Goal: Task Accomplishment & Management: Complete application form

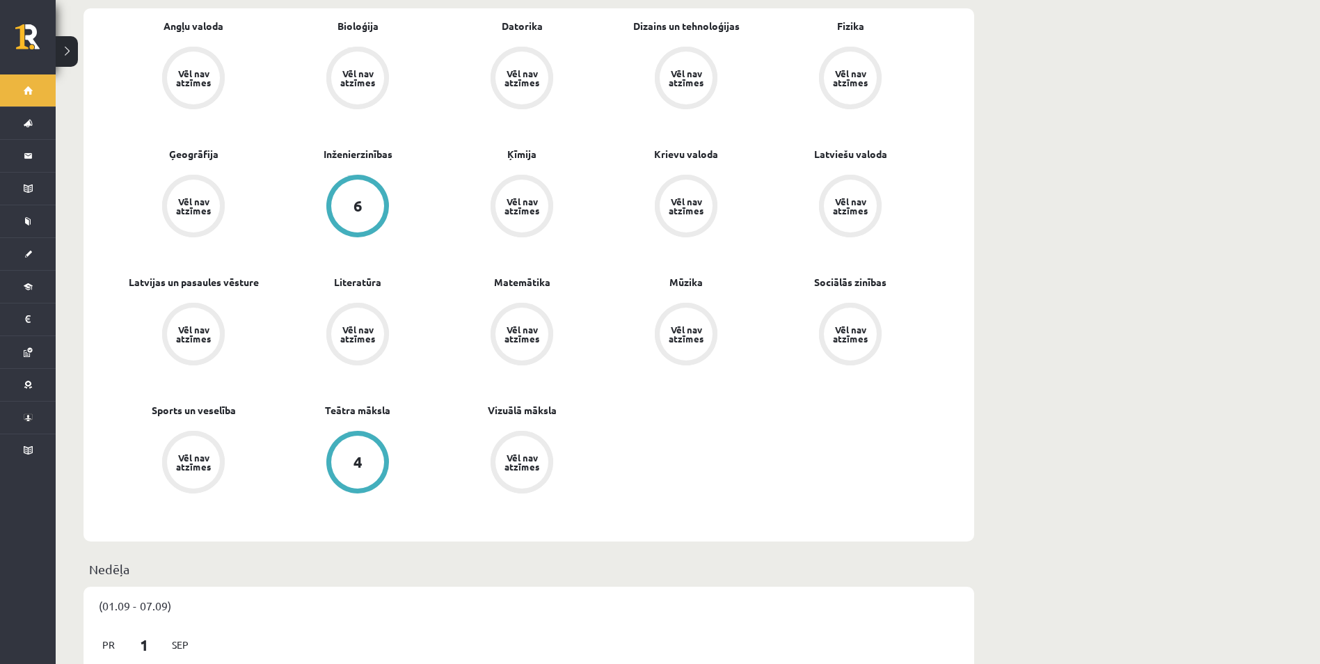
scroll to position [487, 0]
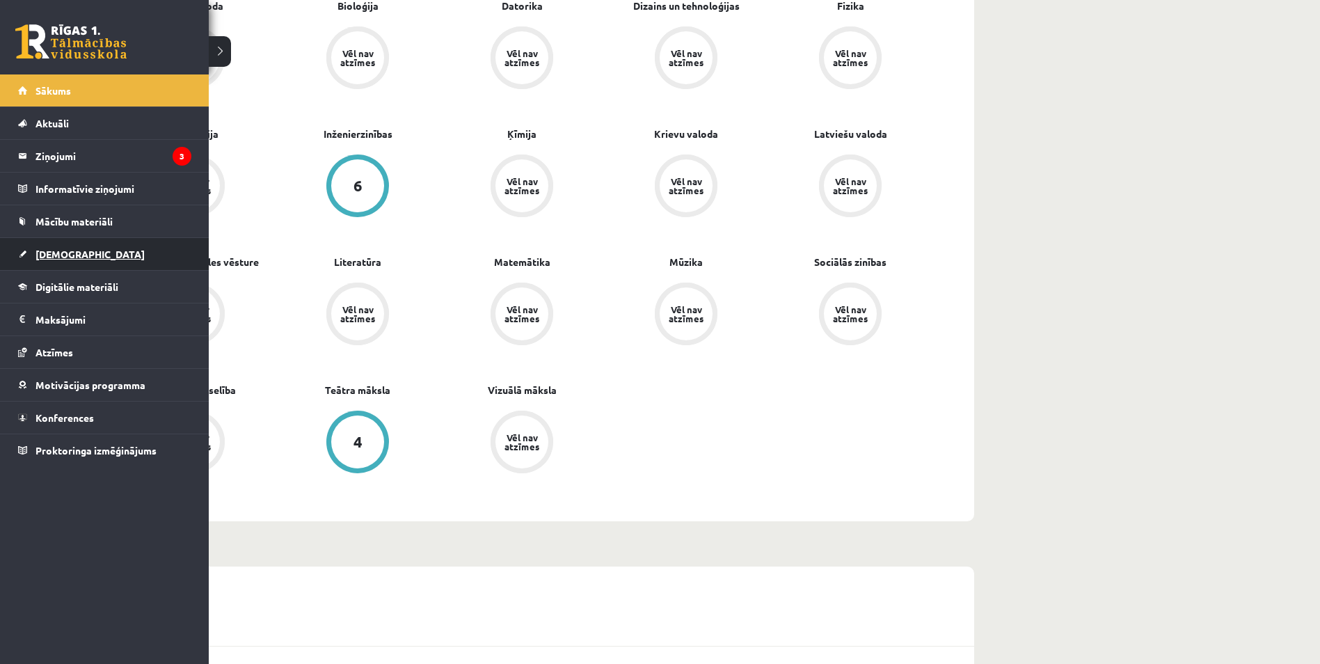
click at [51, 253] on span "[DEMOGRAPHIC_DATA]" at bounding box center [89, 254] width 109 height 13
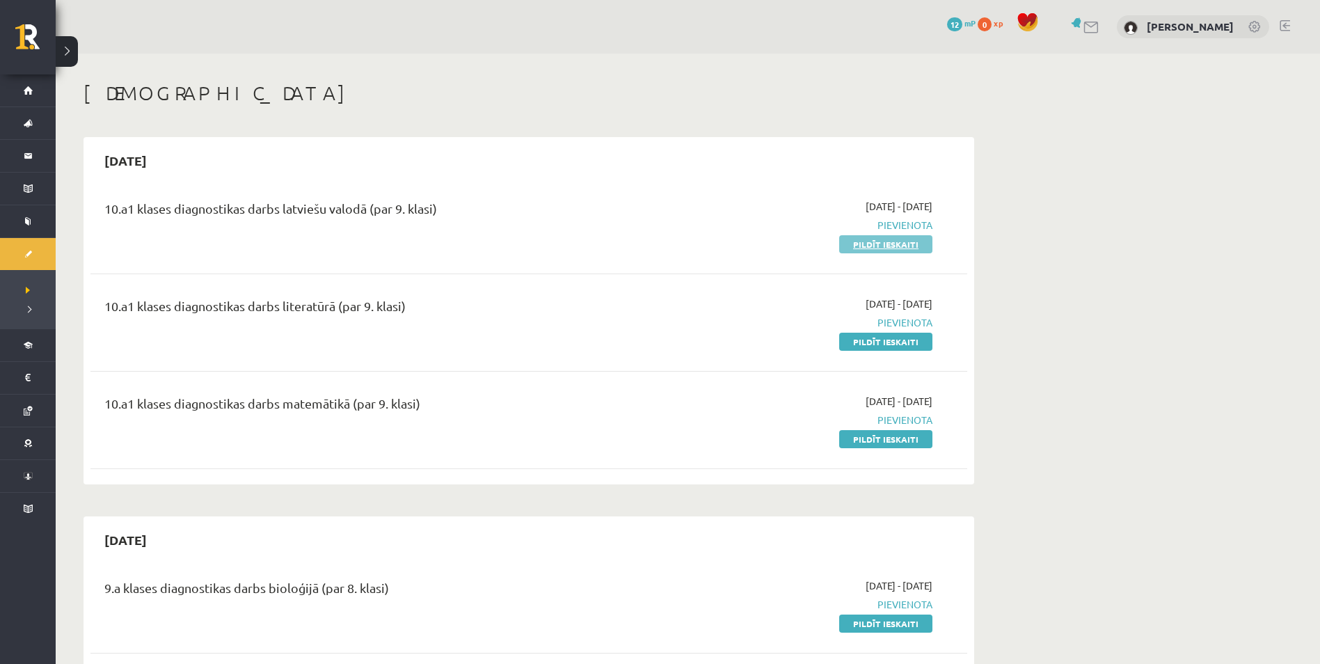
click at [882, 242] on link "Pildīt ieskaiti" at bounding box center [885, 244] width 93 height 18
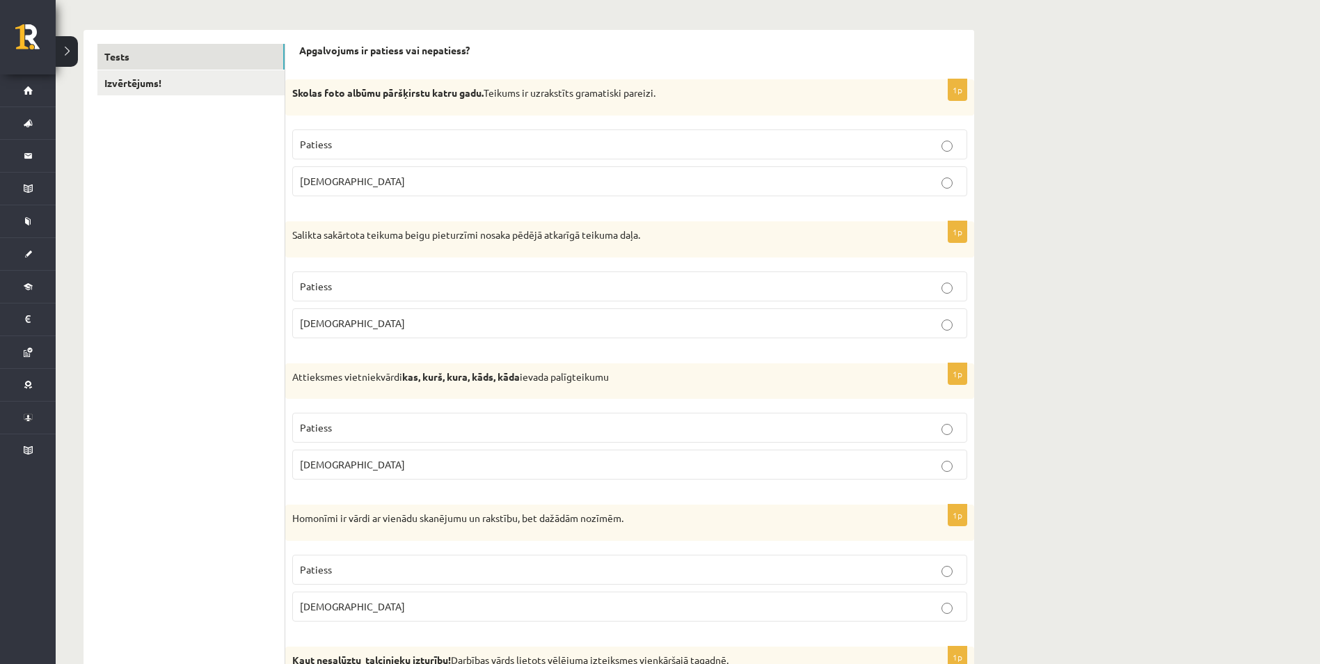
scroll to position [196, 0]
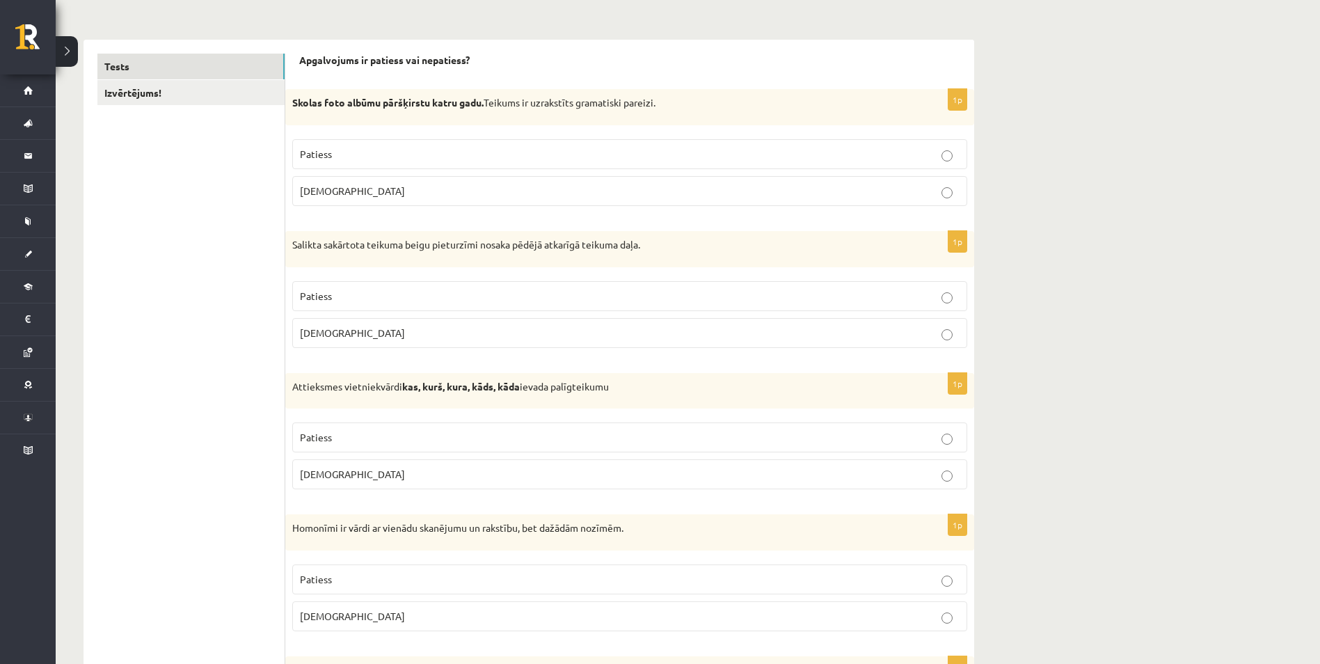
click at [561, 158] on p "Patiess" at bounding box center [629, 154] width 659 height 15
click at [502, 329] on p "[DEMOGRAPHIC_DATA]" at bounding box center [629, 333] width 659 height 15
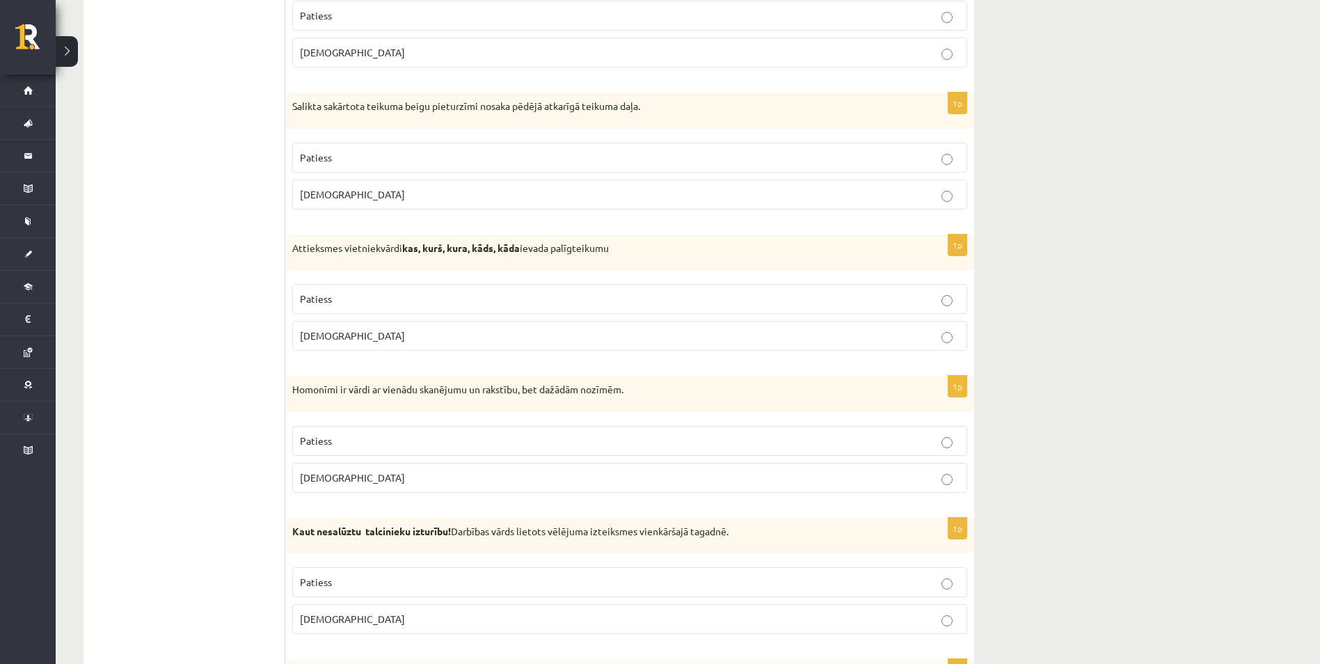
scroll to position [335, 0]
click at [487, 307] on label "Patiess" at bounding box center [629, 298] width 675 height 30
click at [435, 436] on p "Patiess" at bounding box center [629, 440] width 659 height 15
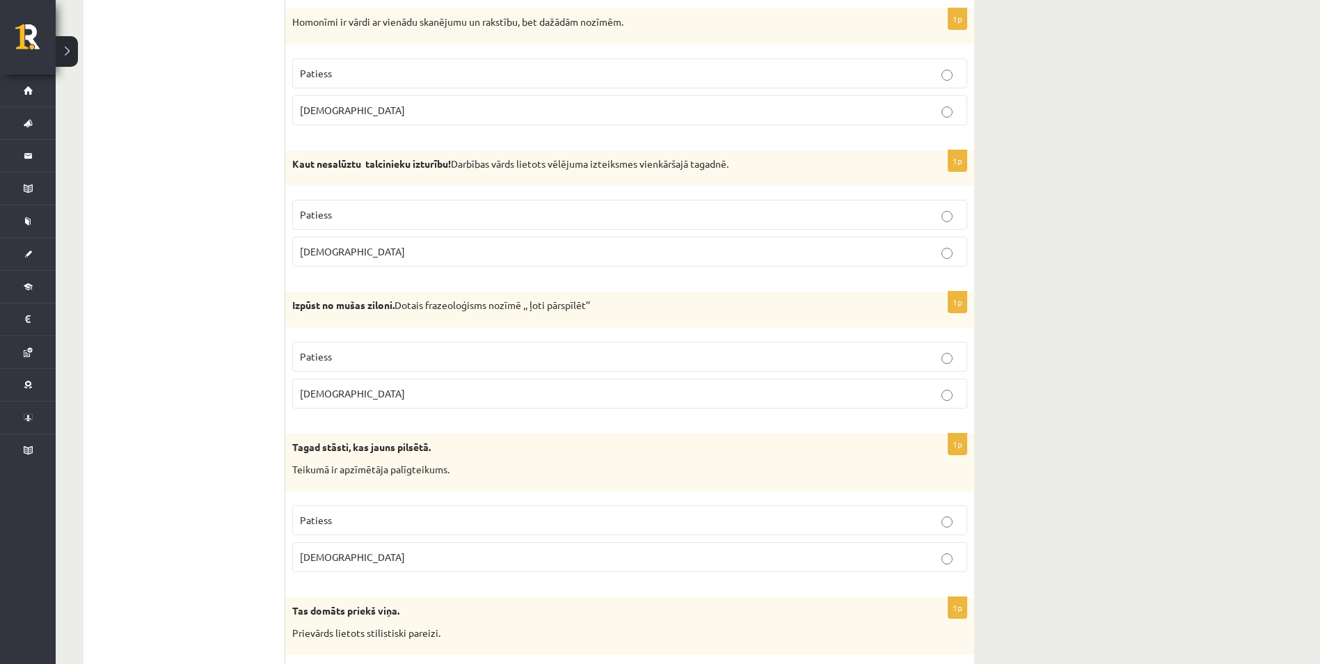
scroll to position [744, 0]
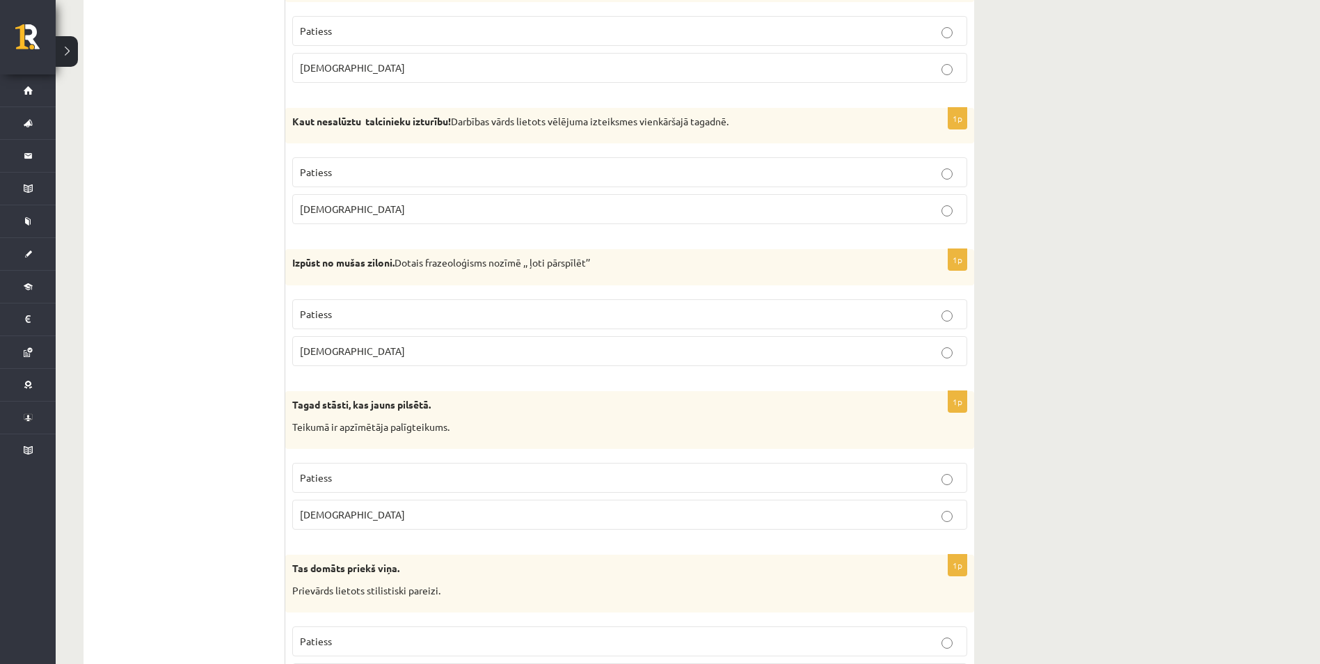
click at [874, 309] on p "Patiess" at bounding box center [629, 314] width 659 height 15
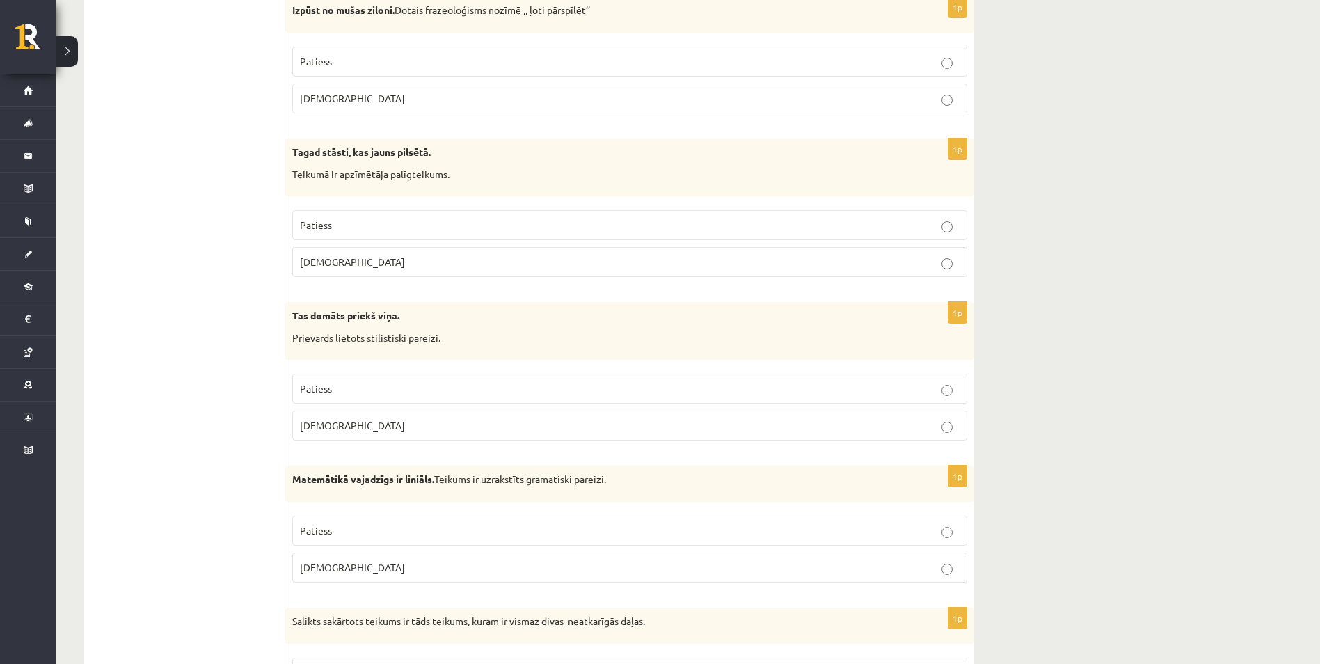
scroll to position [953, 0]
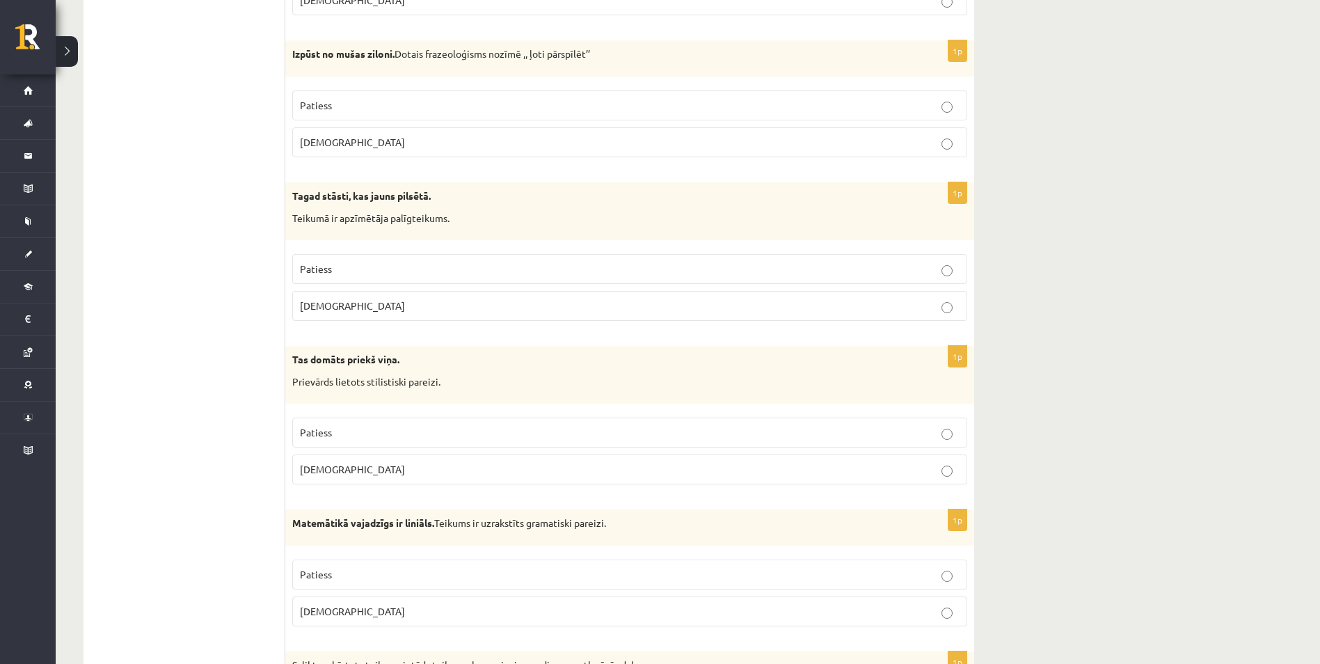
click at [881, 321] on label "Aplams" at bounding box center [629, 306] width 675 height 30
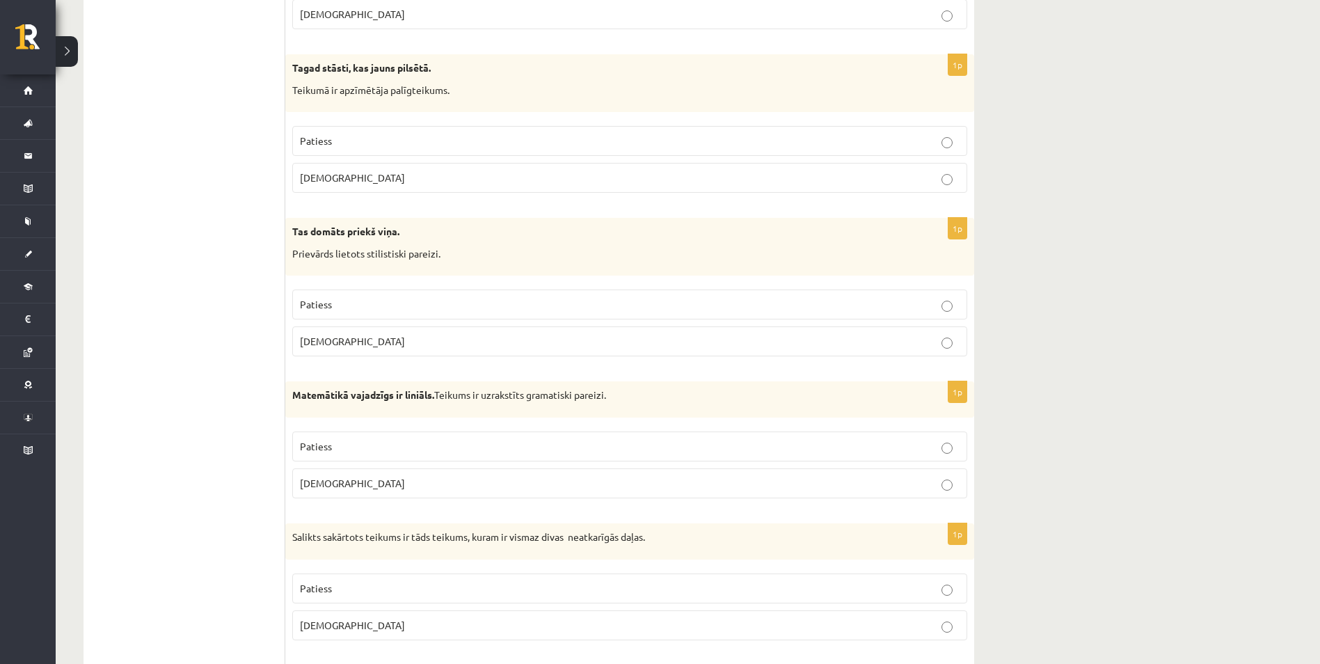
scroll to position [1092, 0]
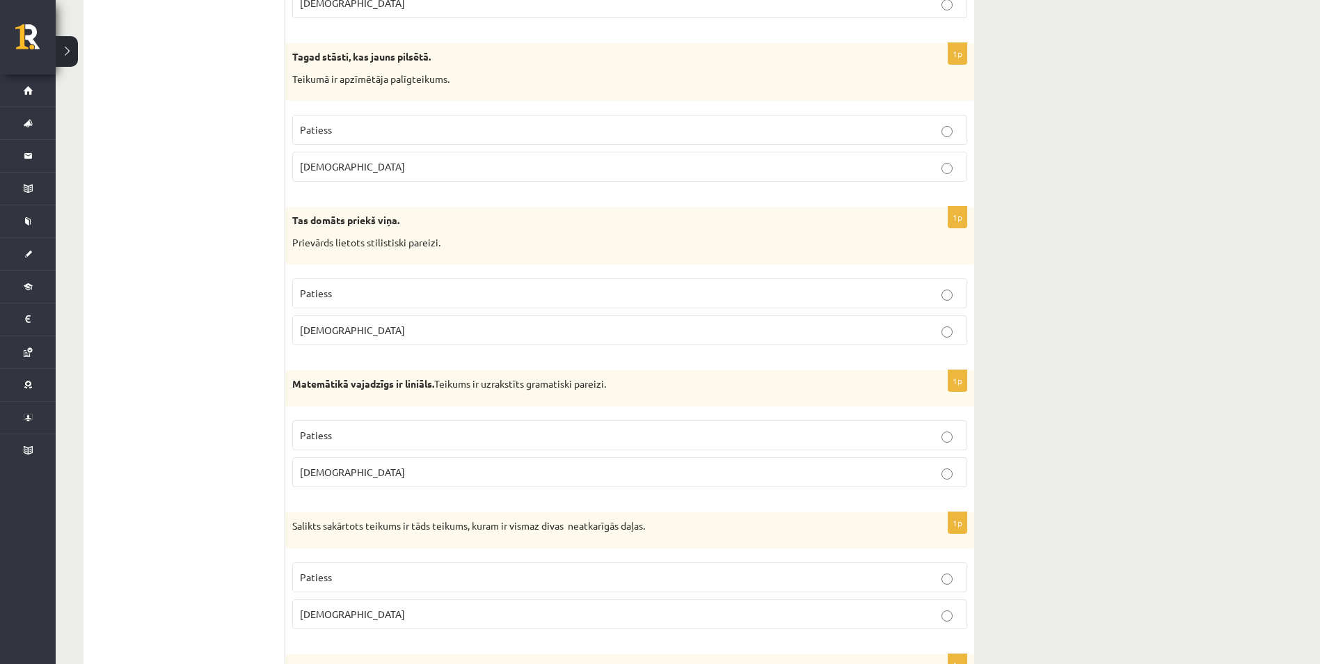
click at [892, 297] on p "Patiess" at bounding box center [629, 293] width 659 height 15
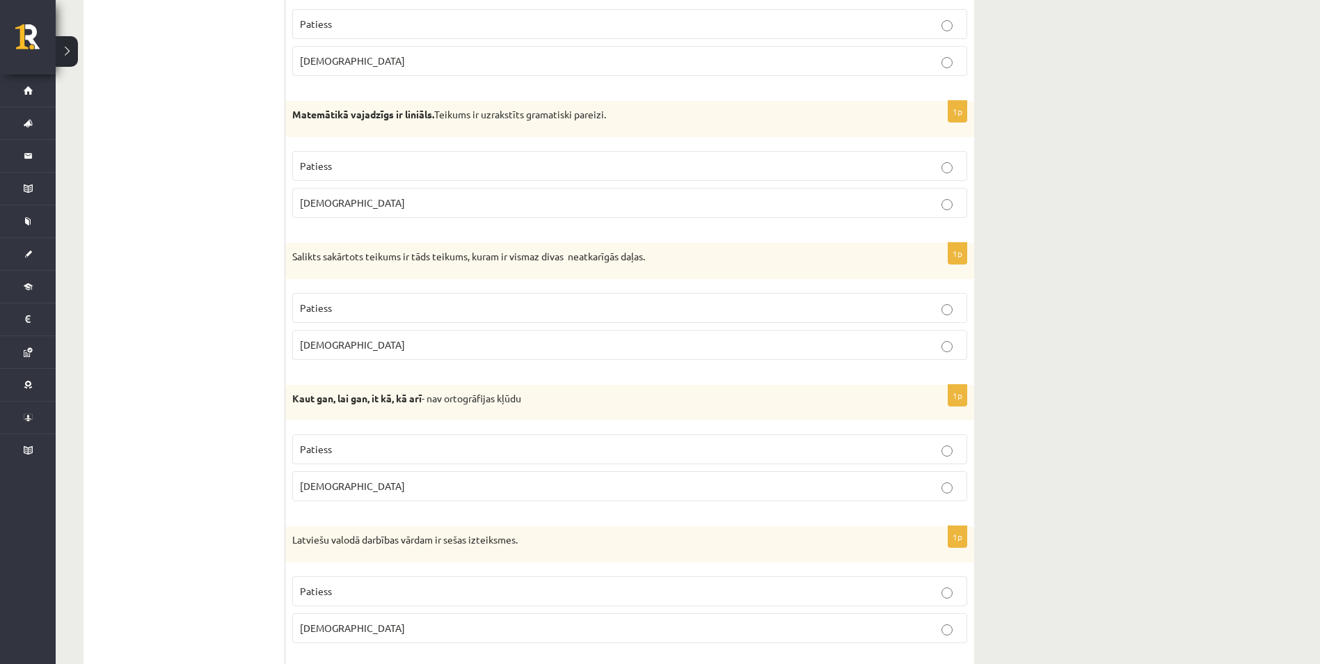
scroll to position [1370, 0]
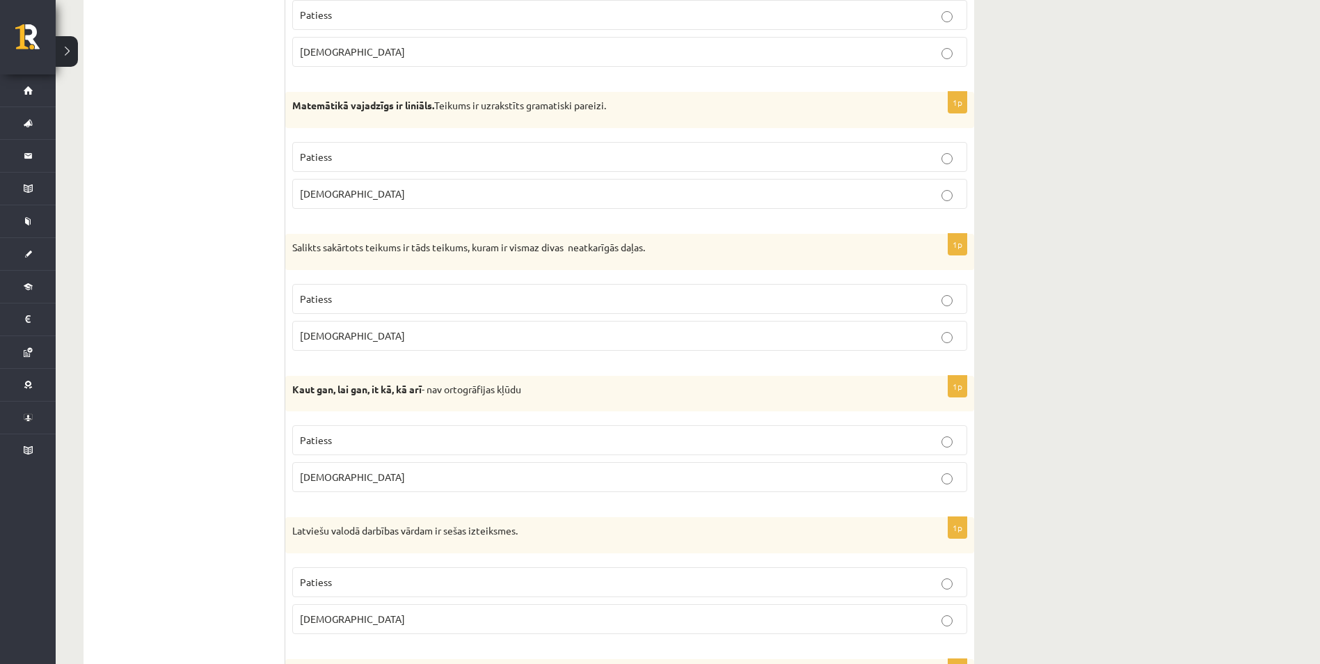
click at [924, 303] on p "Patiess" at bounding box center [629, 298] width 659 height 15
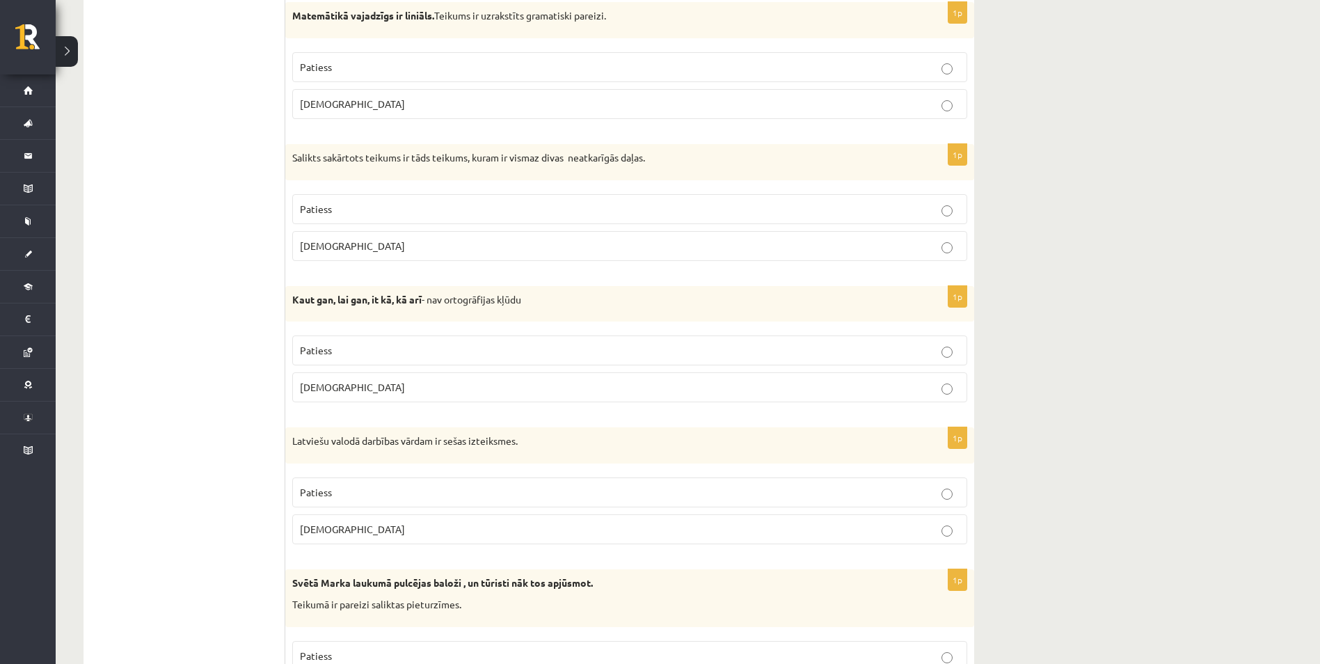
scroll to position [1509, 0]
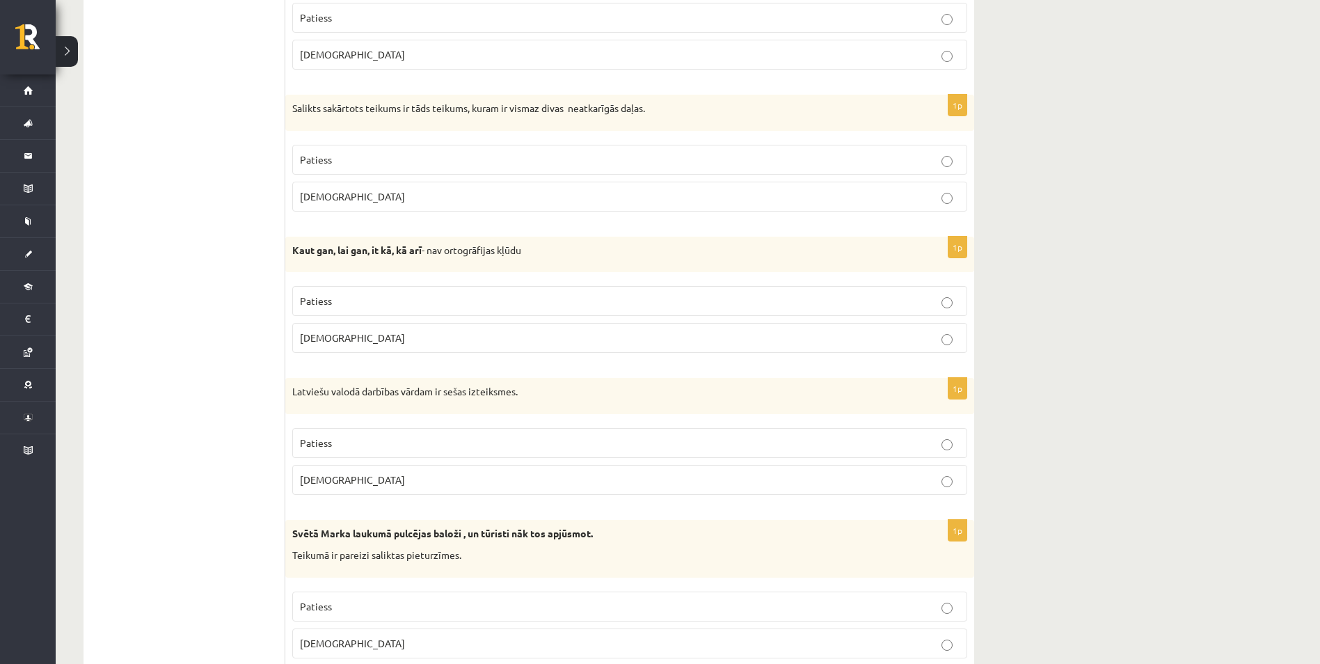
click at [936, 342] on p "[DEMOGRAPHIC_DATA]" at bounding box center [629, 337] width 659 height 15
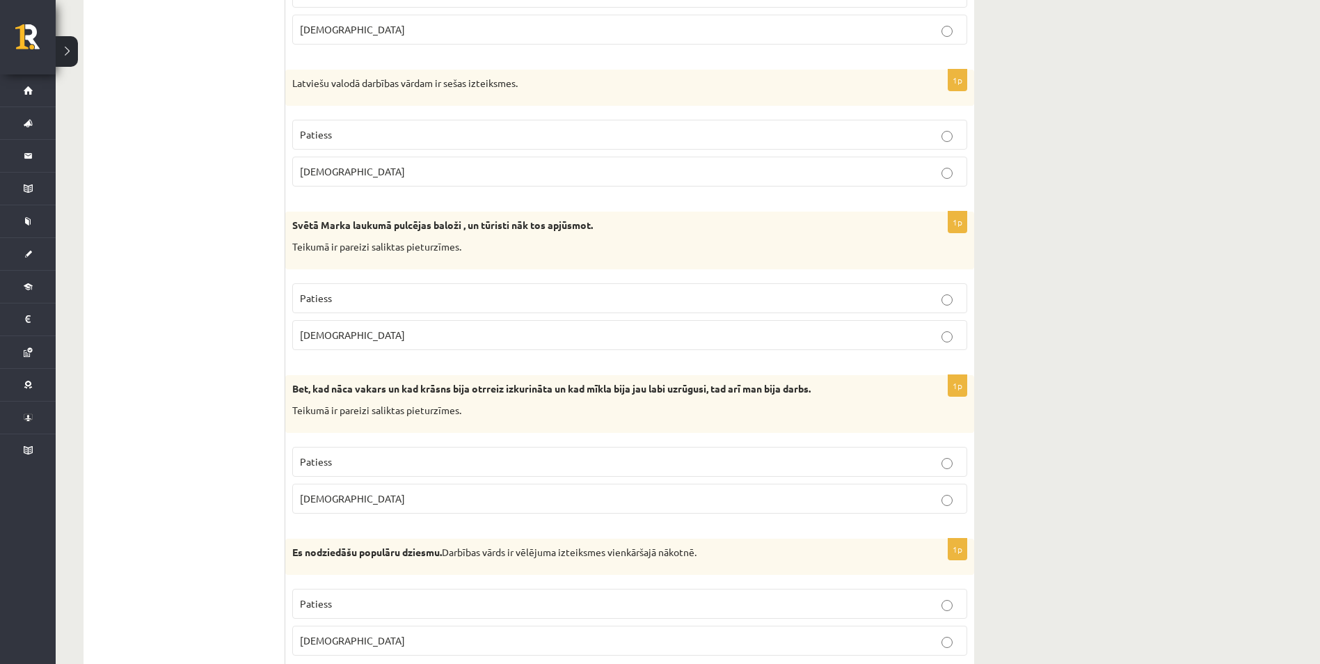
scroll to position [1857, 0]
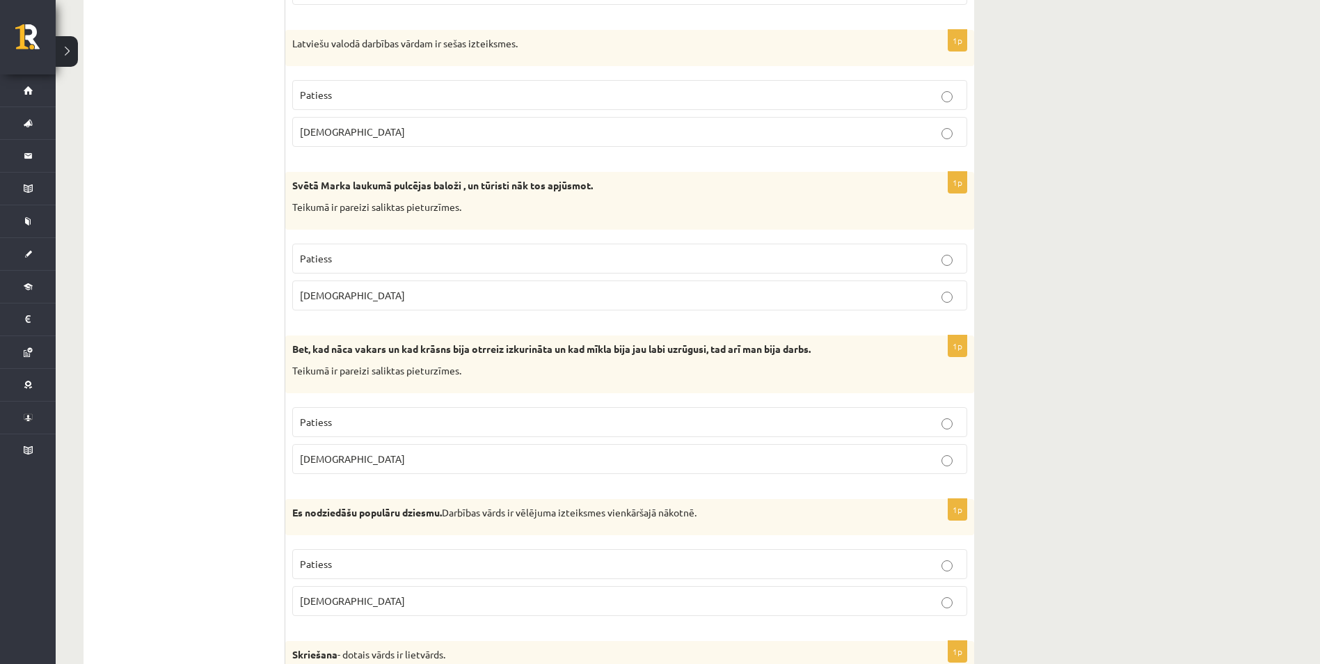
click at [932, 262] on p "Patiess" at bounding box center [629, 258] width 659 height 15
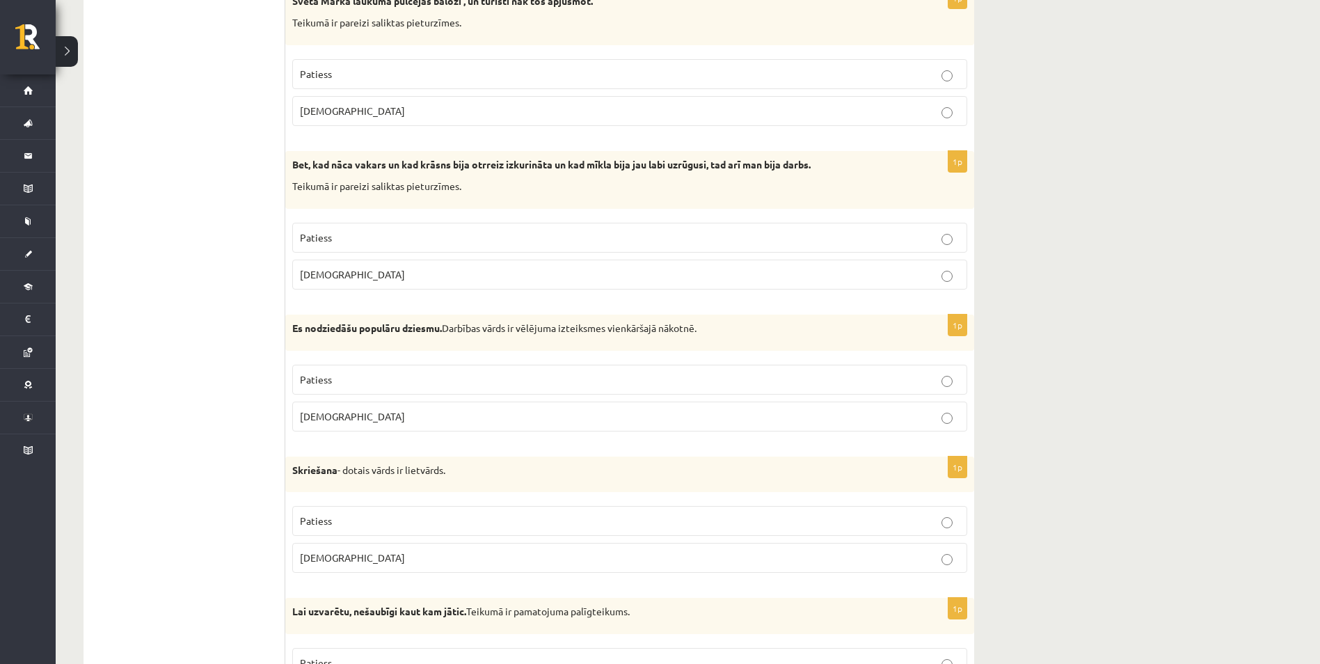
scroll to position [1992, 0]
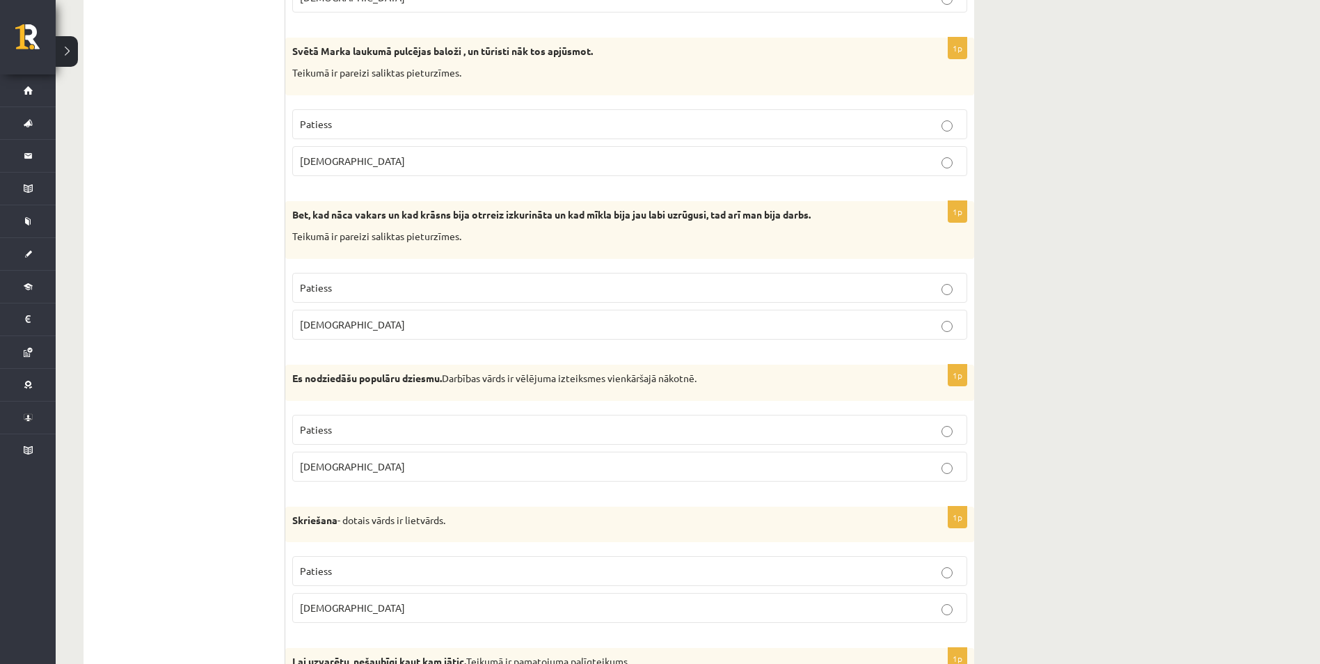
click at [582, 335] on label "[DEMOGRAPHIC_DATA]" at bounding box center [629, 325] width 675 height 30
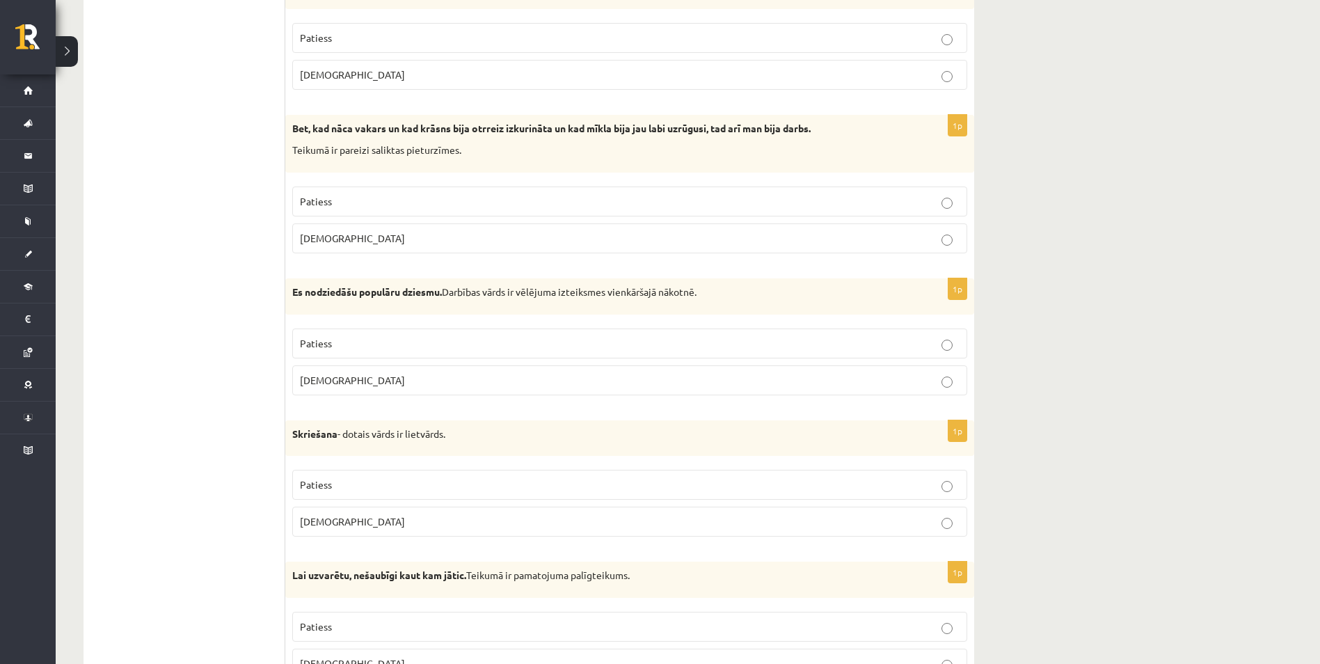
scroll to position [2131, 0]
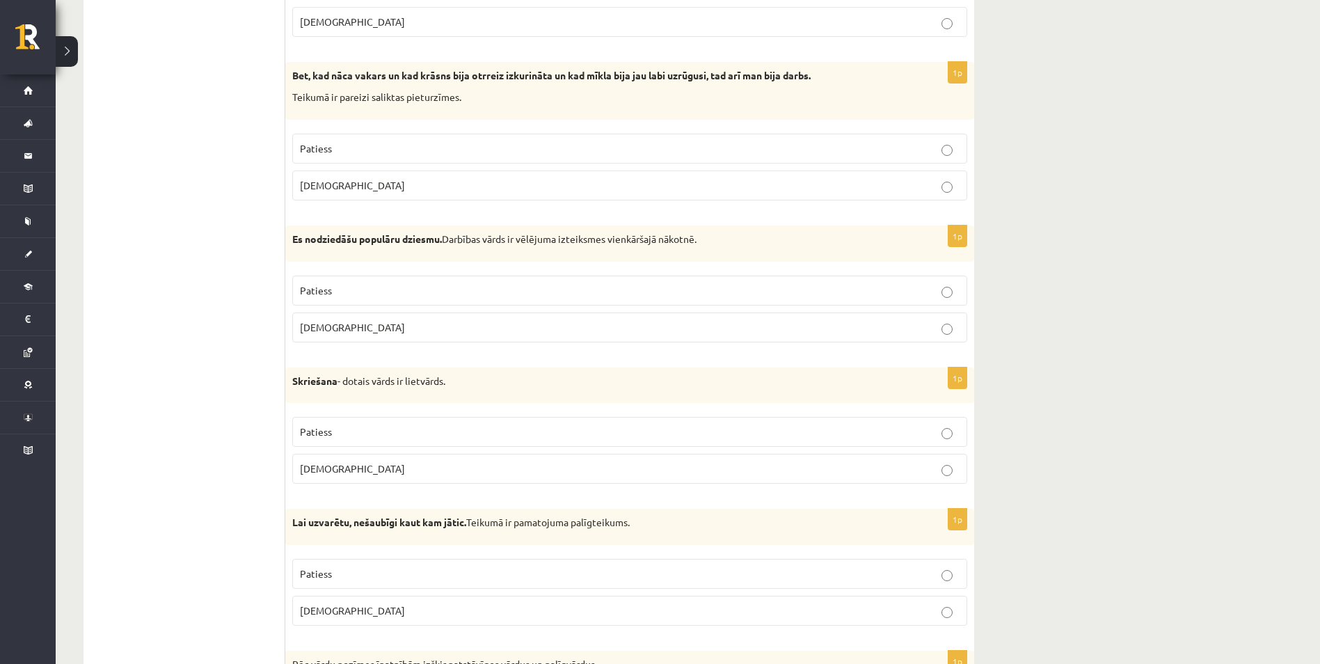
click at [927, 296] on p "Patiess" at bounding box center [629, 290] width 659 height 15
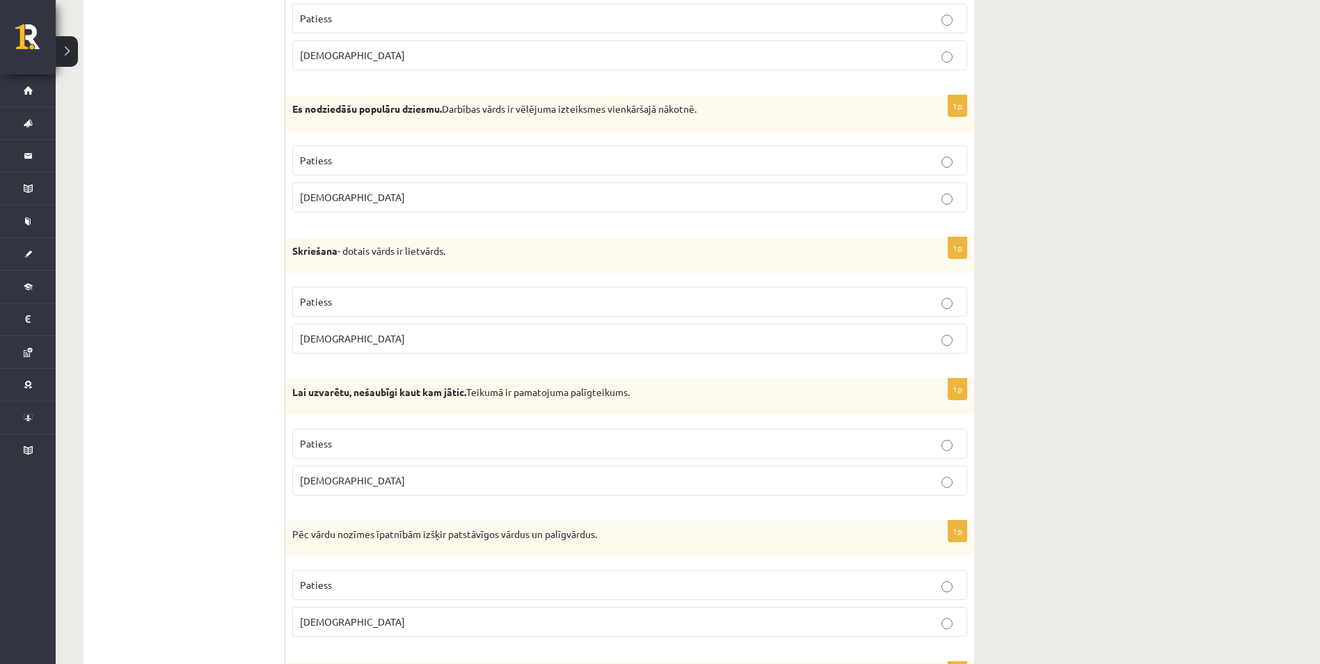
scroll to position [2270, 0]
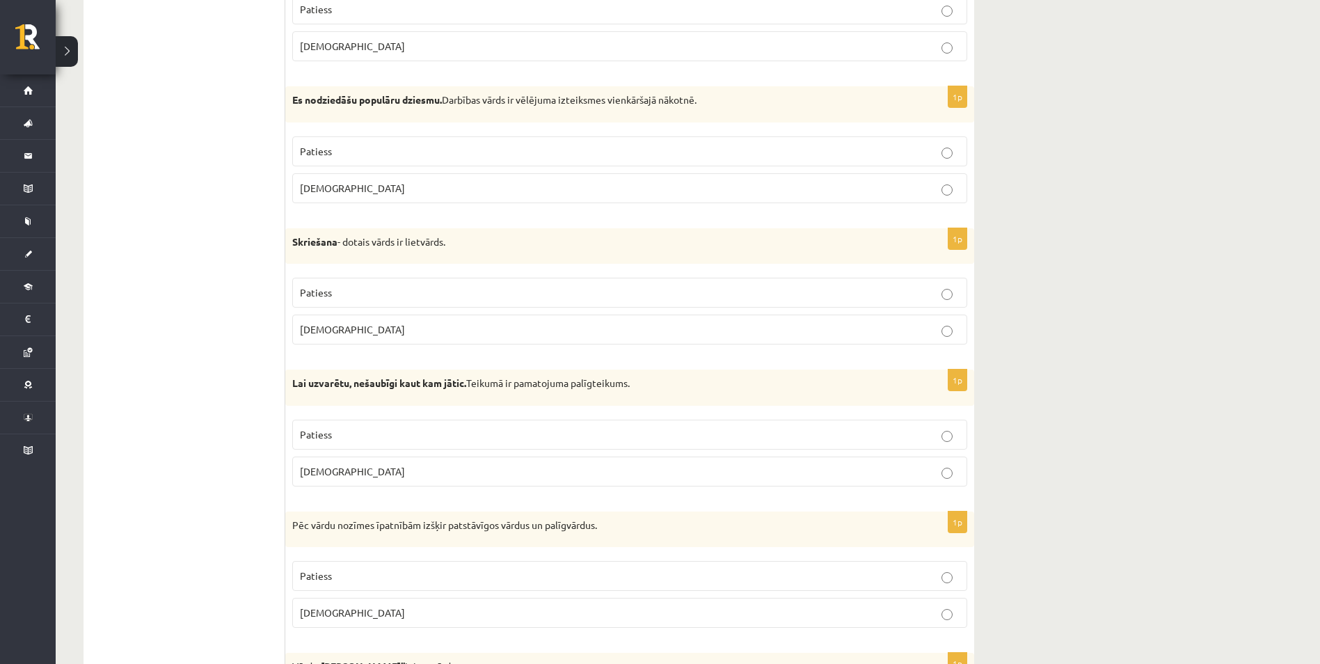
click at [956, 306] on label "Patiess" at bounding box center [629, 293] width 675 height 30
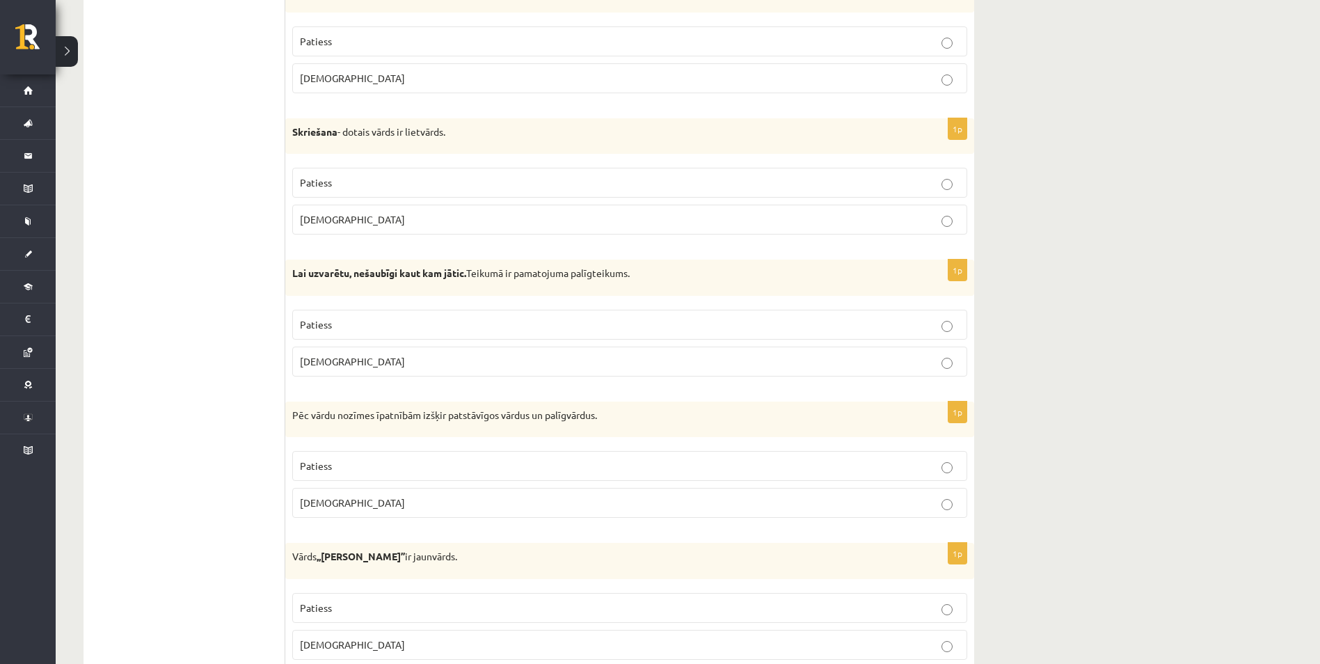
scroll to position [2409, 0]
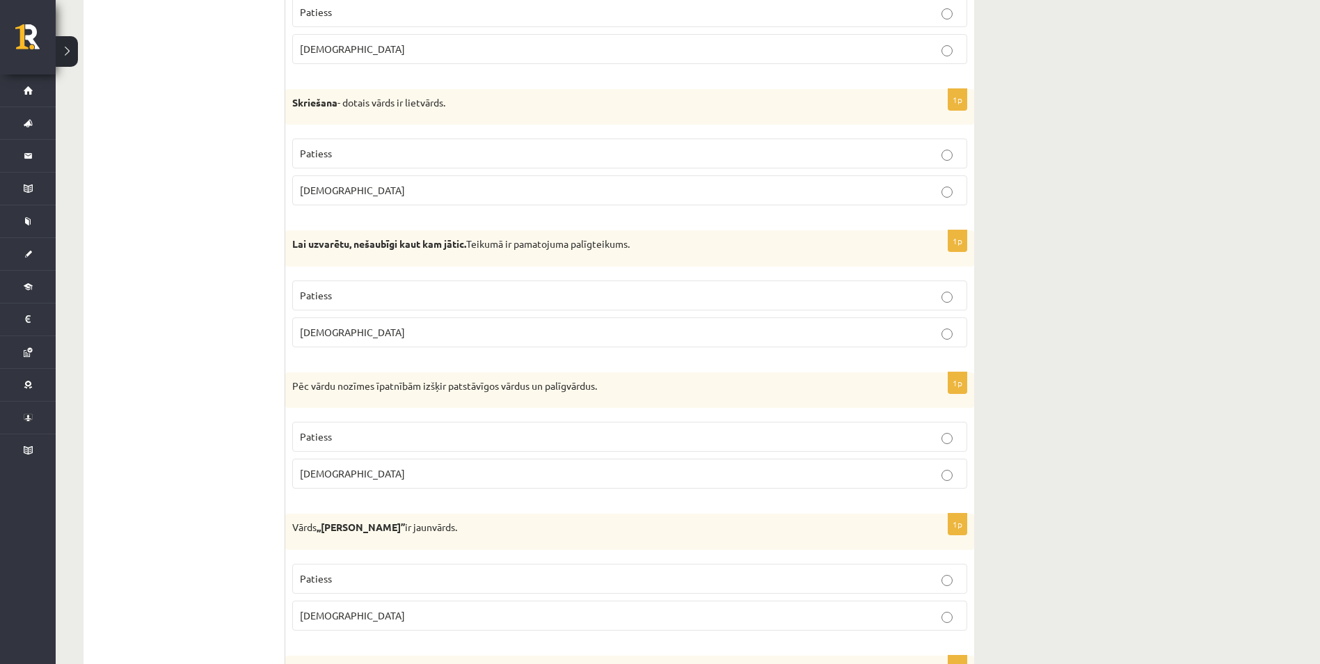
click at [588, 331] on p "Aplams" at bounding box center [629, 332] width 659 height 15
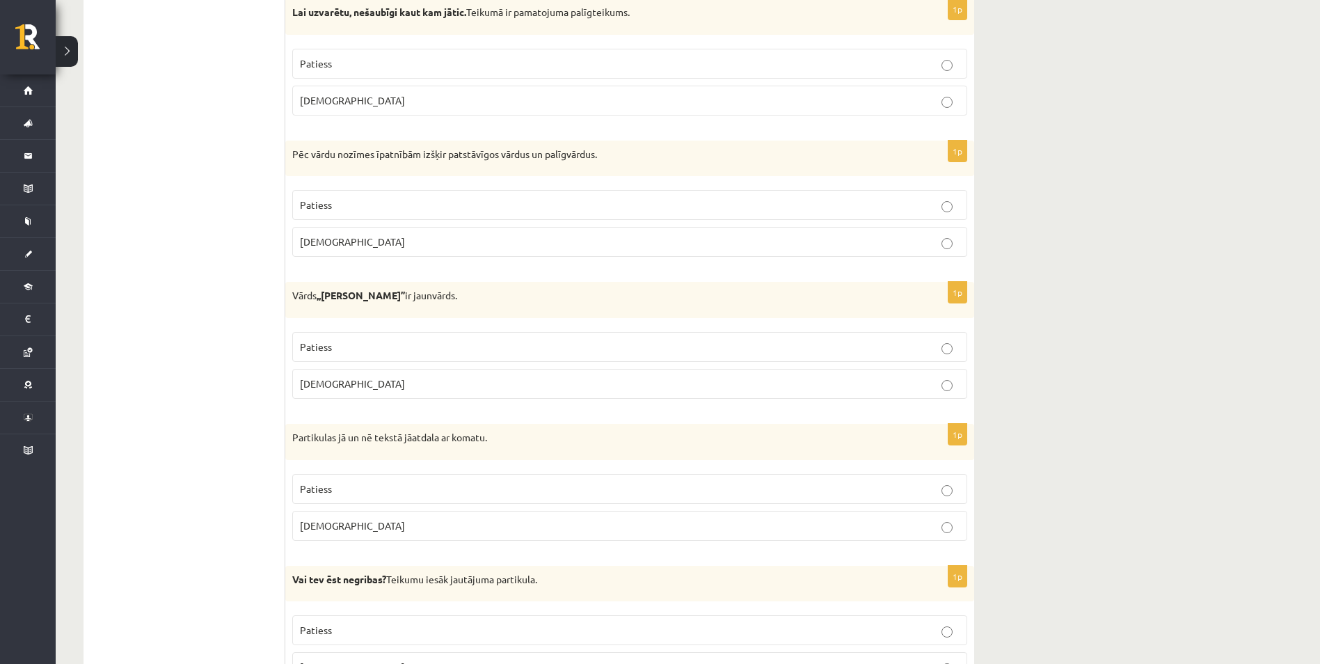
scroll to position [2687, 0]
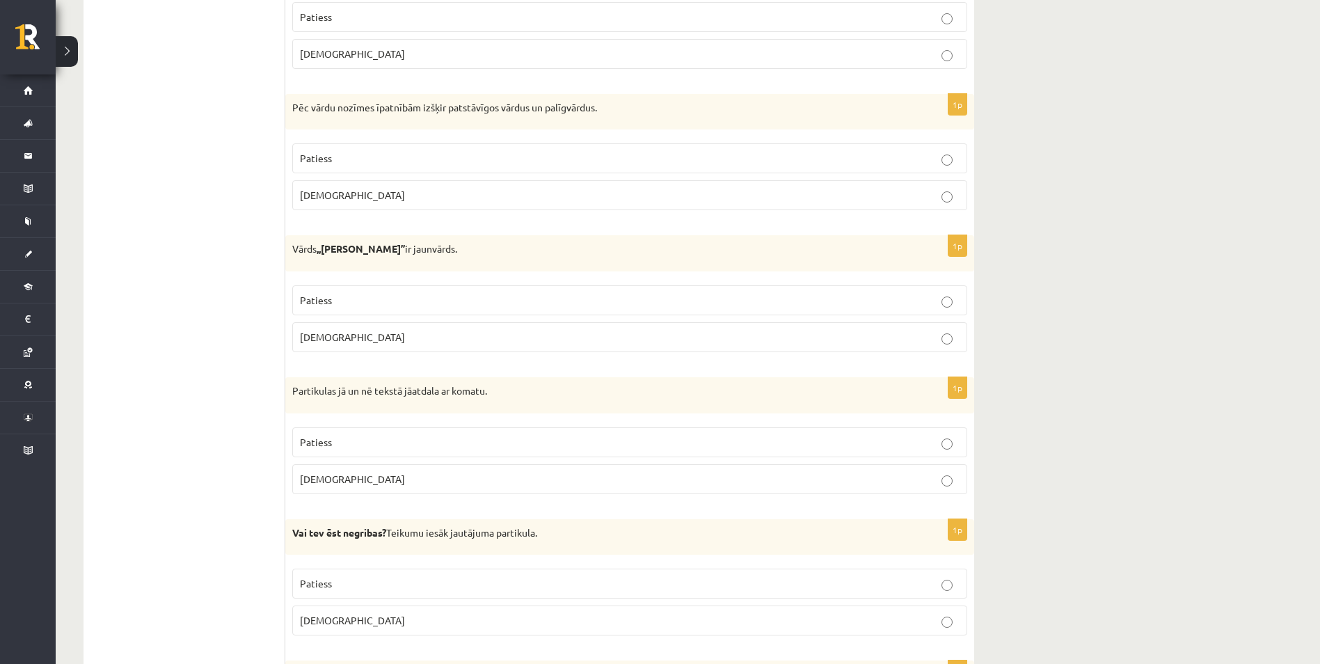
click at [484, 298] on p "Patiess" at bounding box center [629, 300] width 659 height 15
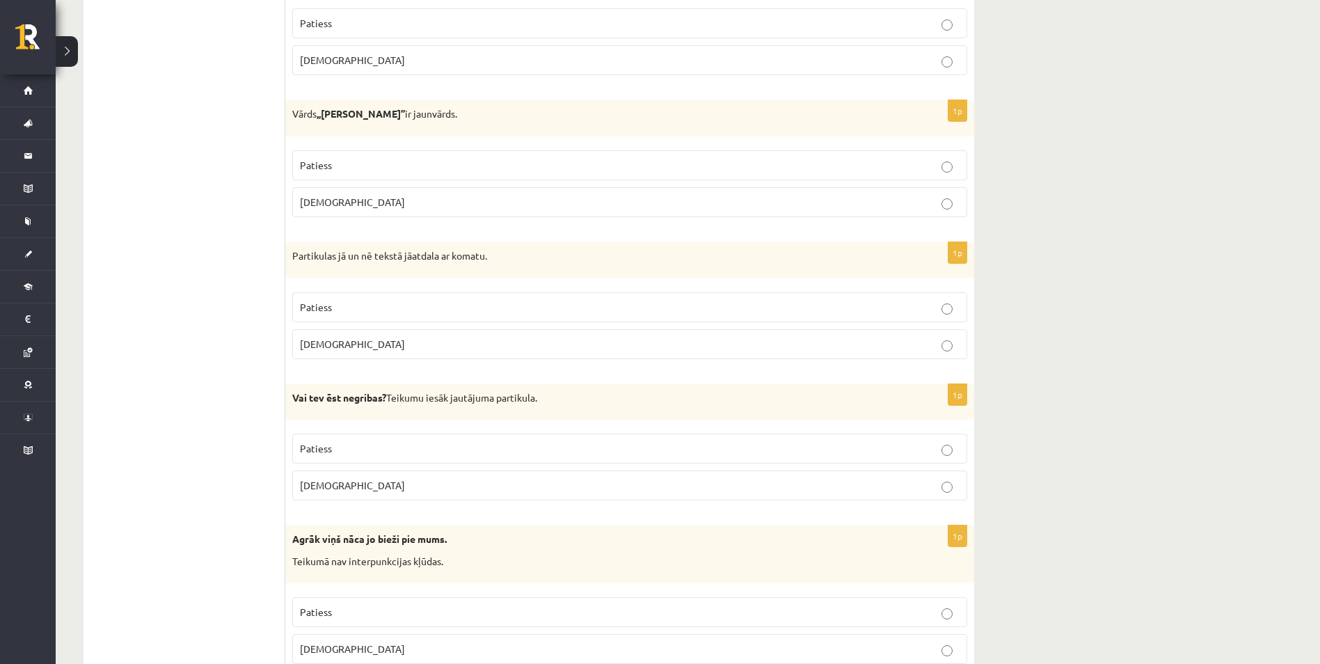
scroll to position [2826, 0]
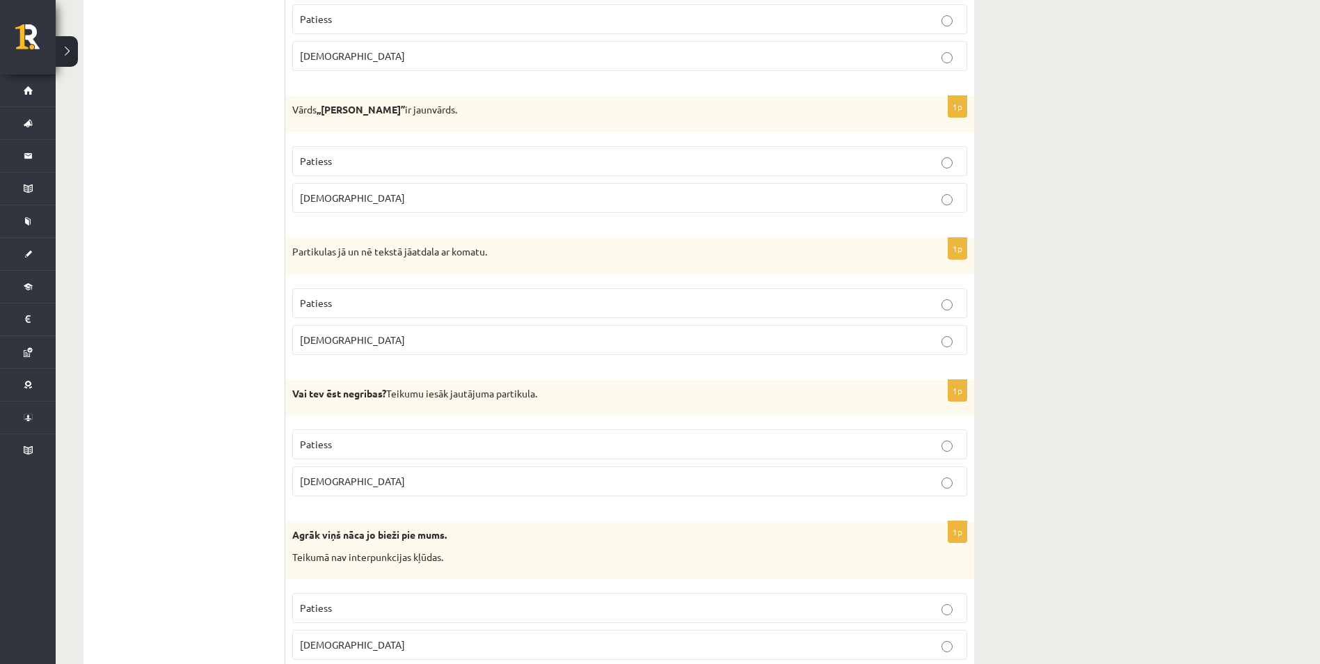
click at [915, 342] on p "Aplams" at bounding box center [629, 340] width 659 height 15
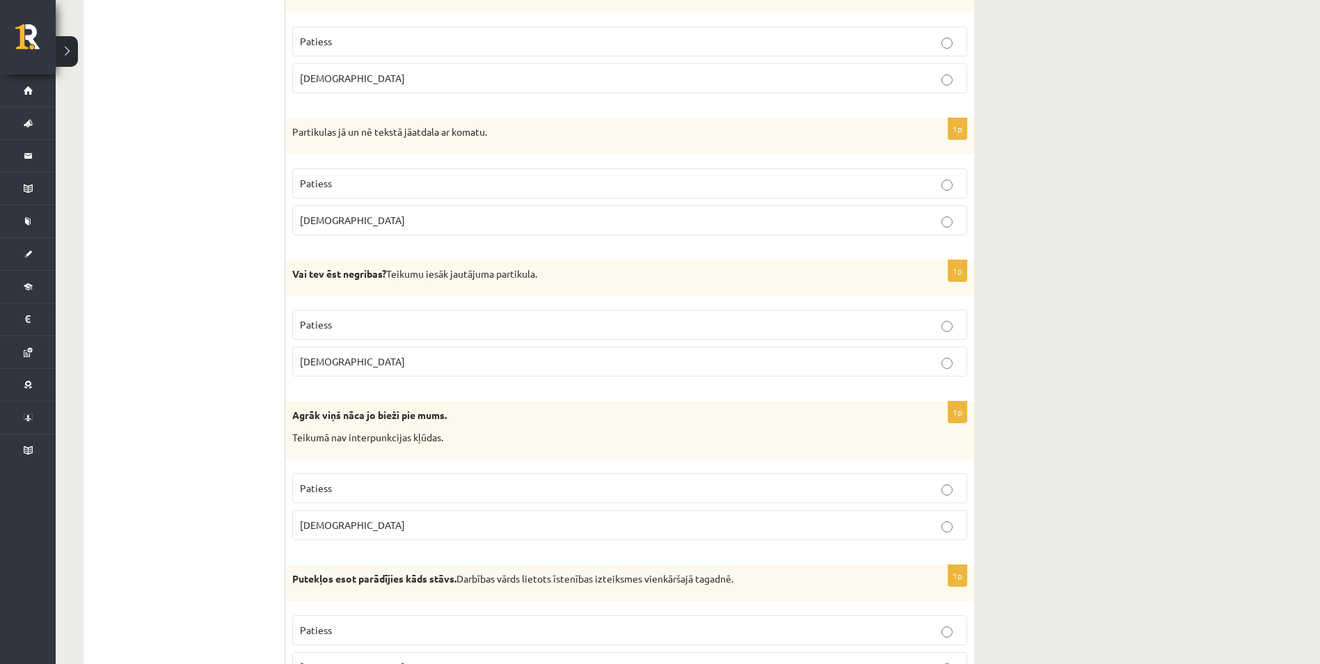
scroll to position [2965, 0]
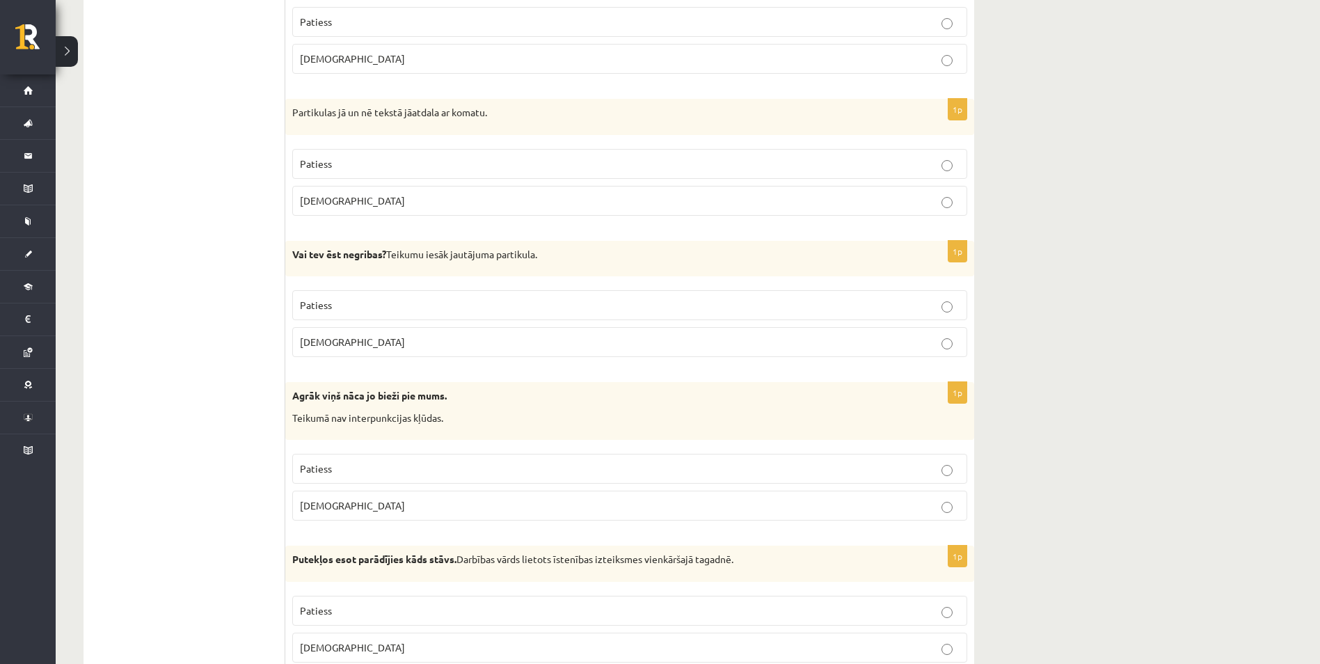
click at [934, 298] on p "Patiess" at bounding box center [629, 305] width 659 height 15
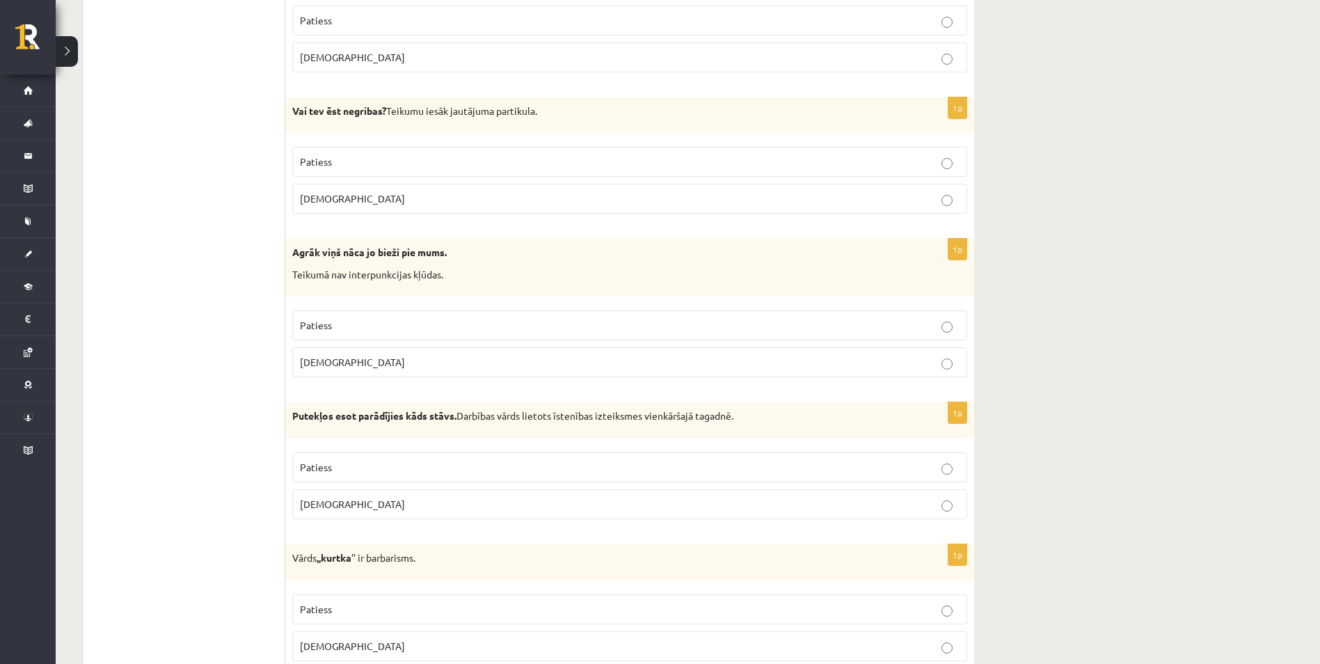
scroll to position [3105, 0]
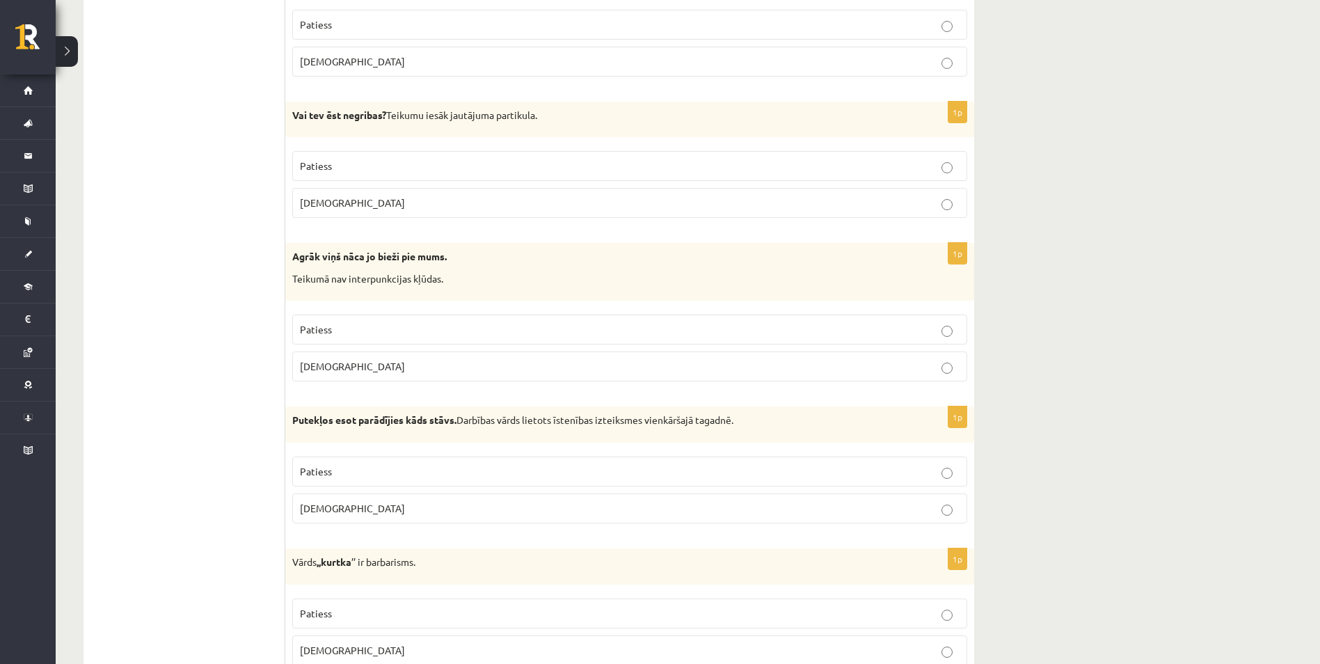
click at [922, 365] on p "Aplams" at bounding box center [629, 366] width 659 height 15
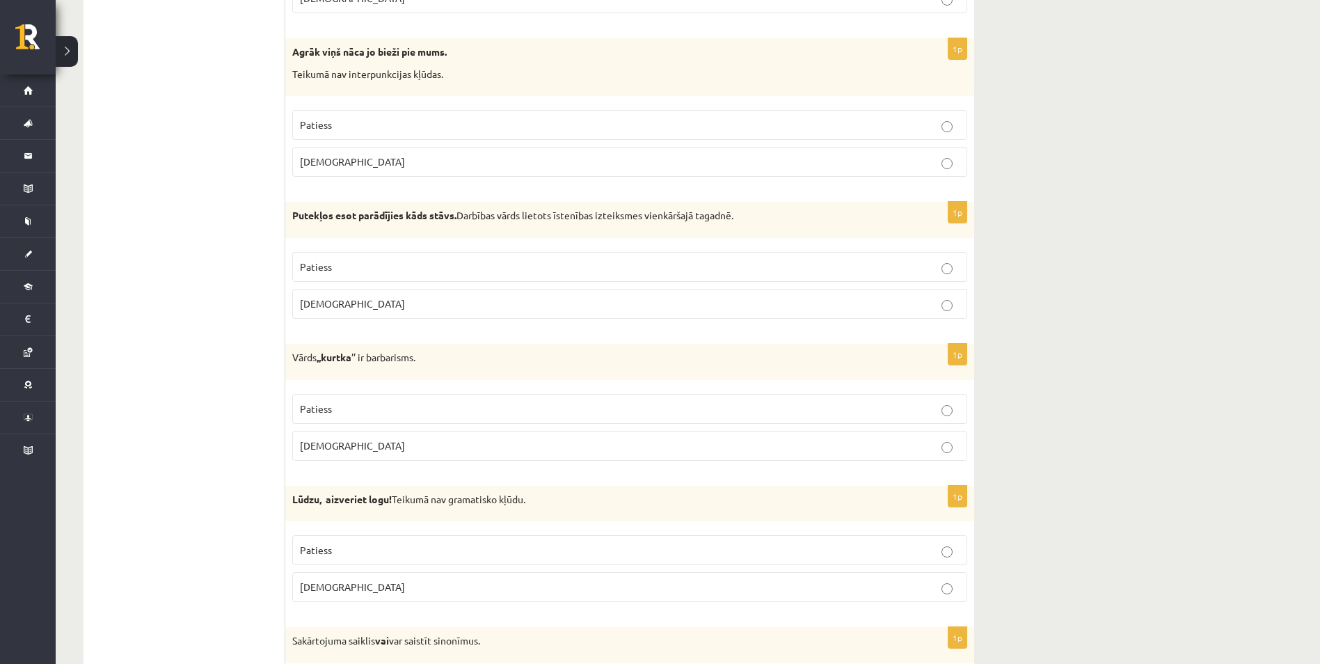
scroll to position [3313, 0]
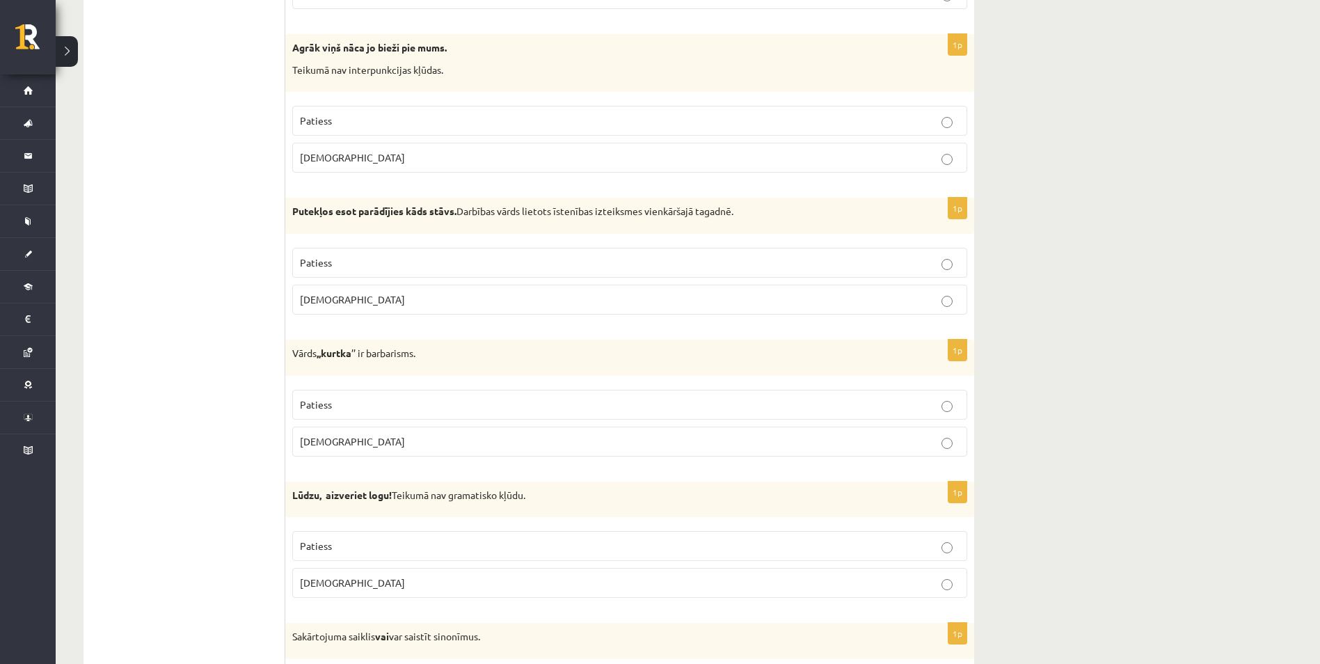
click at [905, 259] on p "Patiess" at bounding box center [629, 262] width 659 height 15
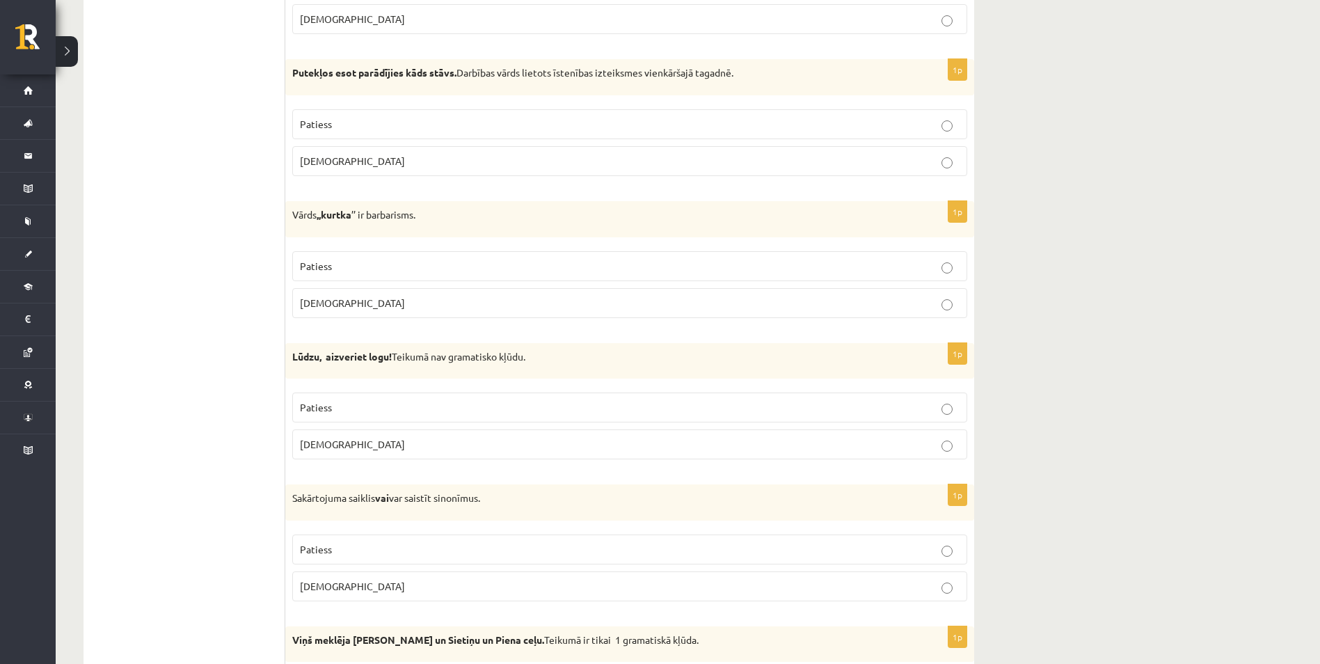
scroll to position [3452, 0]
click at [958, 302] on p "Aplams" at bounding box center [629, 302] width 659 height 15
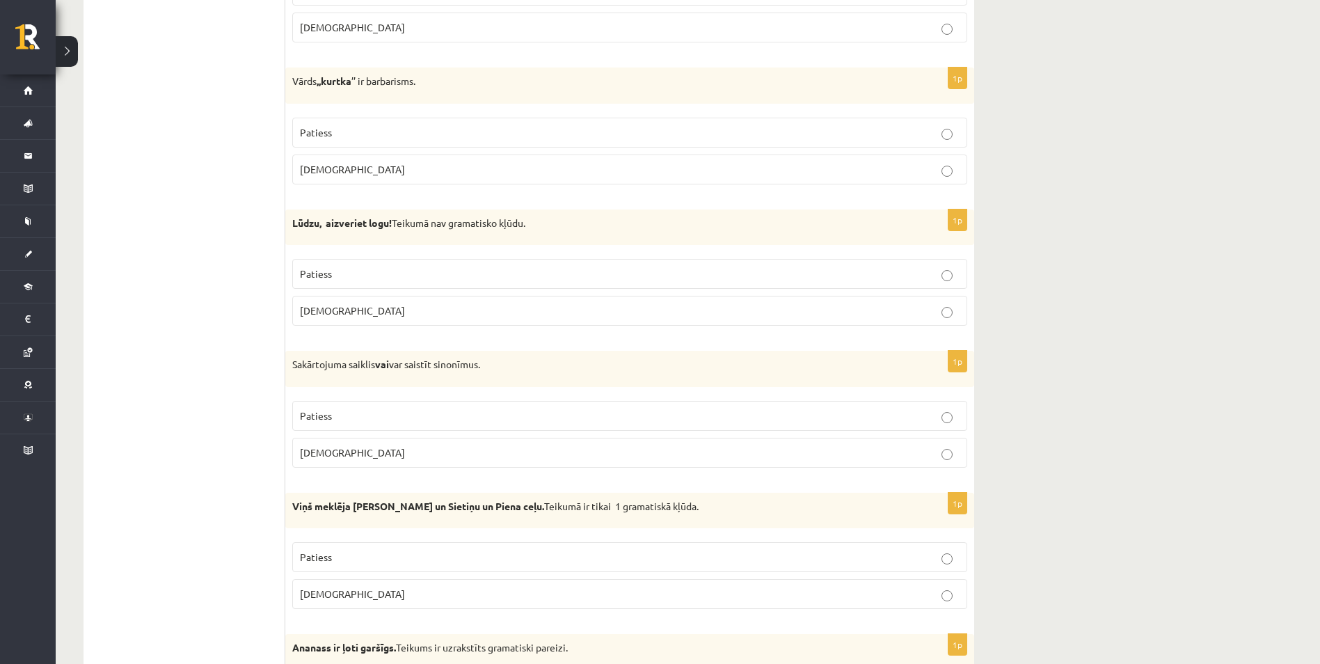
scroll to position [3591, 0]
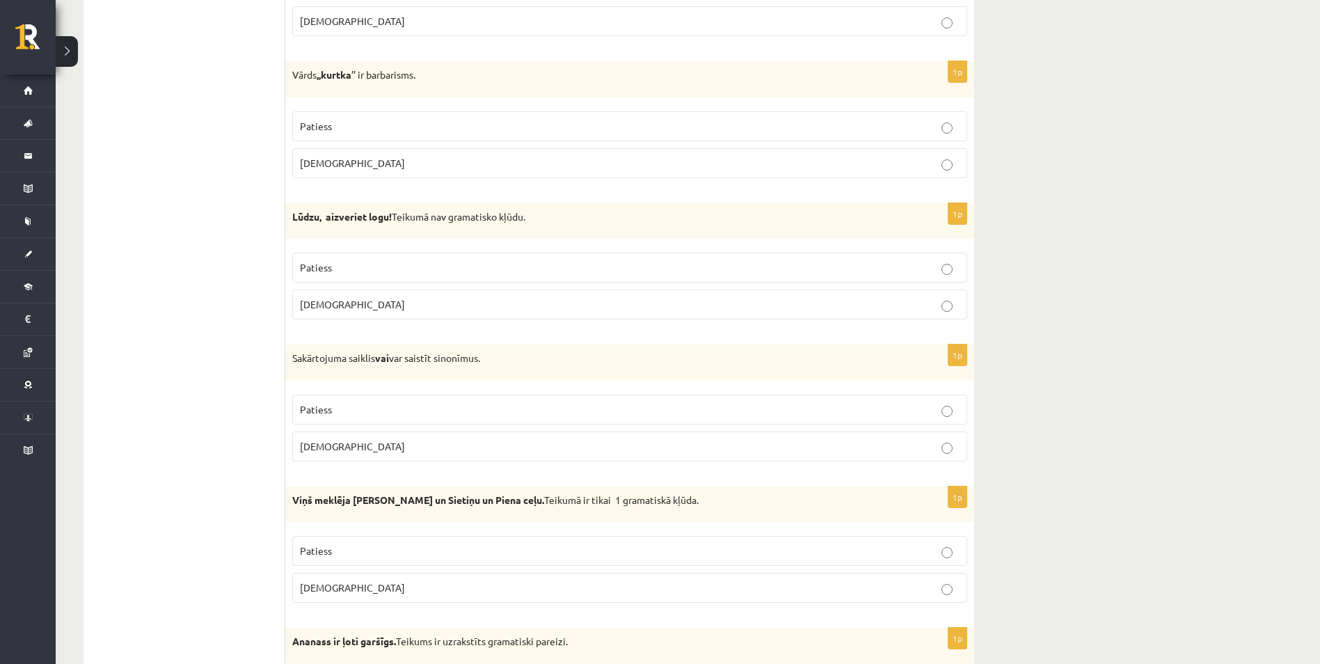
click at [868, 264] on p "Patiess" at bounding box center [629, 267] width 659 height 15
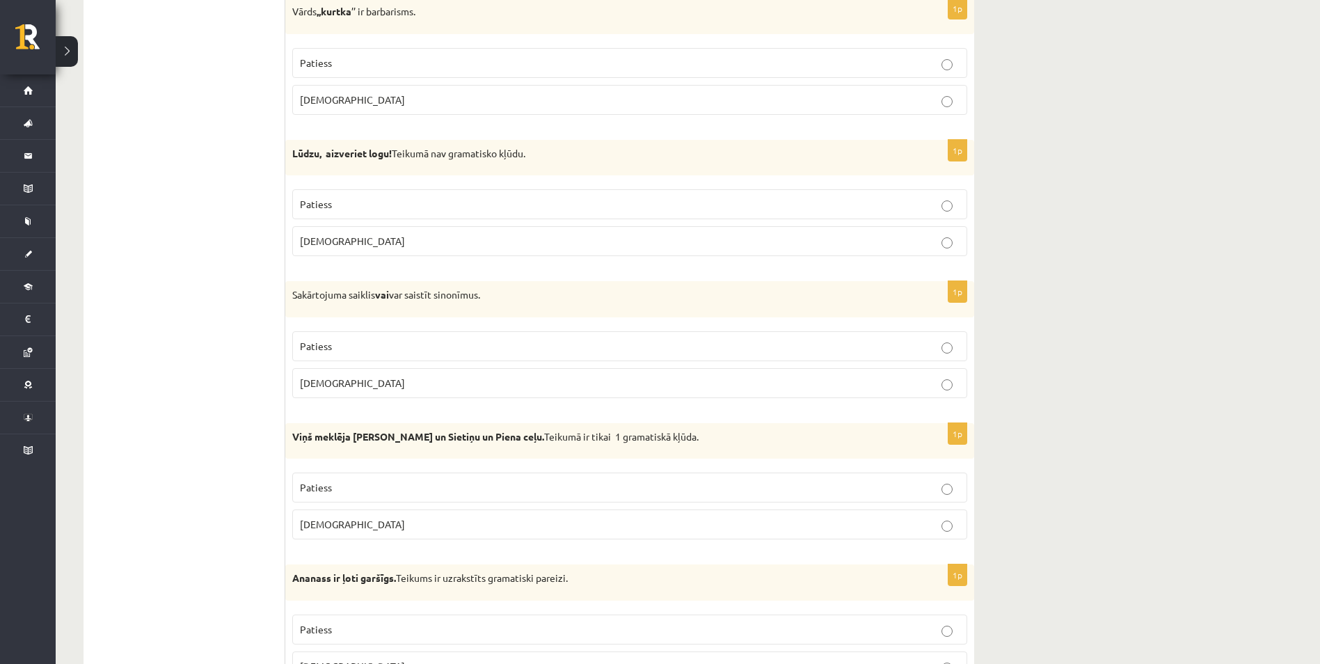
scroll to position [3661, 0]
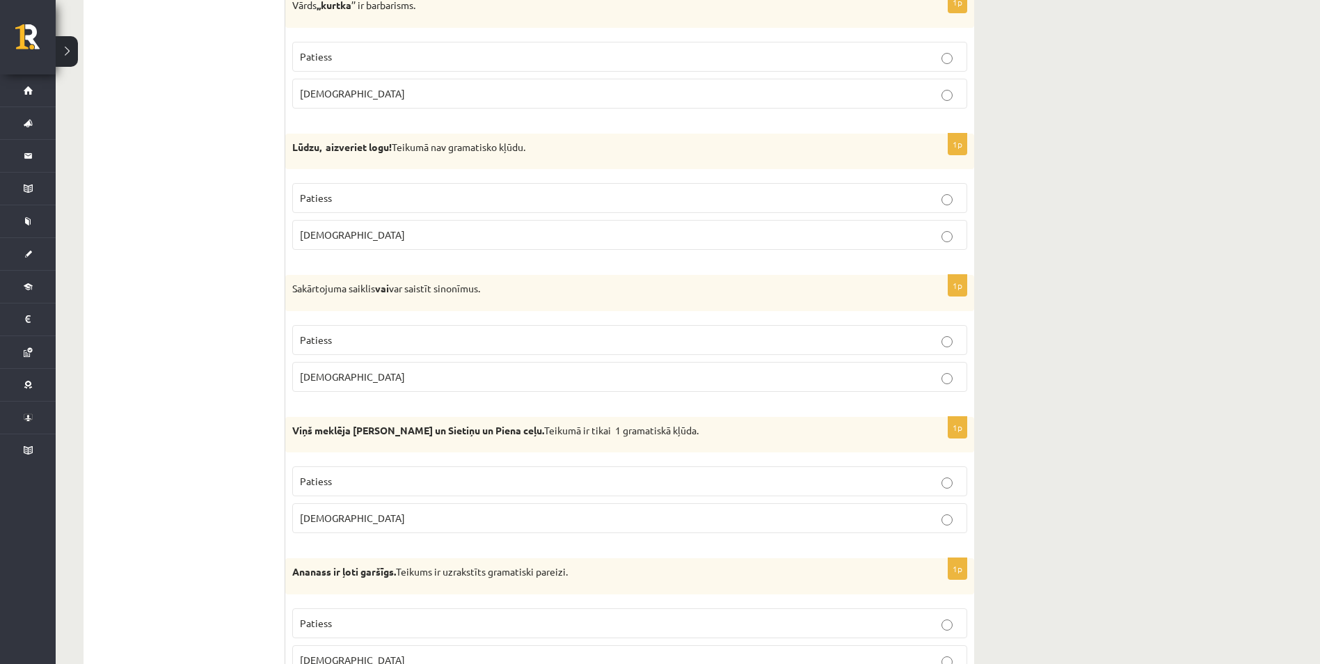
click at [832, 349] on label "Patiess" at bounding box center [629, 340] width 675 height 30
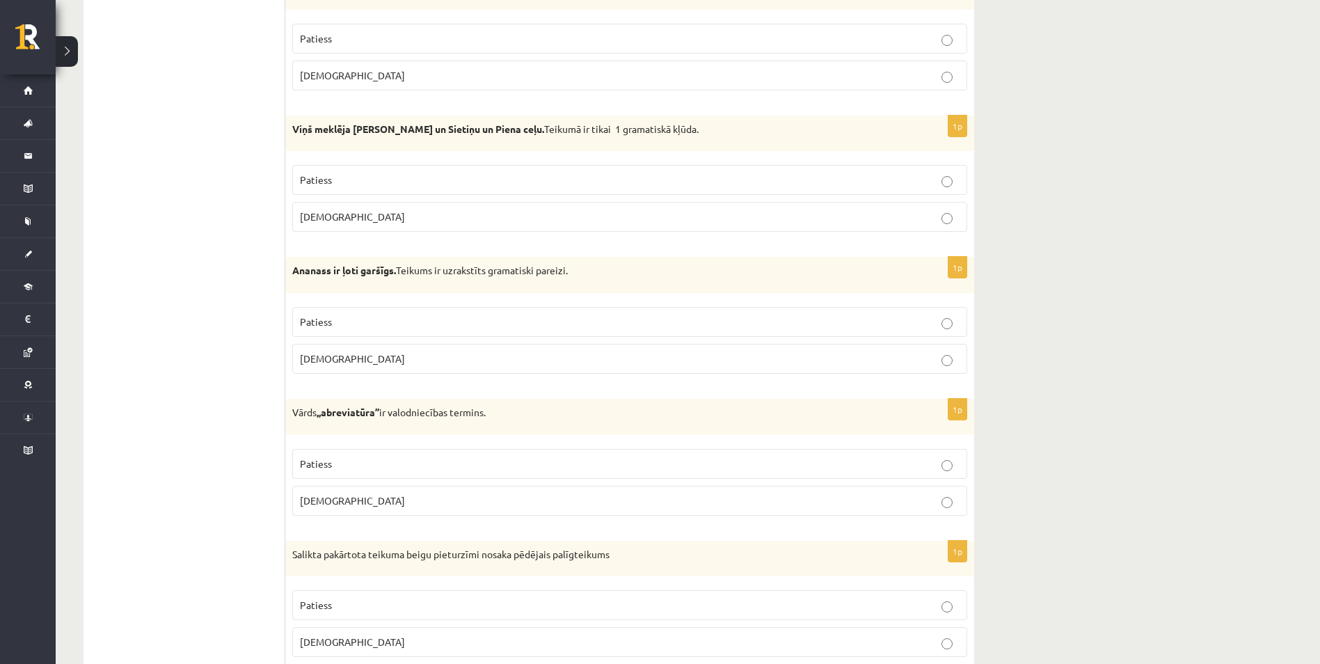
scroll to position [4009, 0]
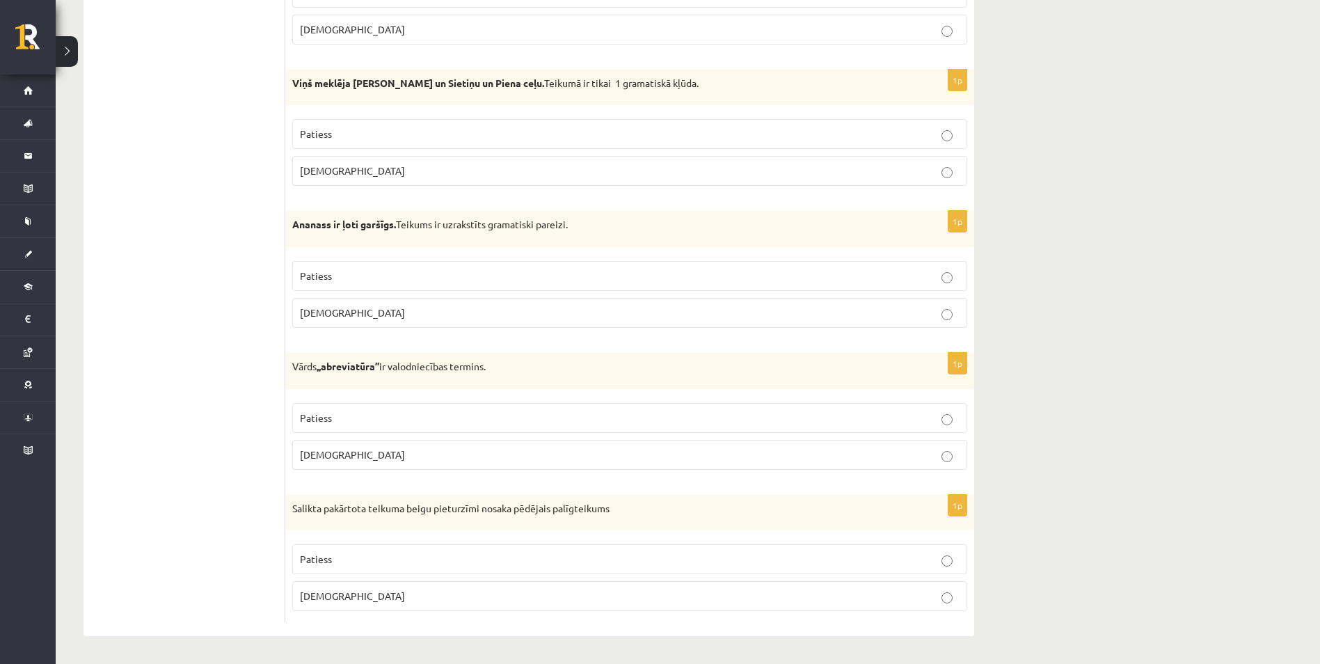
click at [587, 178] on p "Aplams" at bounding box center [629, 170] width 659 height 15
click at [927, 277] on p "Patiess" at bounding box center [629, 276] width 659 height 15
click at [951, 412] on p "Patiess" at bounding box center [629, 417] width 659 height 15
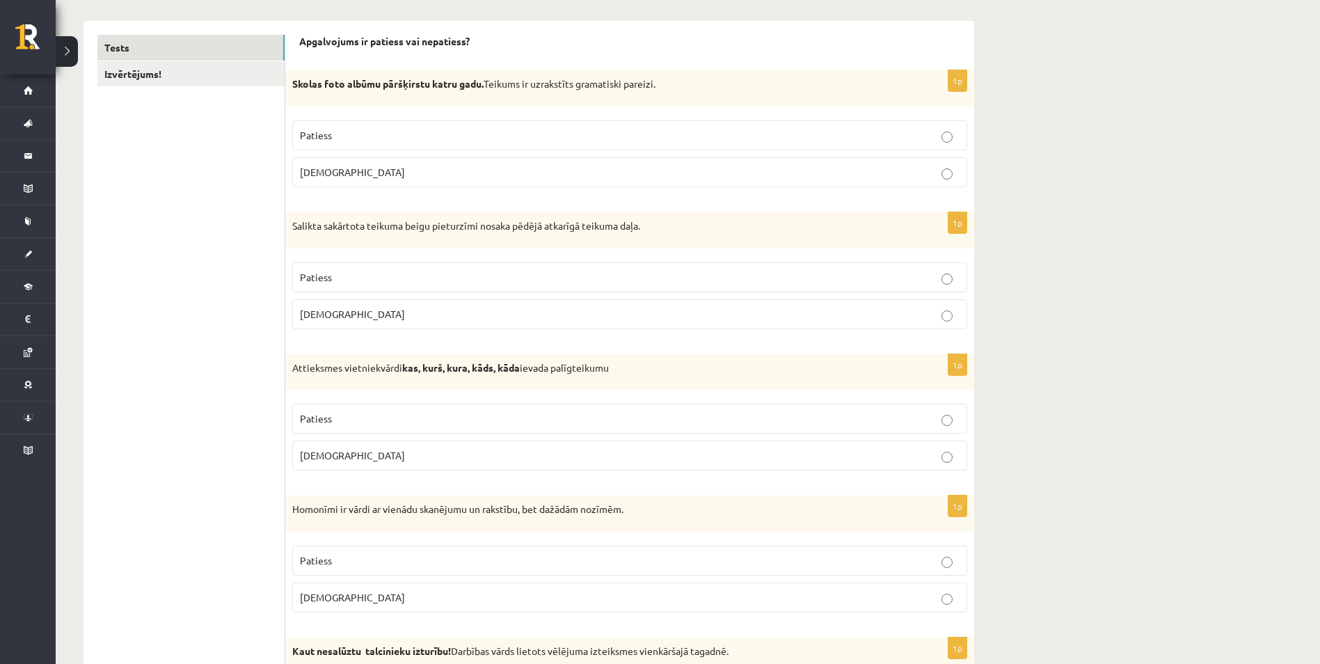
scroll to position [0, 0]
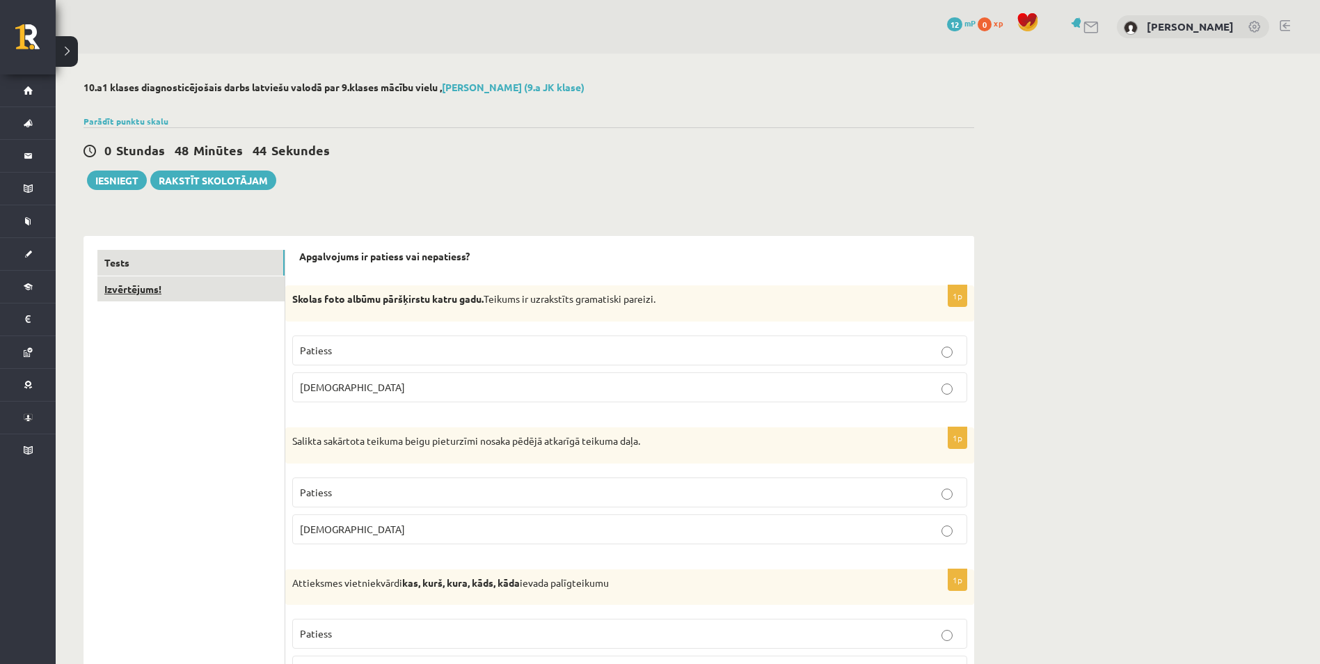
click at [134, 285] on link "Izvērtējums!" at bounding box center [190, 289] width 187 height 26
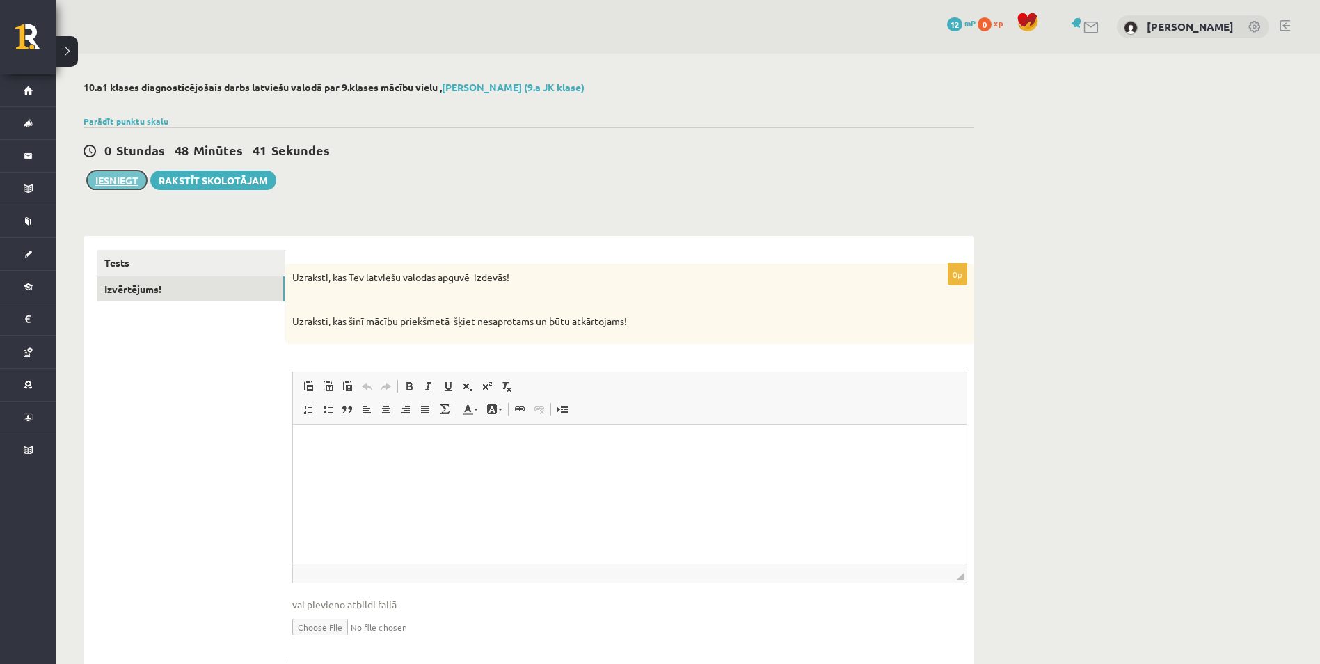
click at [121, 184] on button "Iesniegt" at bounding box center [117, 179] width 60 height 19
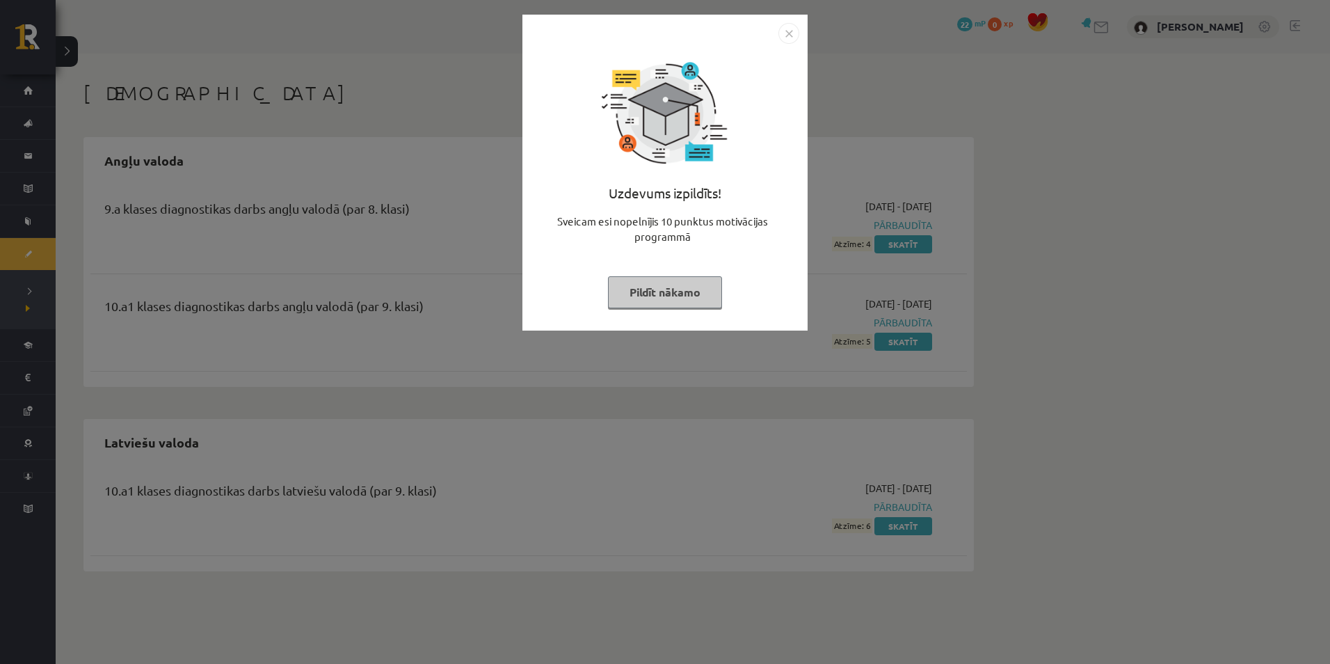
click at [792, 33] on img "Close" at bounding box center [788, 33] width 21 height 21
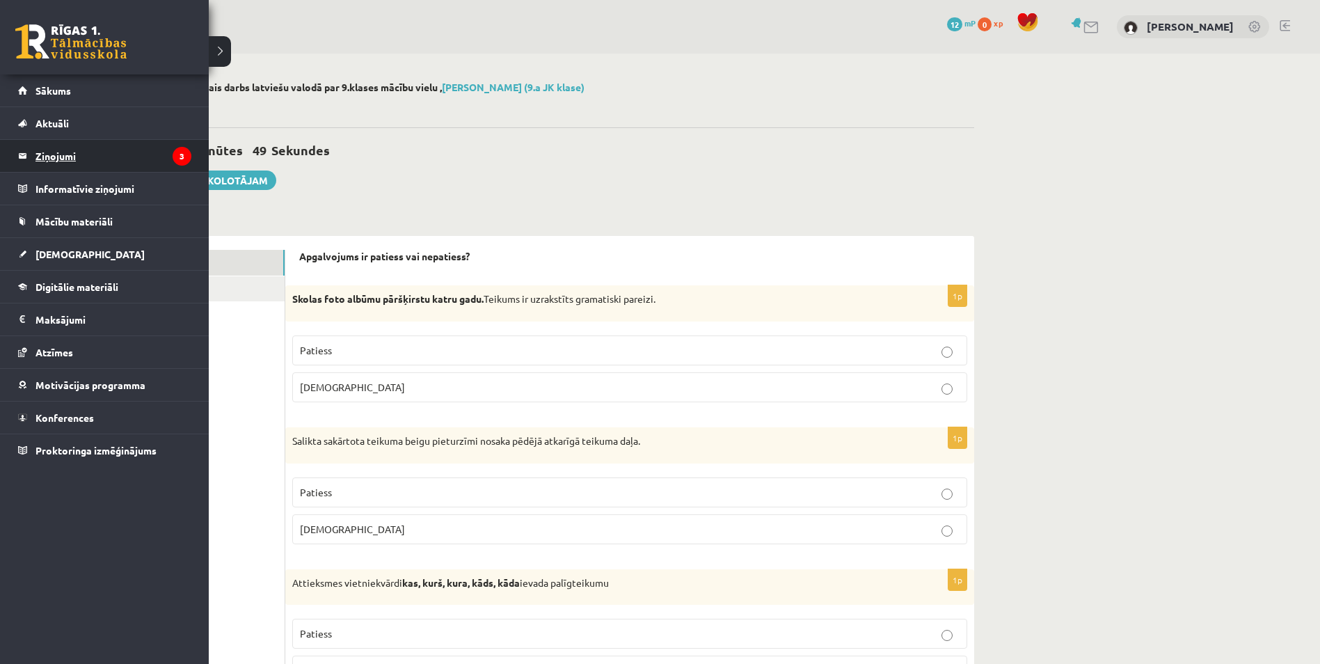
click at [61, 154] on legend "Ziņojumi 3" at bounding box center [113, 156] width 156 height 32
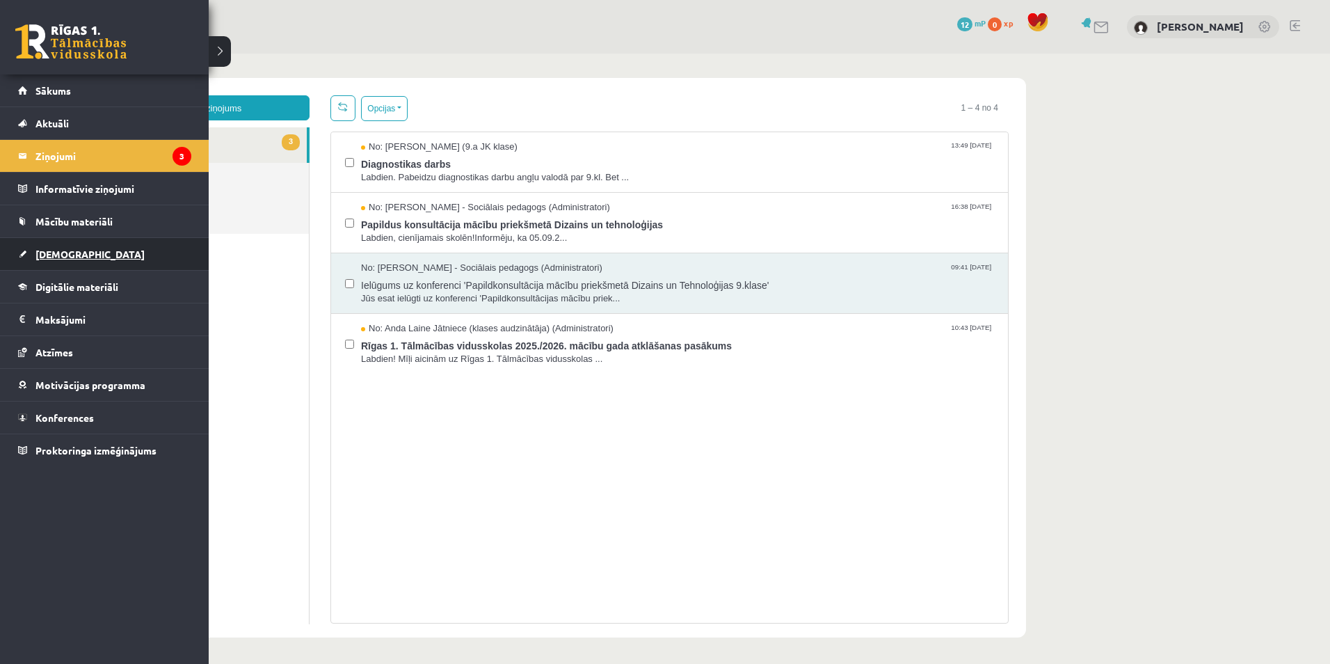
click at [36, 255] on span "[DEMOGRAPHIC_DATA]" at bounding box center [89, 254] width 109 height 13
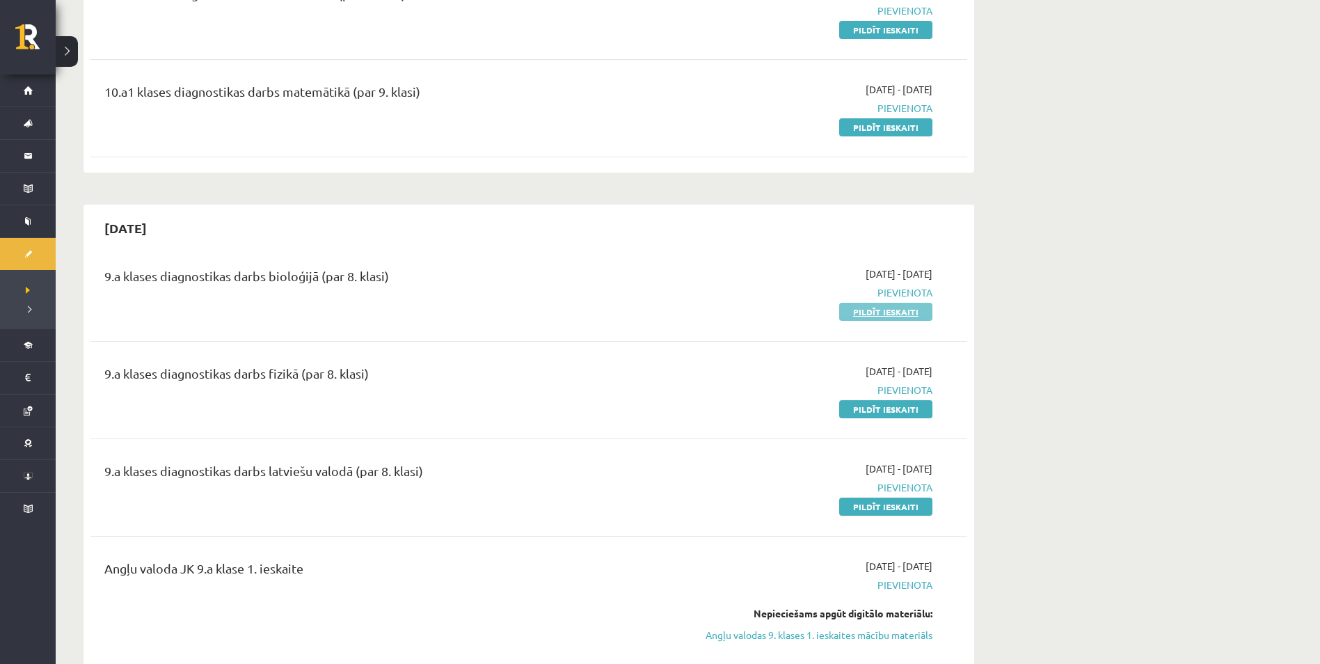
scroll to position [209, 0]
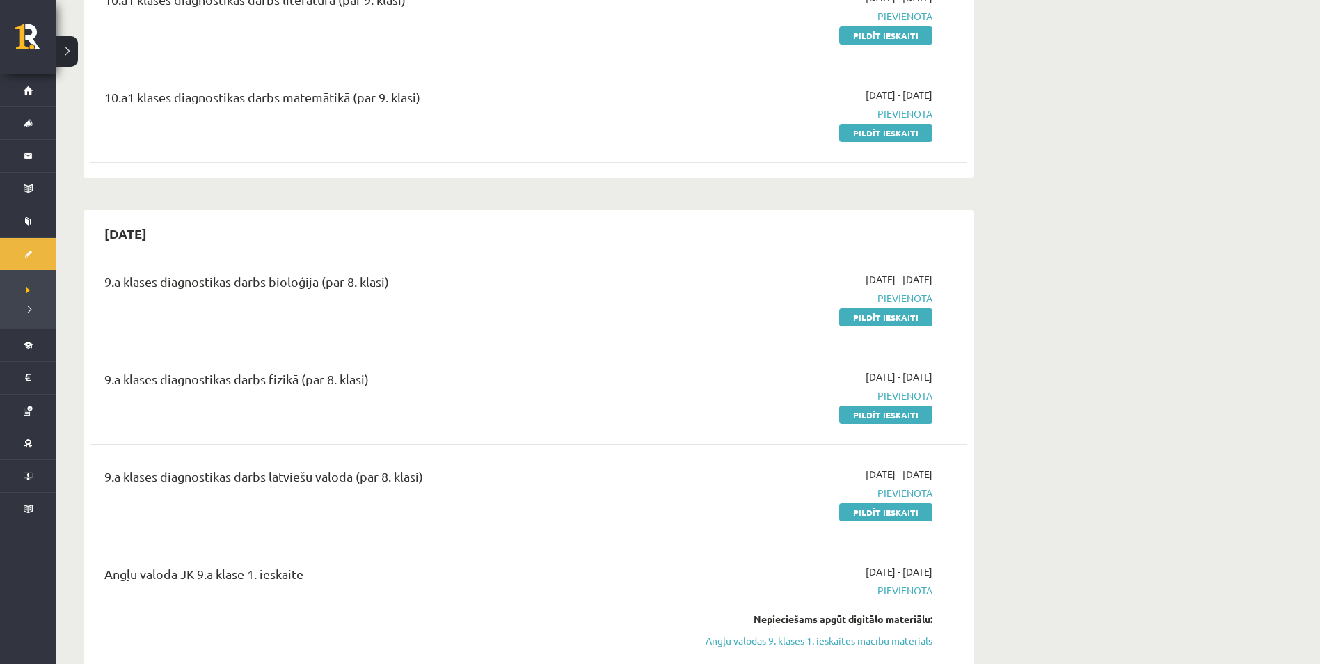
drag, startPoint x: 904, startPoint y: 513, endPoint x: 734, endPoint y: 72, distance: 472.8
click at [904, 513] on link "Pildīt ieskaiti" at bounding box center [885, 512] width 93 height 18
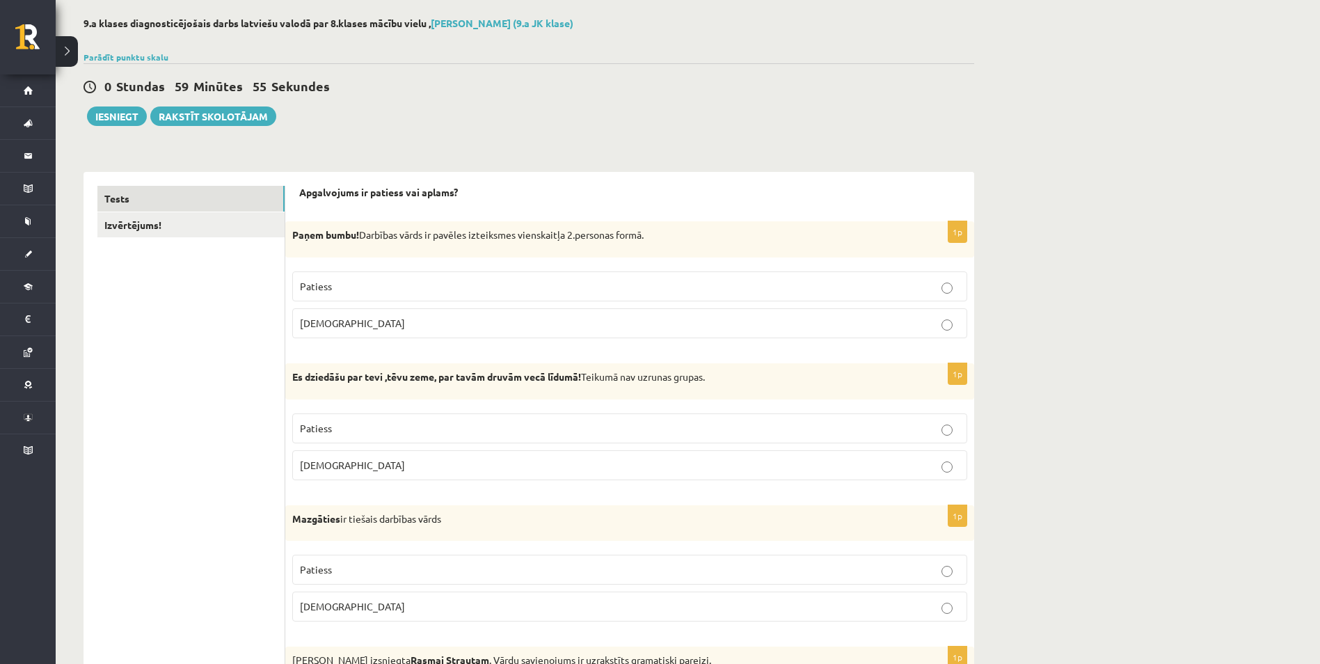
scroll to position [70, 0]
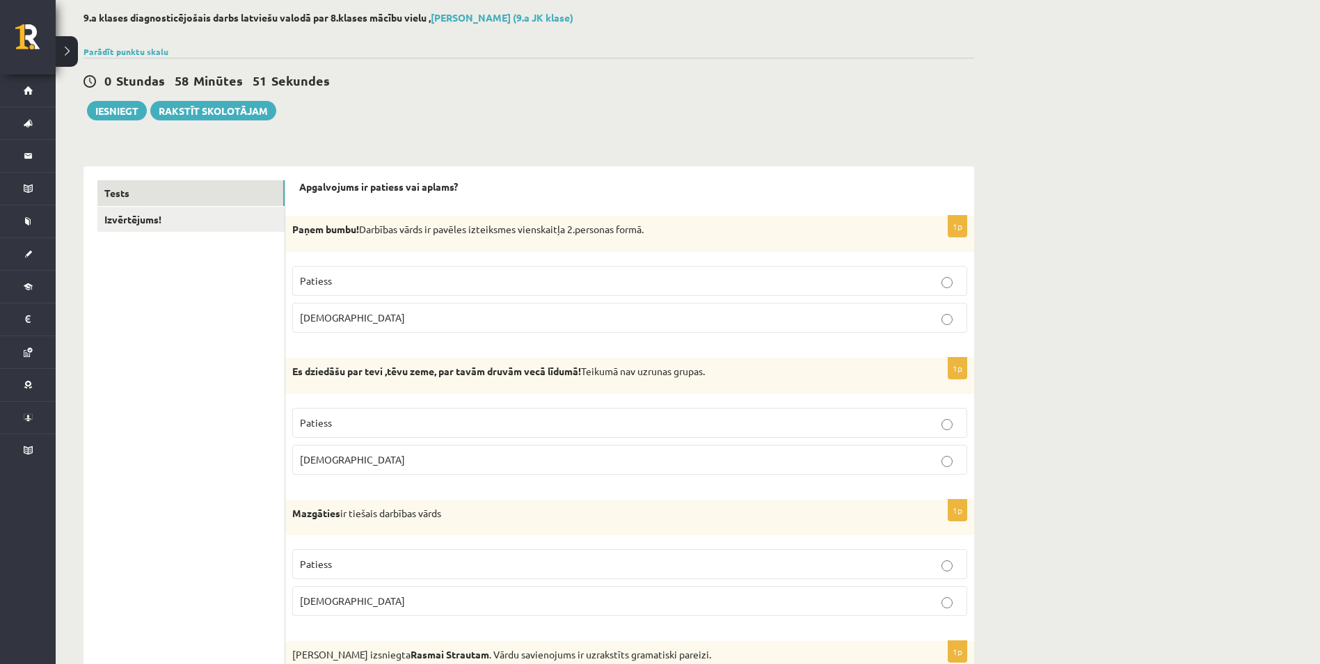
click at [904, 280] on p "Patiess" at bounding box center [629, 280] width 659 height 15
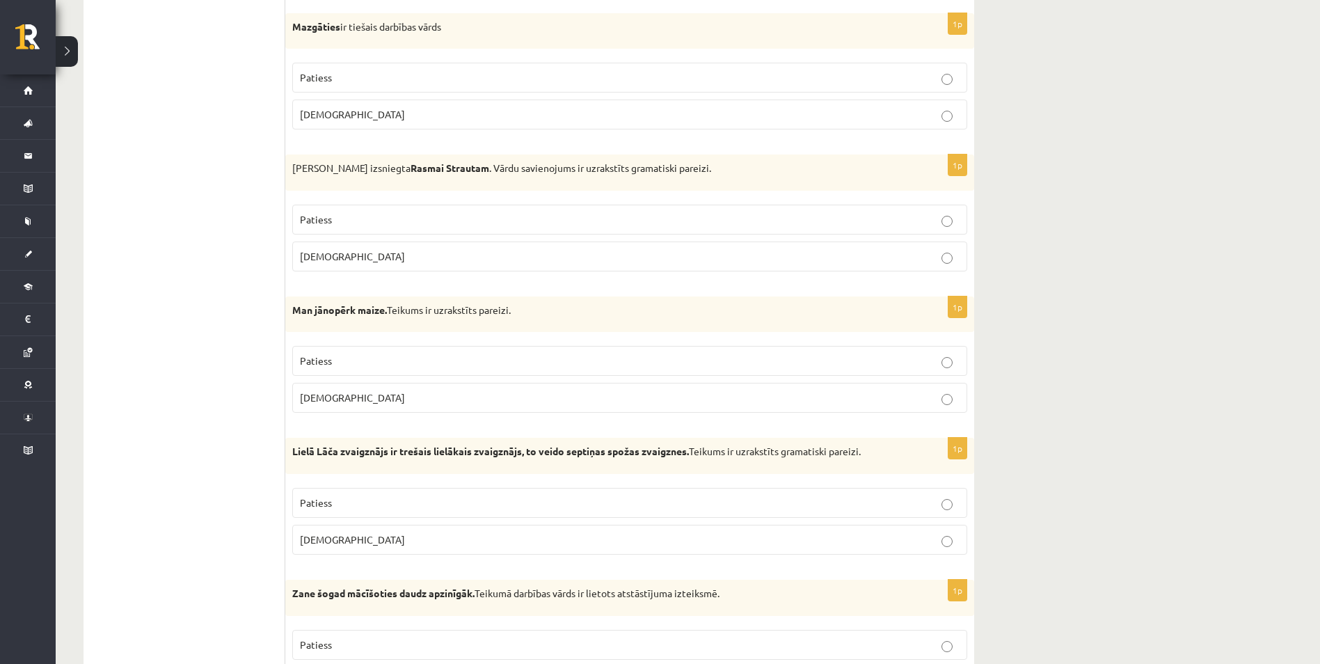
scroll to position [556, 0]
click at [940, 366] on p "Patiess" at bounding box center [629, 360] width 659 height 15
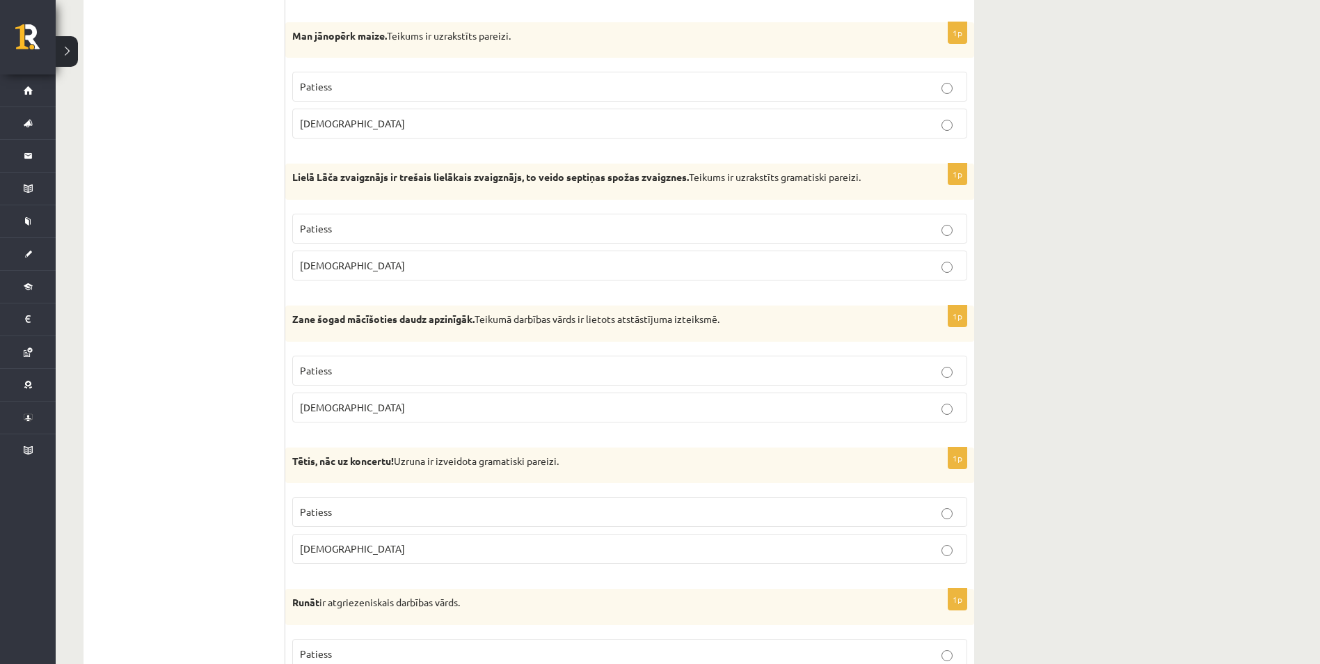
scroll to position [835, 0]
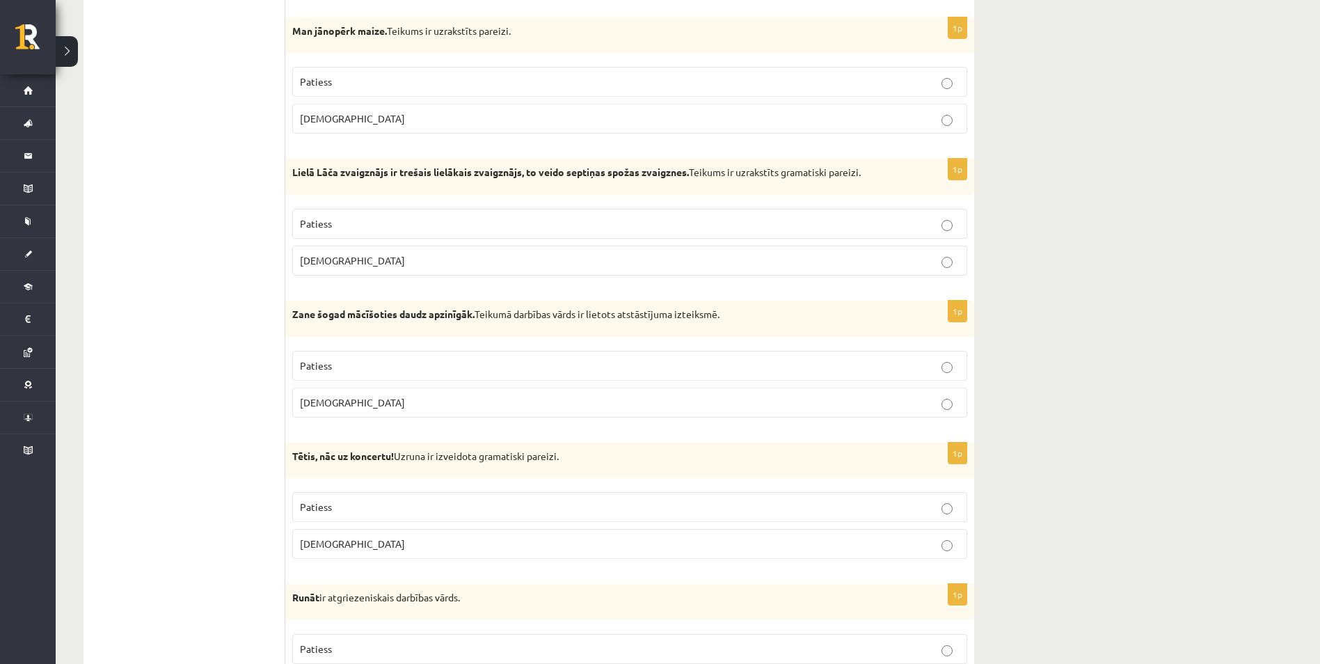
click at [936, 375] on label "Patiess" at bounding box center [629, 366] width 675 height 30
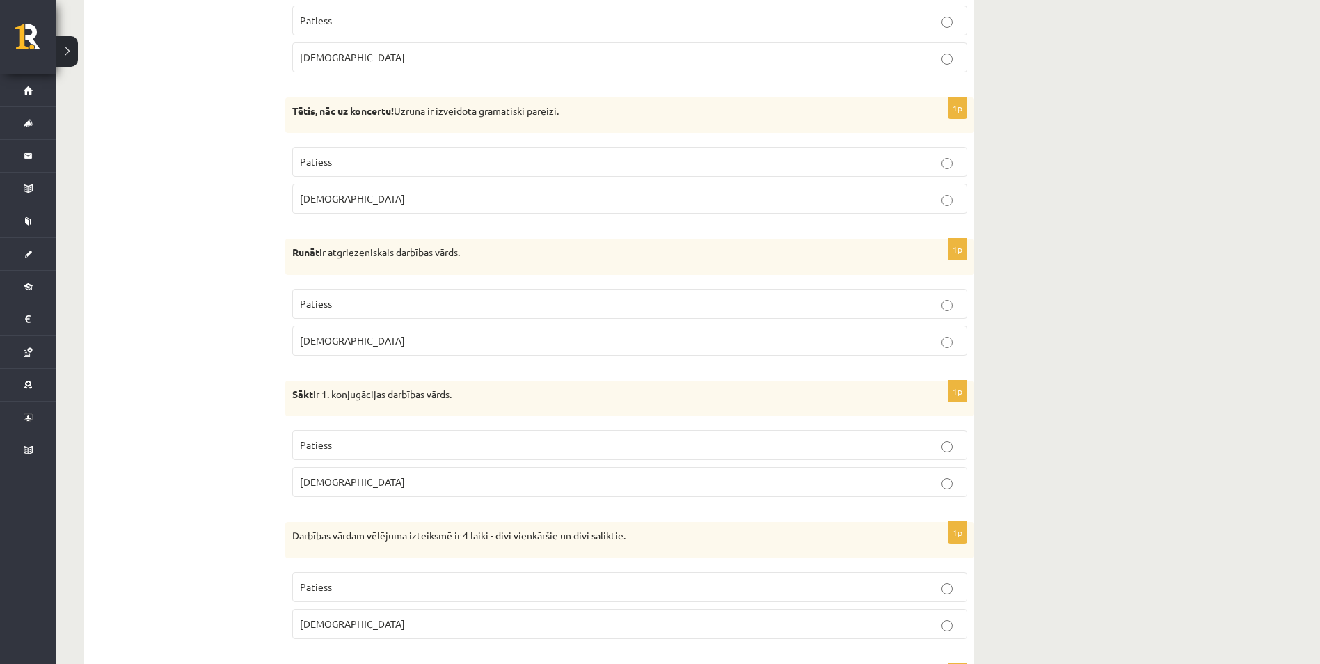
scroll to position [1183, 0]
click at [956, 339] on p "[DEMOGRAPHIC_DATA]" at bounding box center [629, 337] width 659 height 15
click at [940, 447] on p "Patiess" at bounding box center [629, 442] width 659 height 15
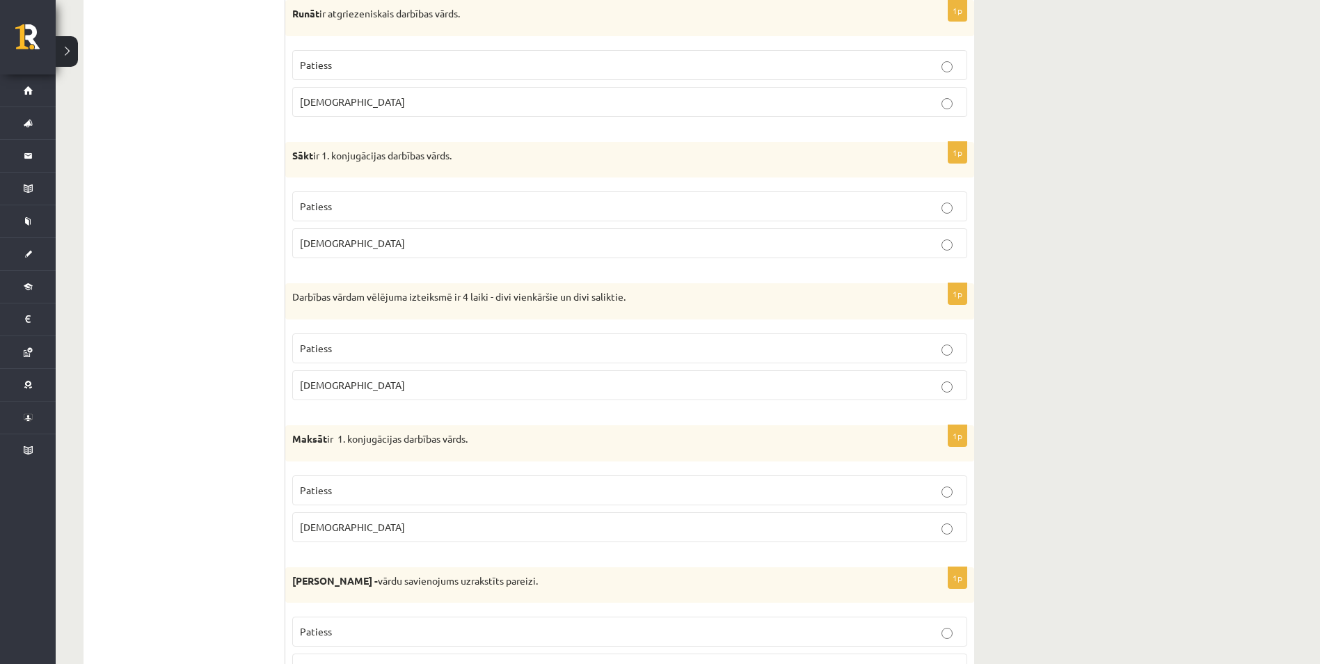
scroll to position [1530, 0]
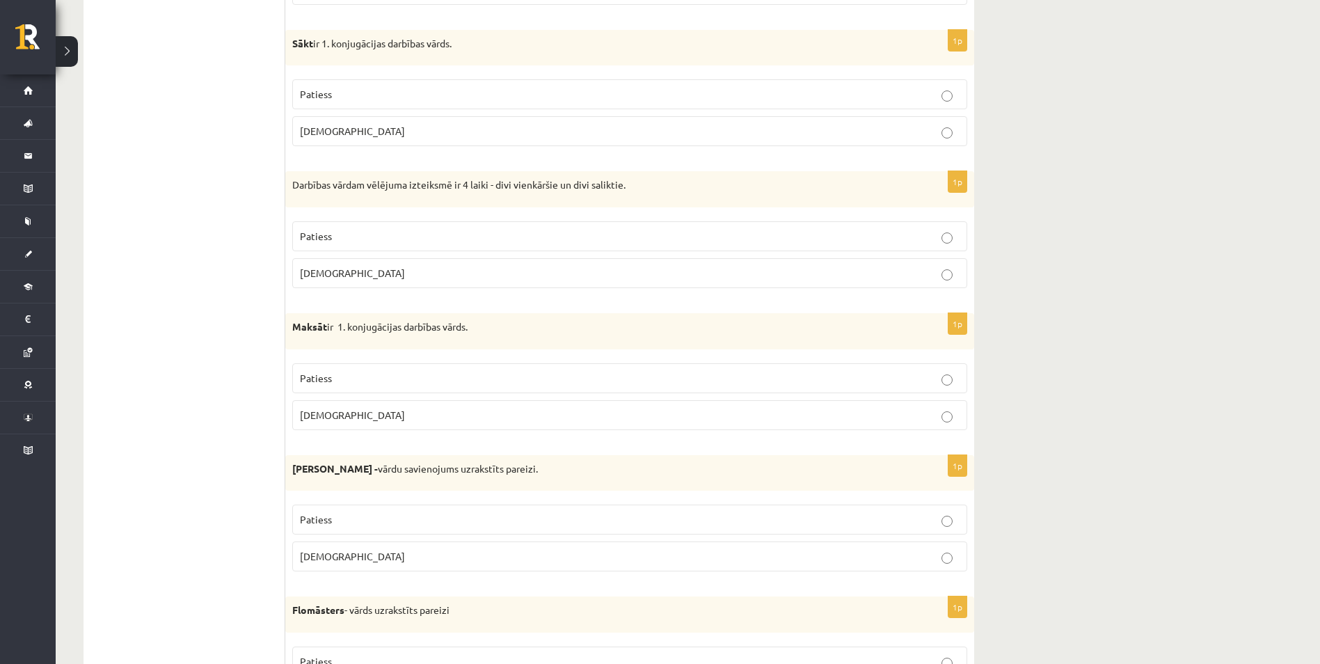
click at [947, 407] on label "Aplams" at bounding box center [629, 415] width 675 height 30
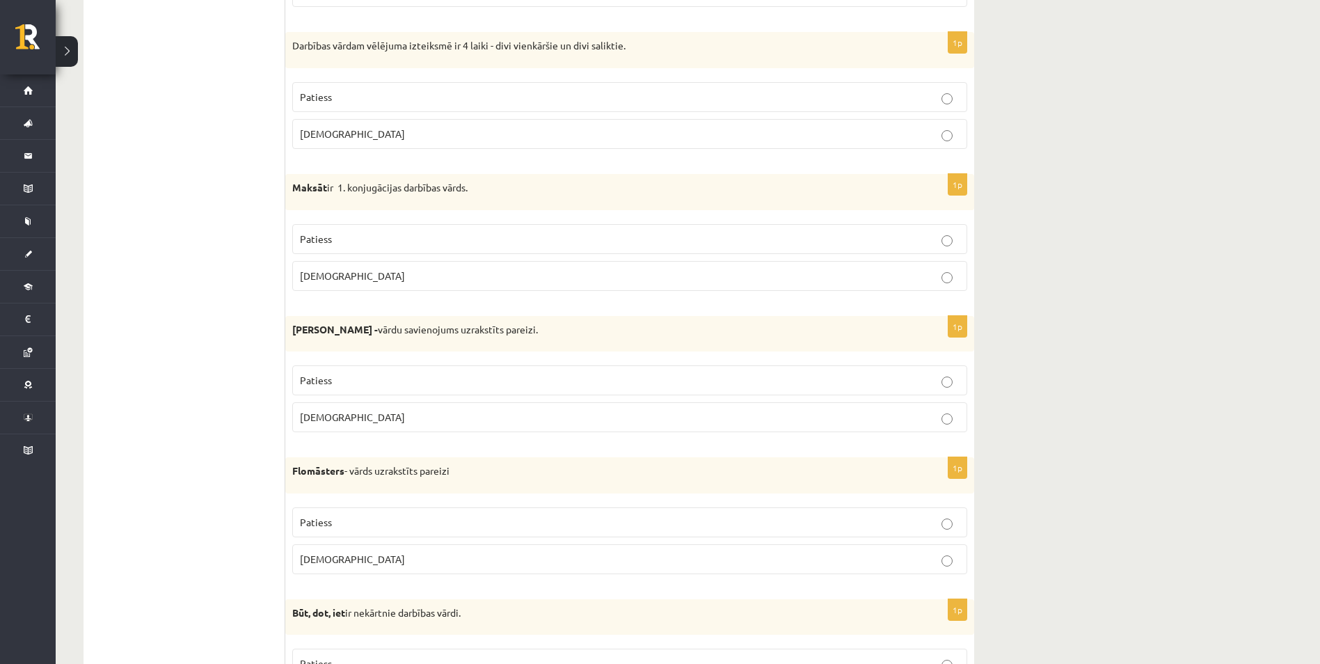
click at [945, 389] on label "Patiess" at bounding box center [629, 380] width 675 height 30
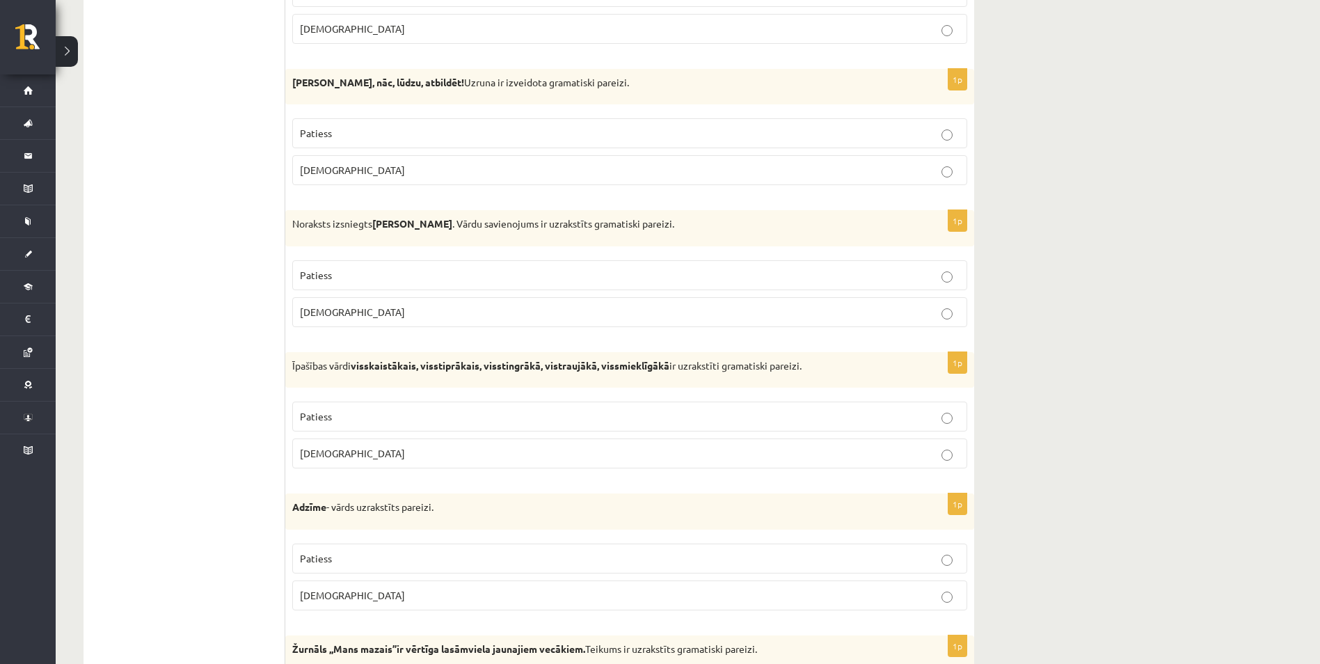
scroll to position [2991, 0]
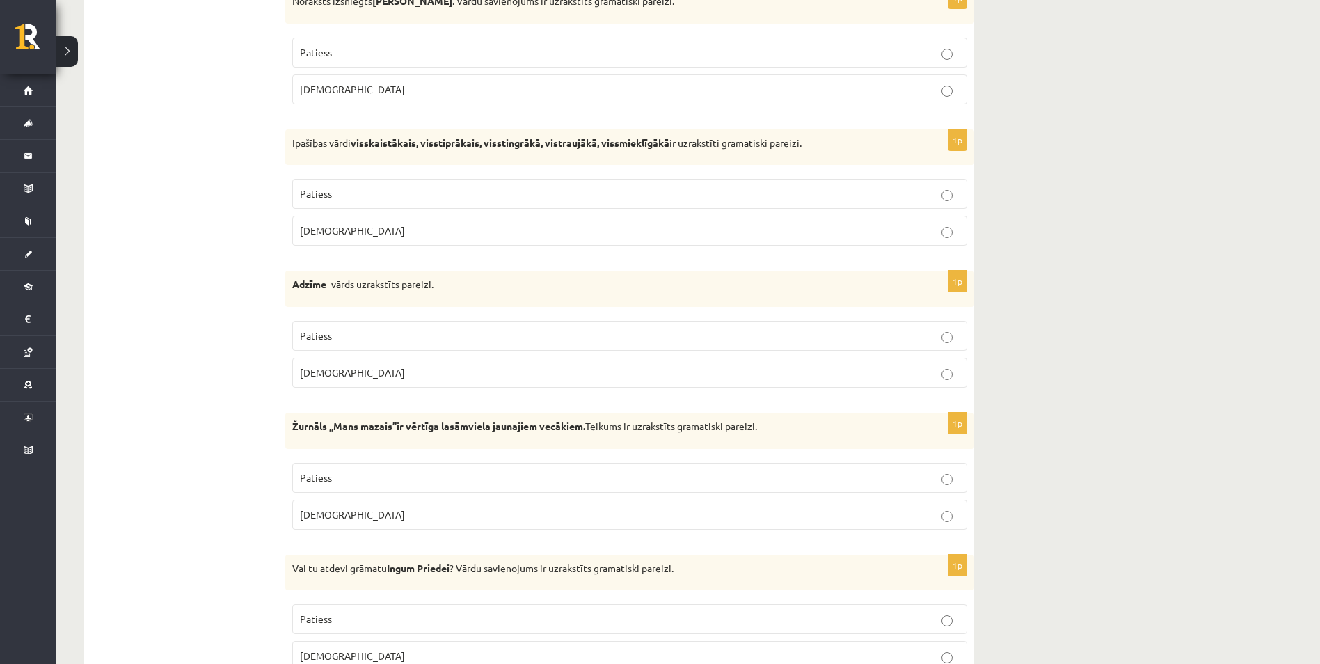
click at [947, 344] on label "Patiess" at bounding box center [629, 336] width 675 height 30
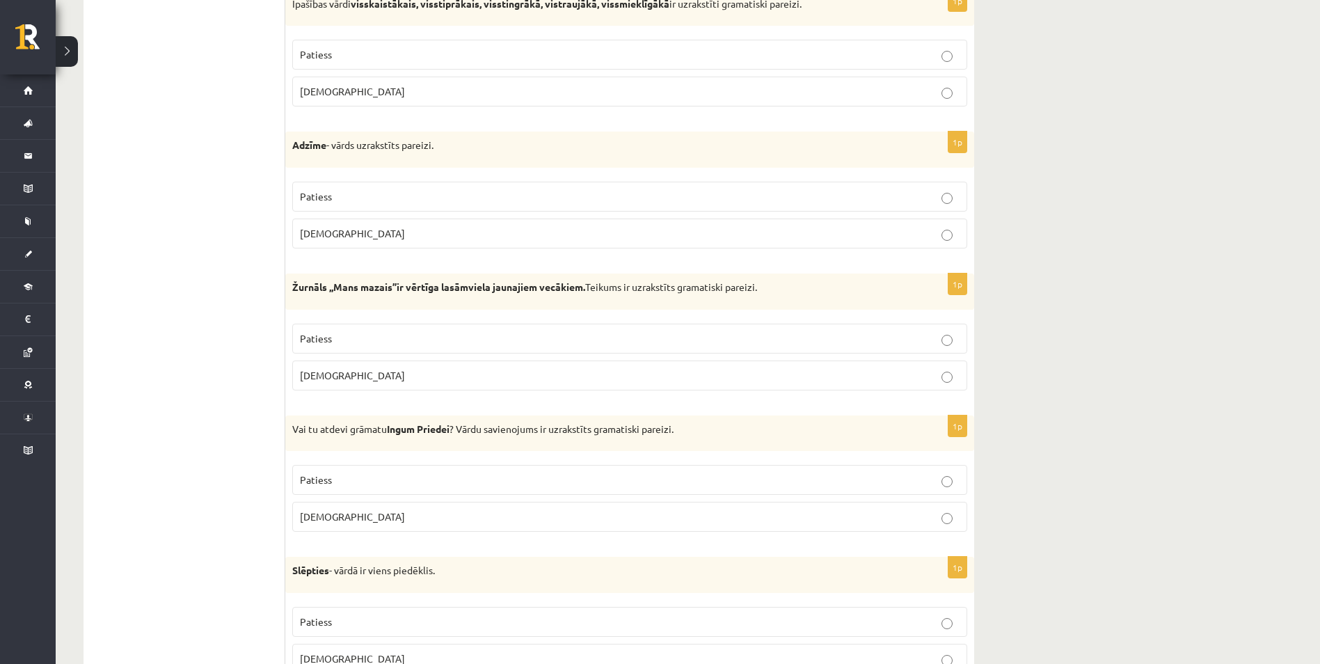
click at [947, 347] on label "Patiess" at bounding box center [629, 338] width 675 height 30
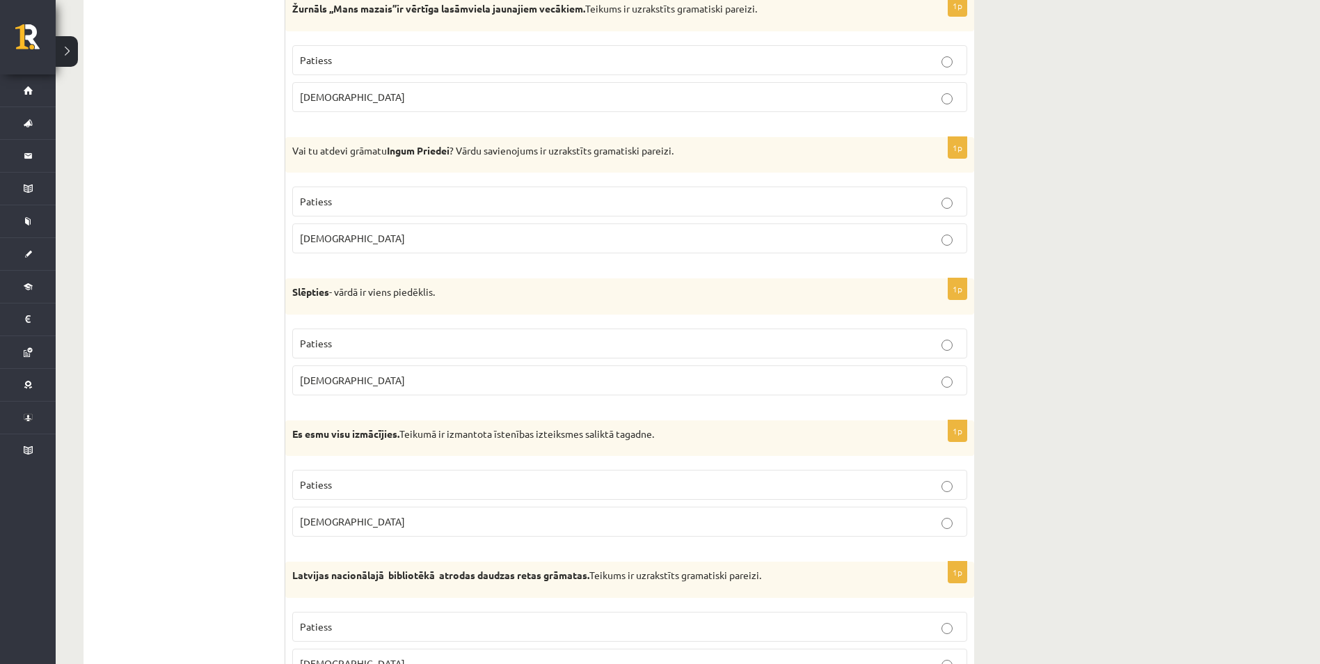
click at [946, 352] on label "Patiess" at bounding box center [629, 343] width 675 height 30
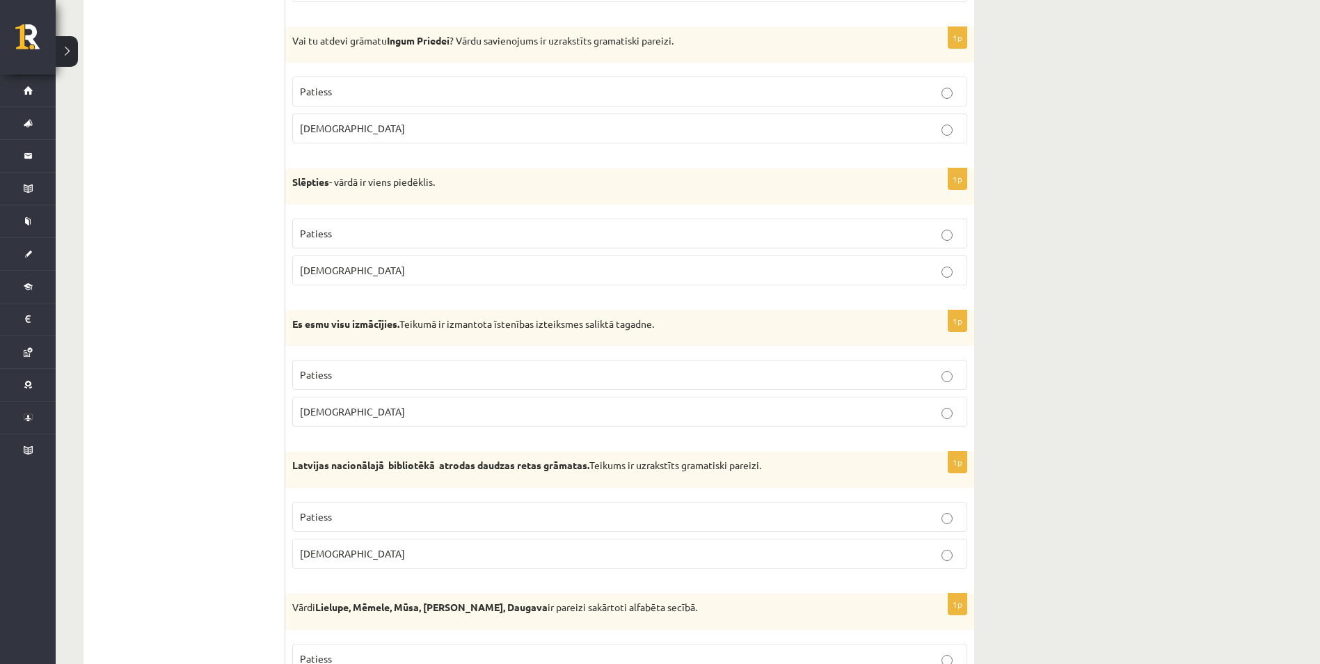
scroll to position [3687, 0]
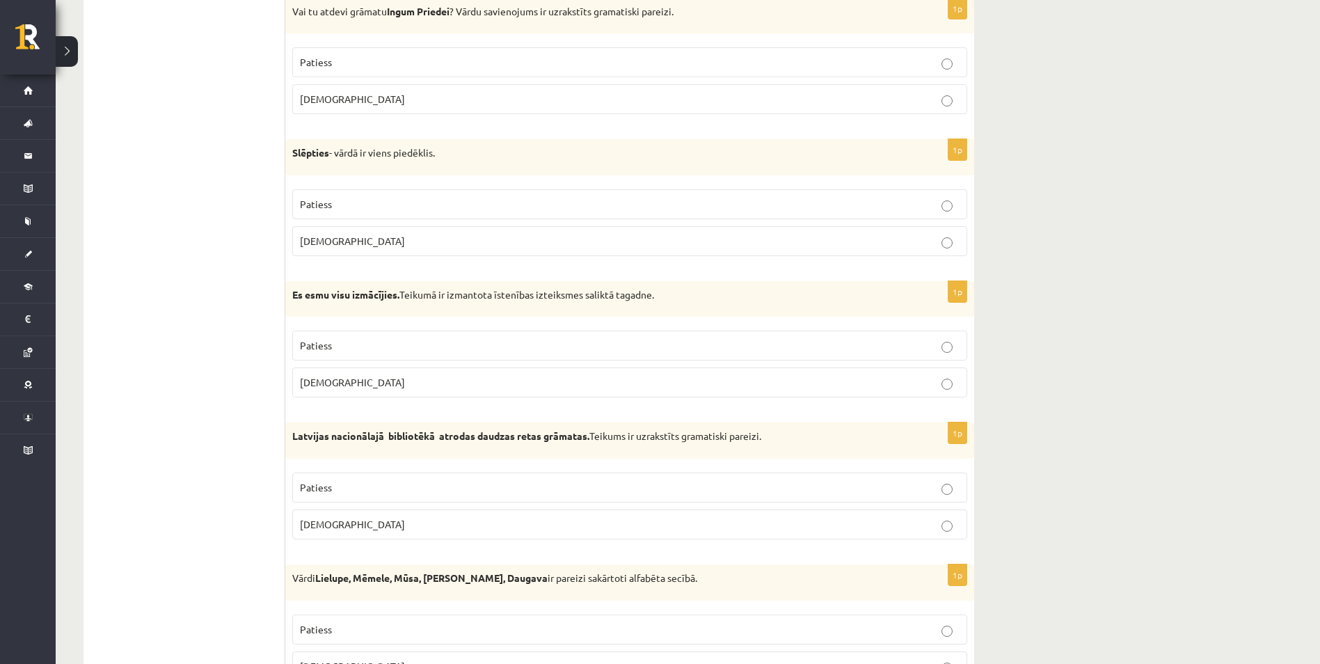
click at [942, 358] on label "Patiess" at bounding box center [629, 345] width 675 height 30
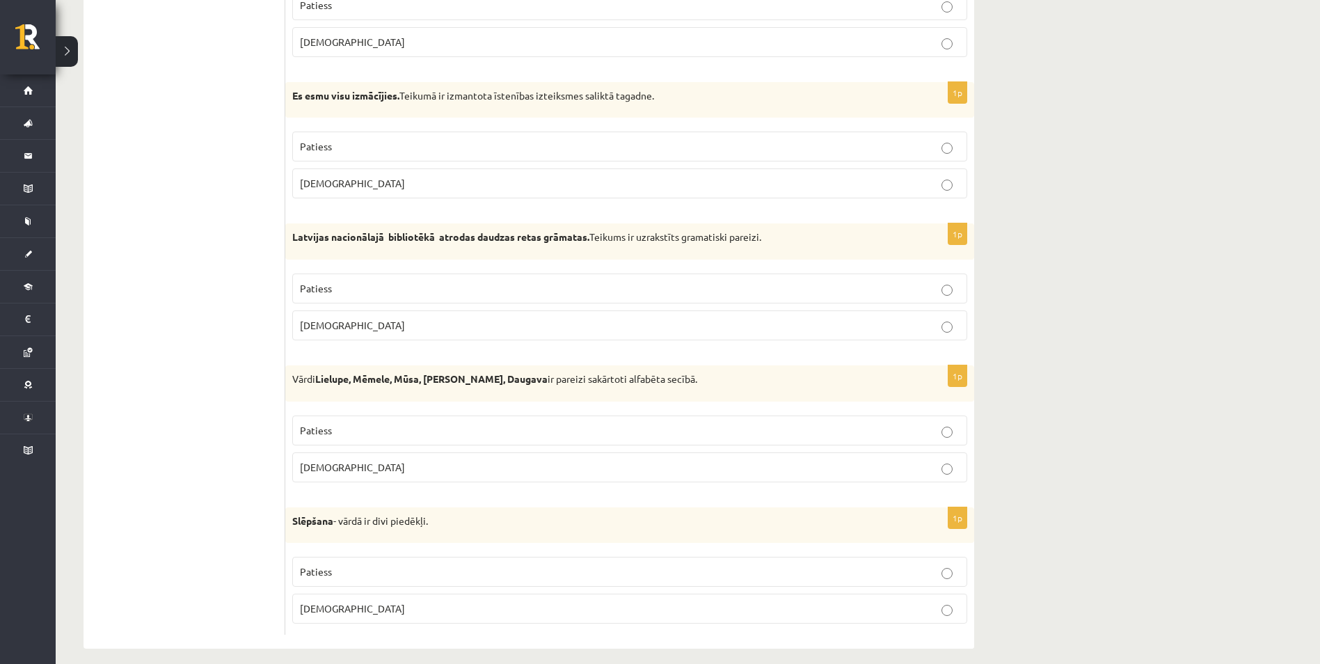
scroll to position [3899, 0]
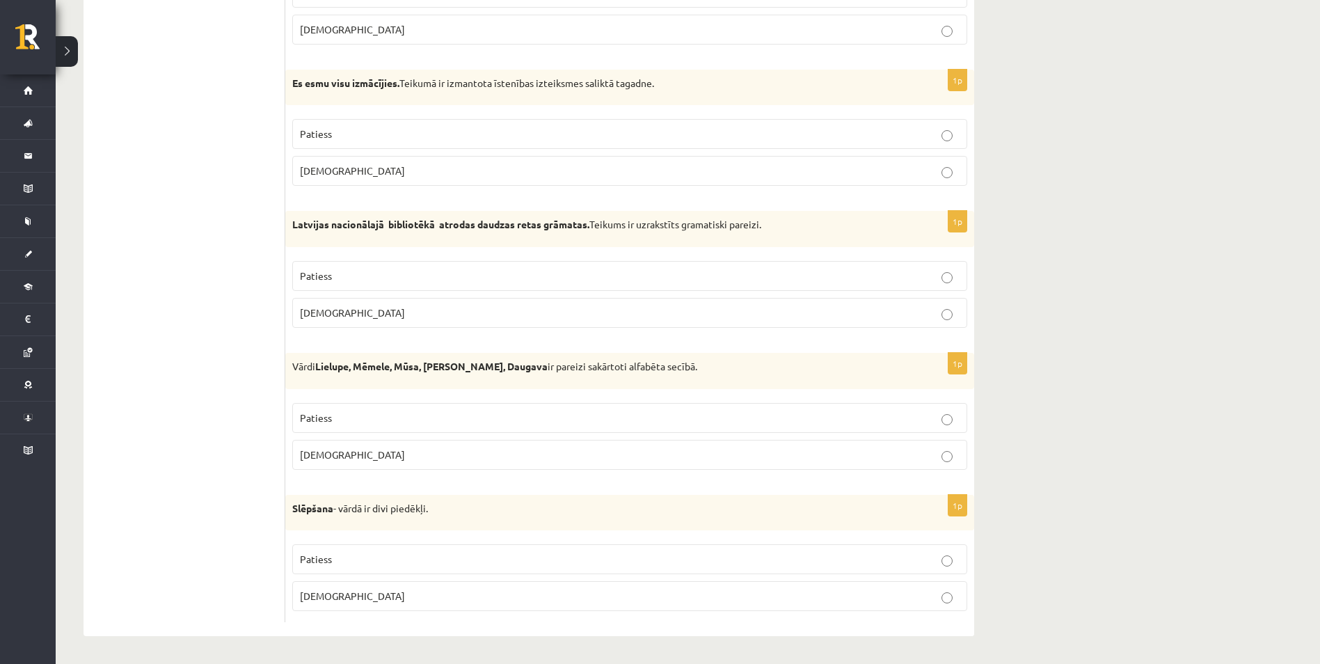
click at [946, 590] on p "Aplams" at bounding box center [629, 595] width 659 height 15
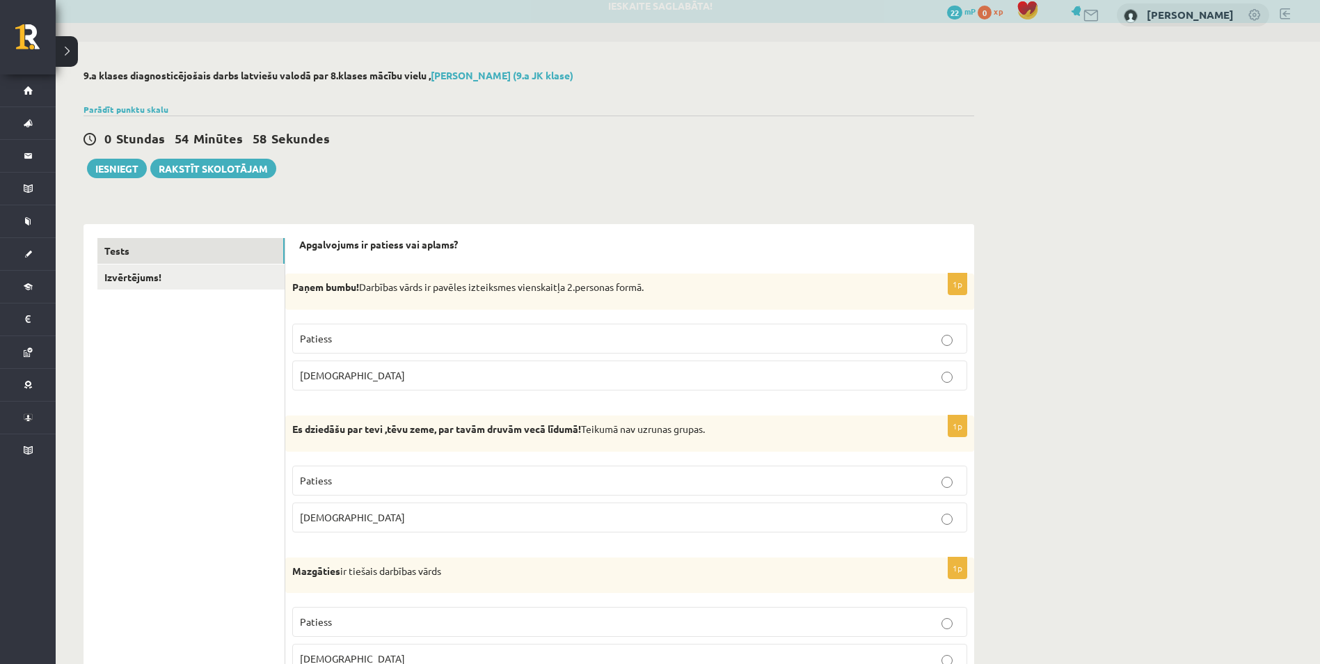
scroll to position [0, 0]
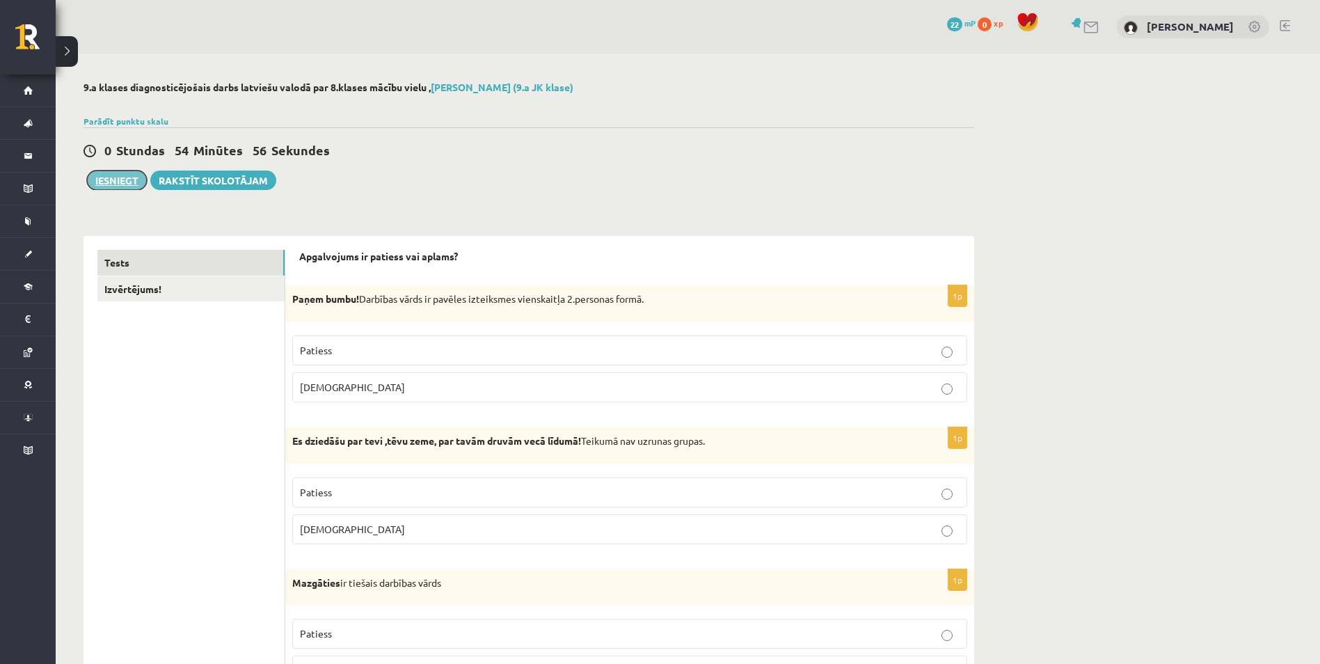
click at [122, 181] on button "Iesniegt" at bounding box center [117, 179] width 60 height 19
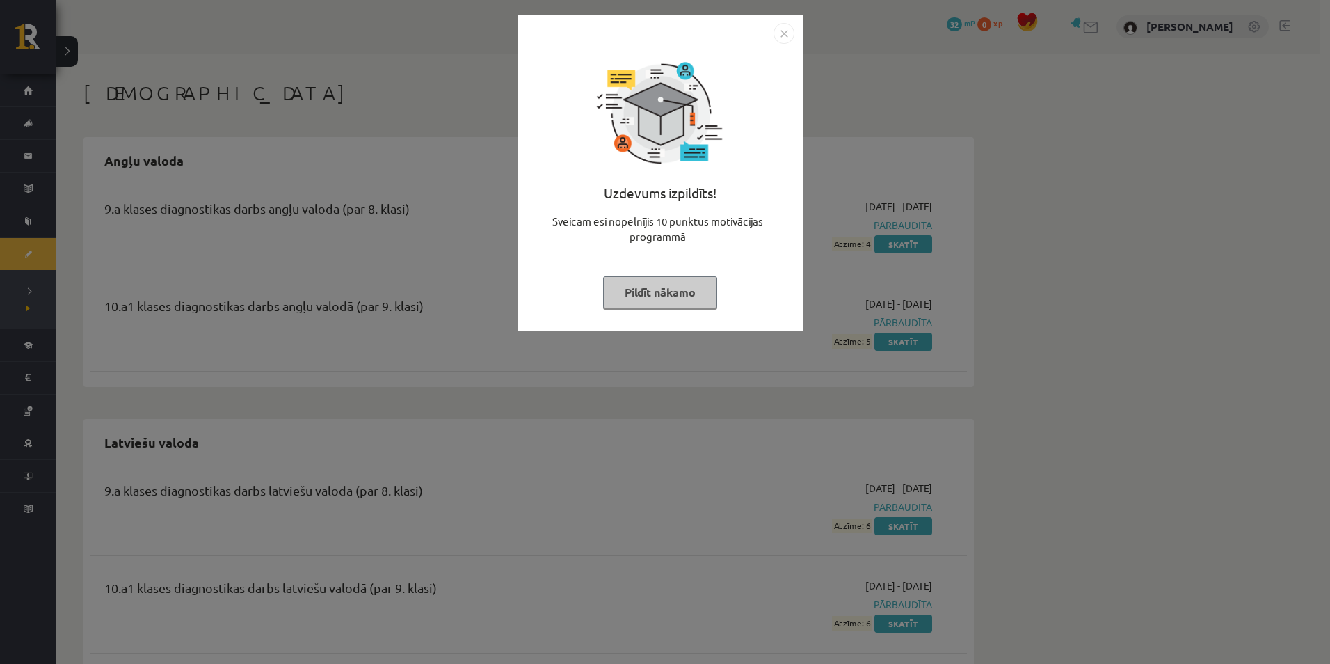
click at [778, 32] on img "Close" at bounding box center [784, 33] width 21 height 21
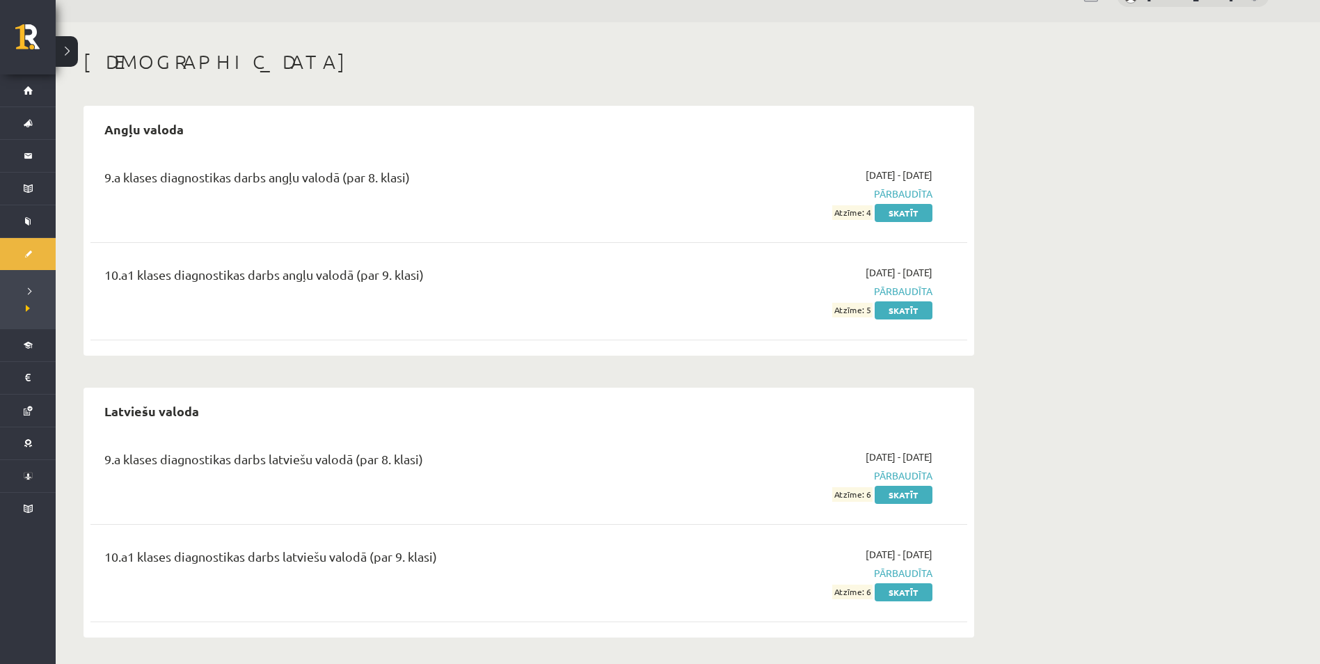
scroll to position [33, 0]
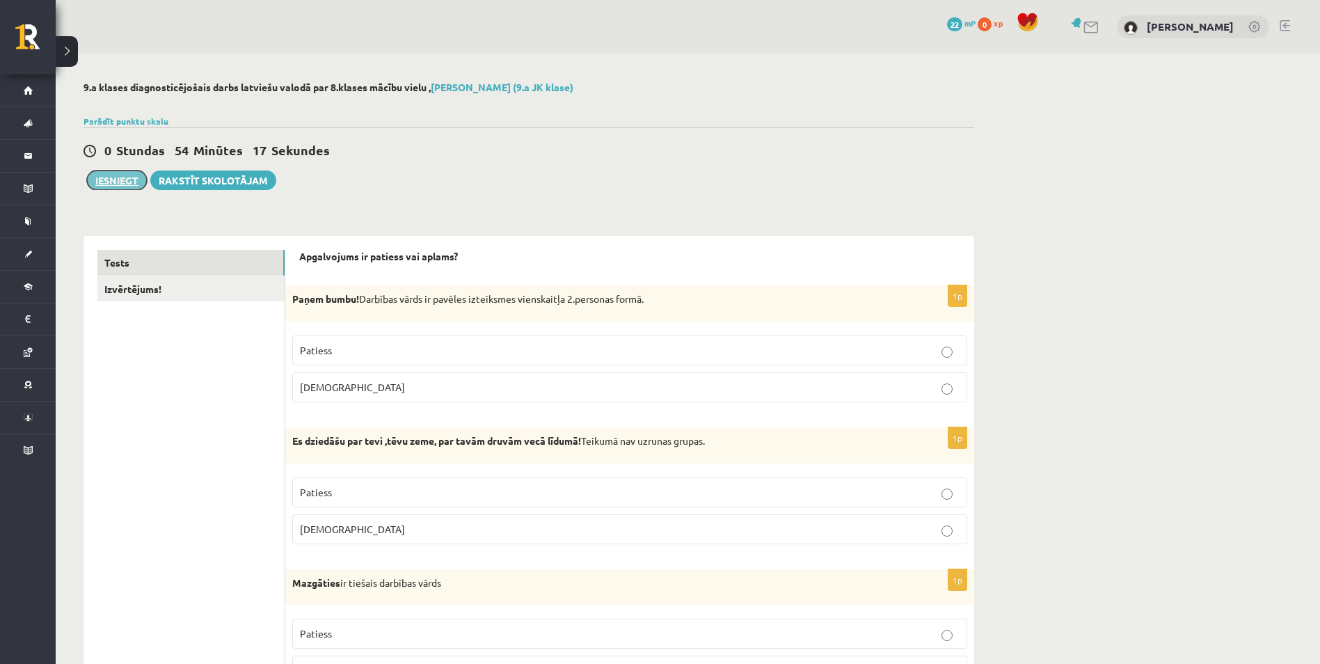
click at [122, 186] on button "Iesniegt" at bounding box center [117, 179] width 60 height 19
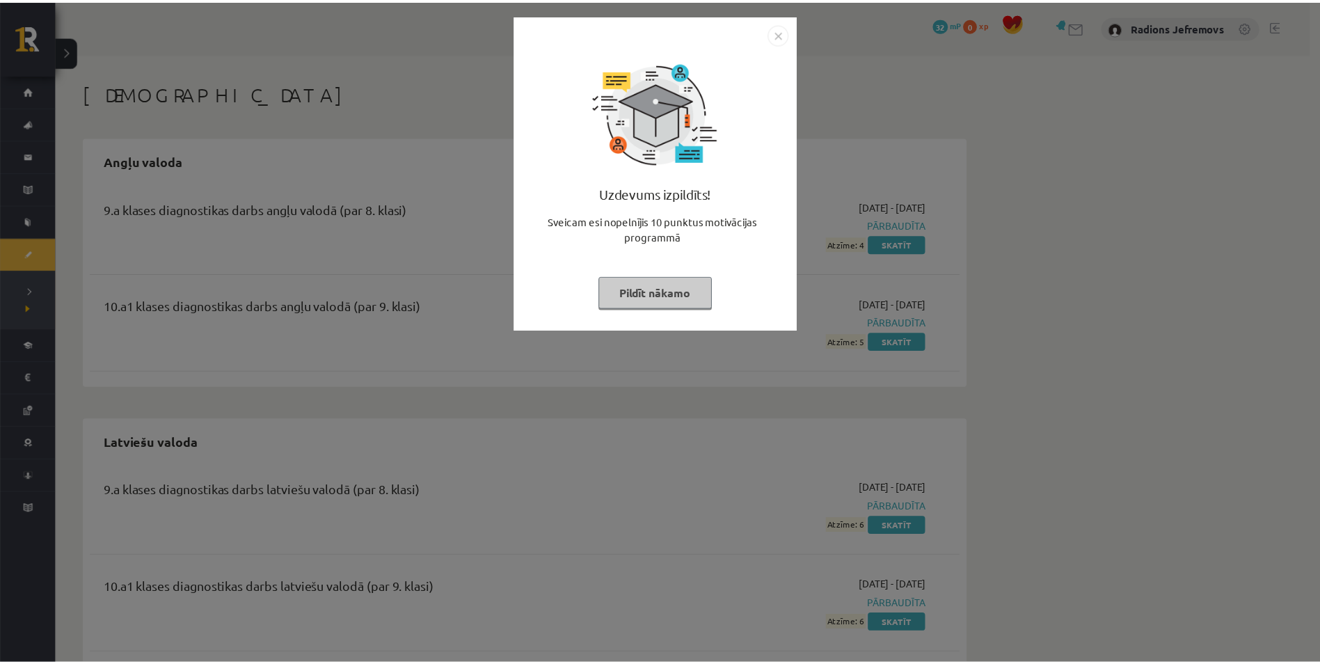
scroll to position [33, 0]
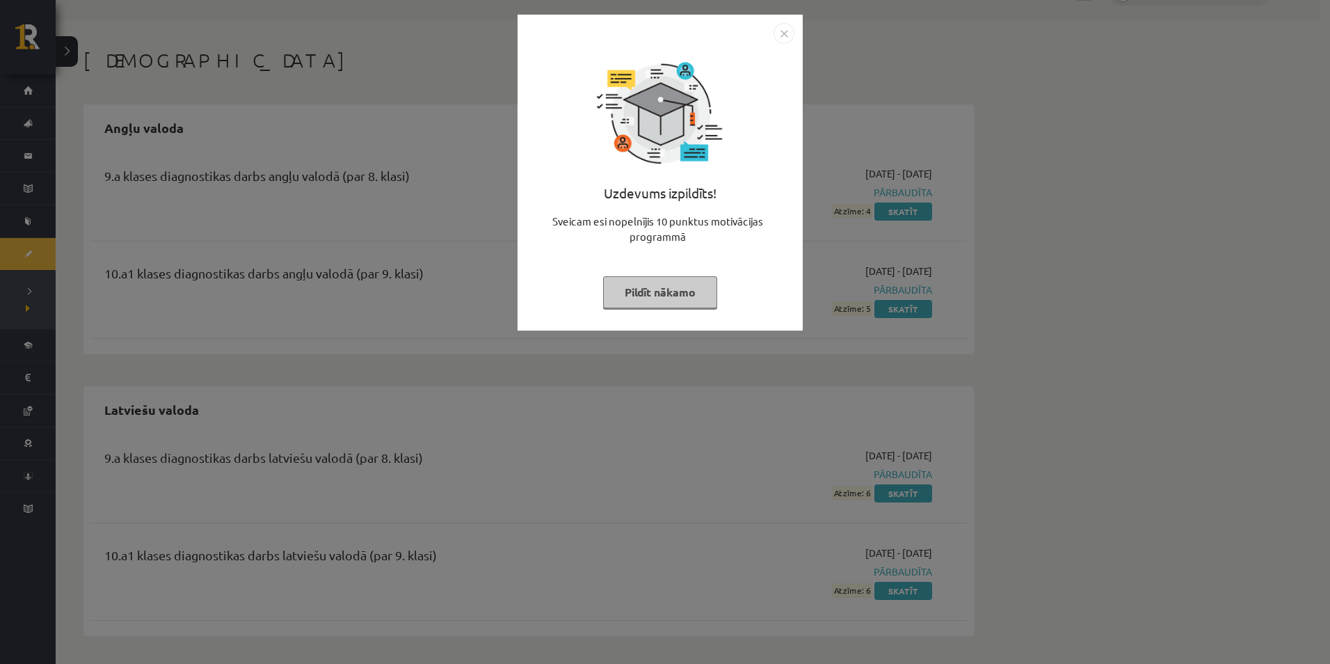
click at [775, 37] on img "Close" at bounding box center [784, 33] width 21 height 21
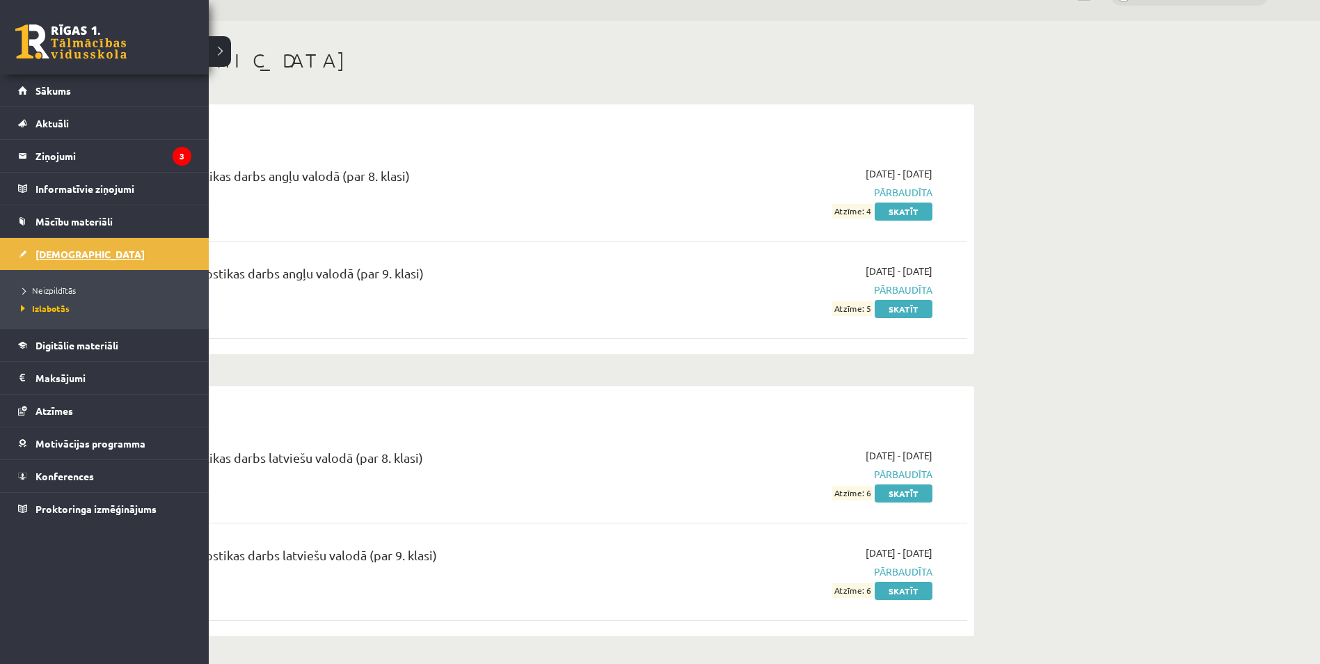
click at [38, 252] on span "[DEMOGRAPHIC_DATA]" at bounding box center [89, 254] width 109 height 13
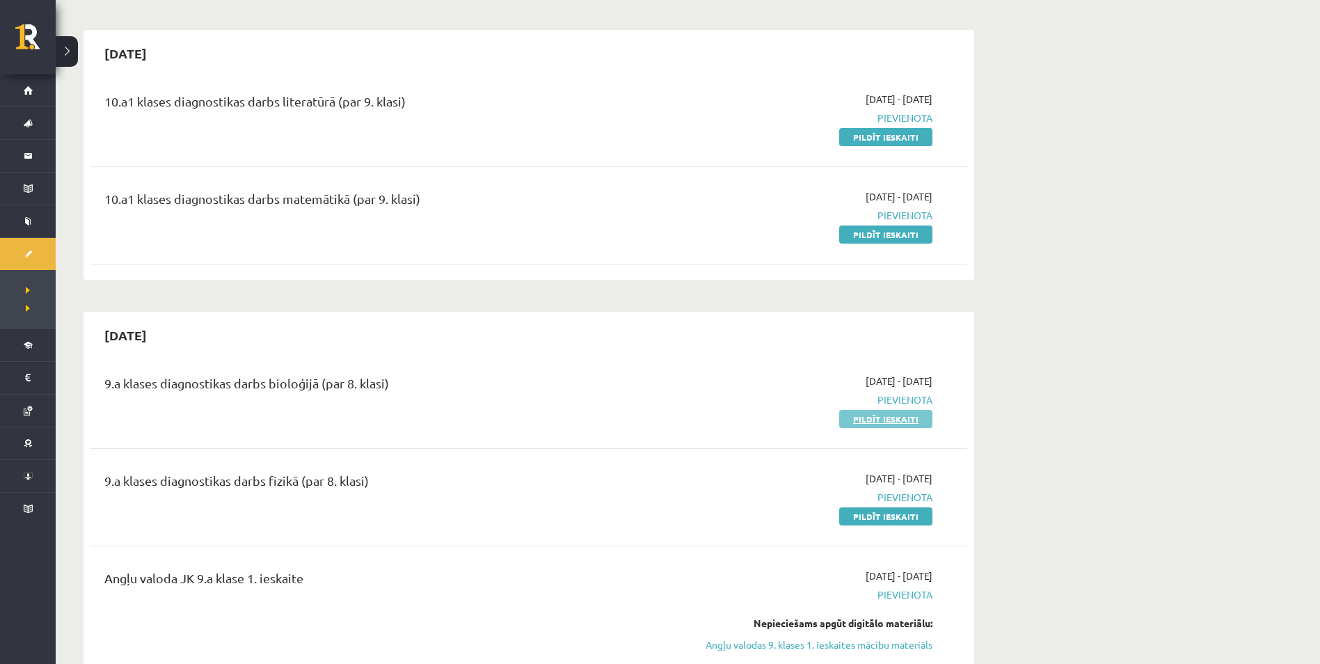
scroll to position [102, 0]
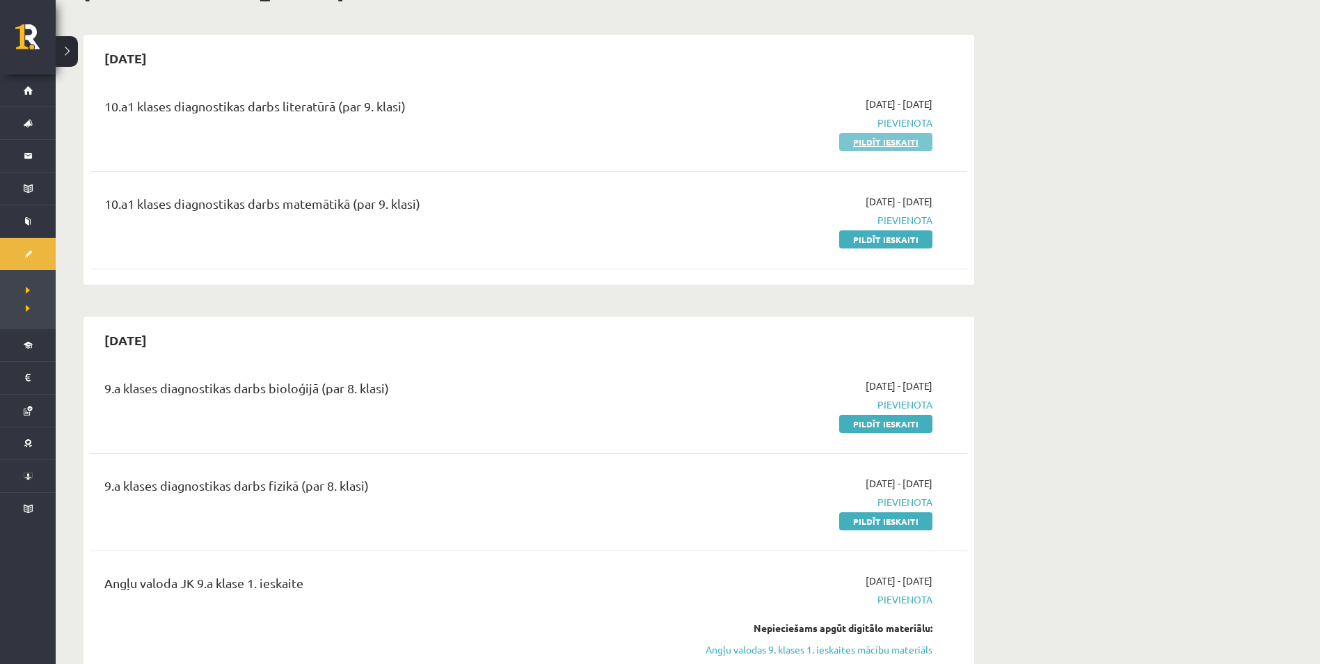
click at [874, 138] on link "Pildīt ieskaiti" at bounding box center [885, 142] width 93 height 18
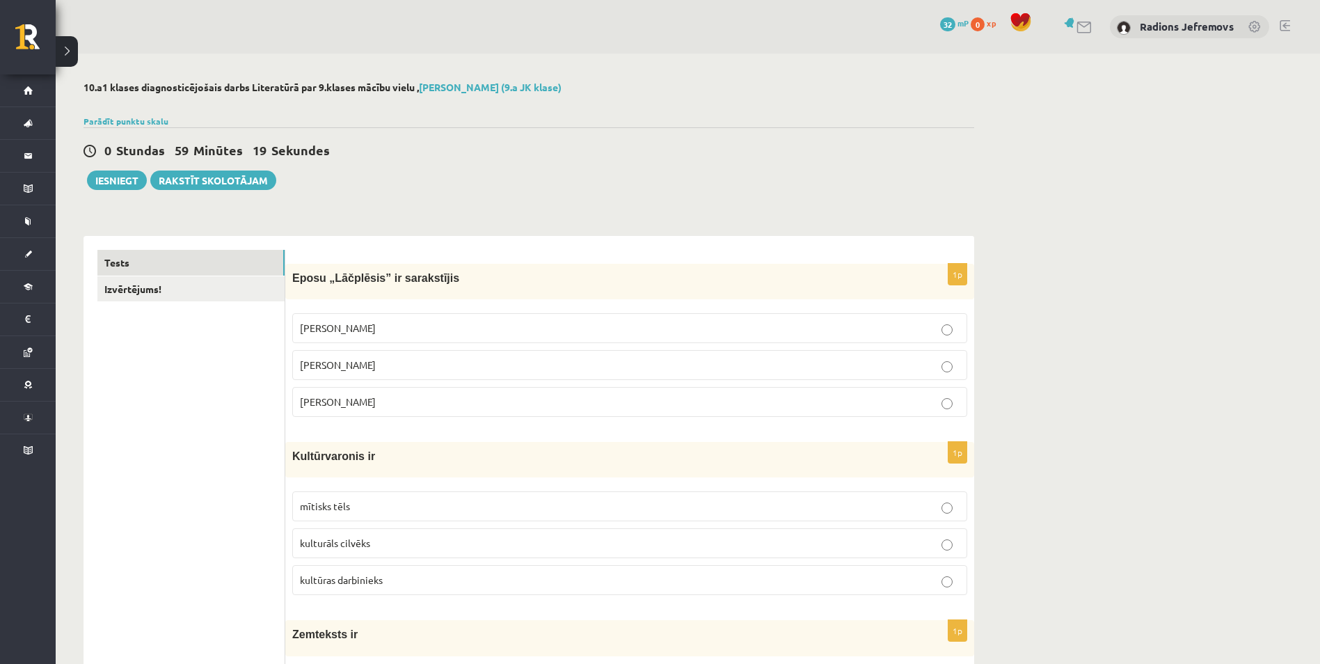
click at [878, 377] on label "[PERSON_NAME]" at bounding box center [629, 365] width 675 height 30
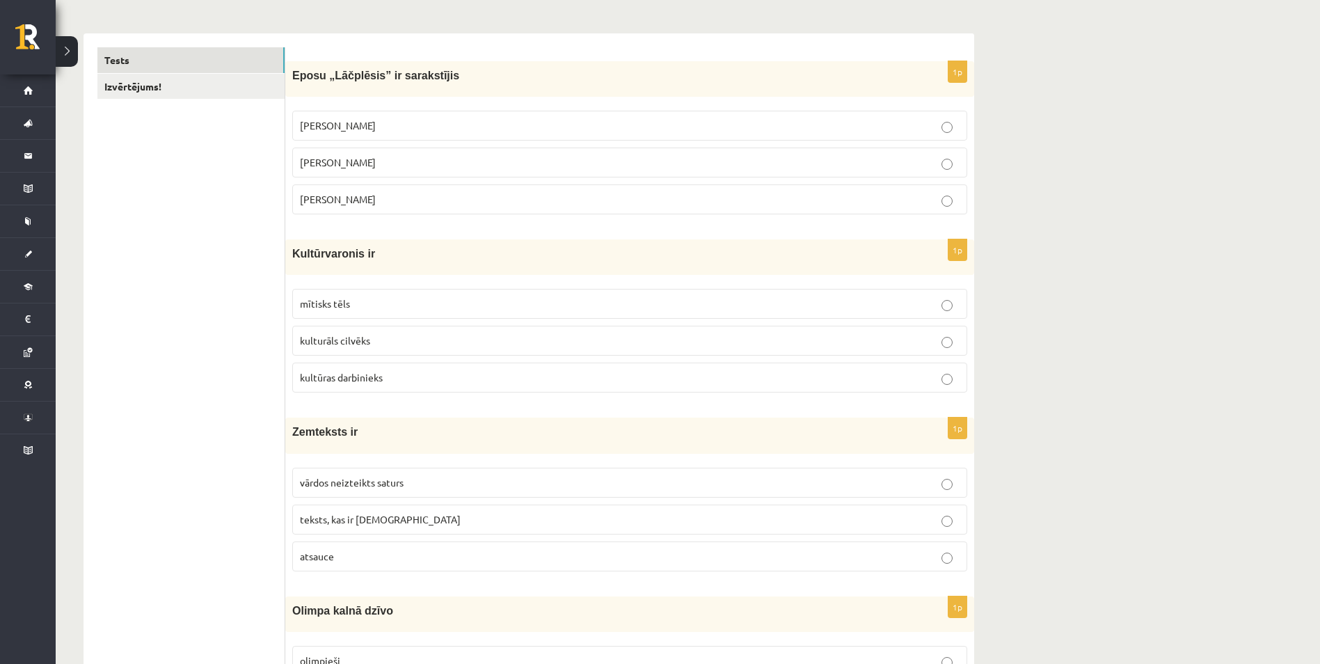
scroll to position [209, 0]
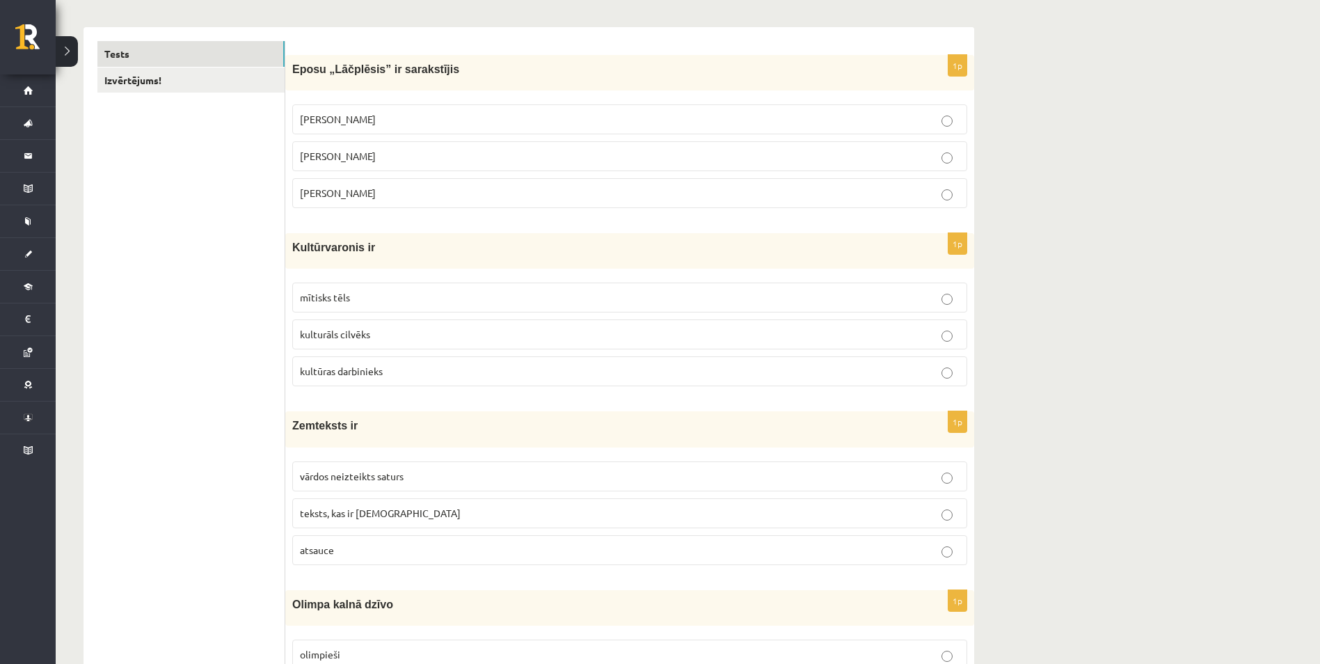
click at [464, 306] on label "mītisks tēls" at bounding box center [629, 297] width 675 height 30
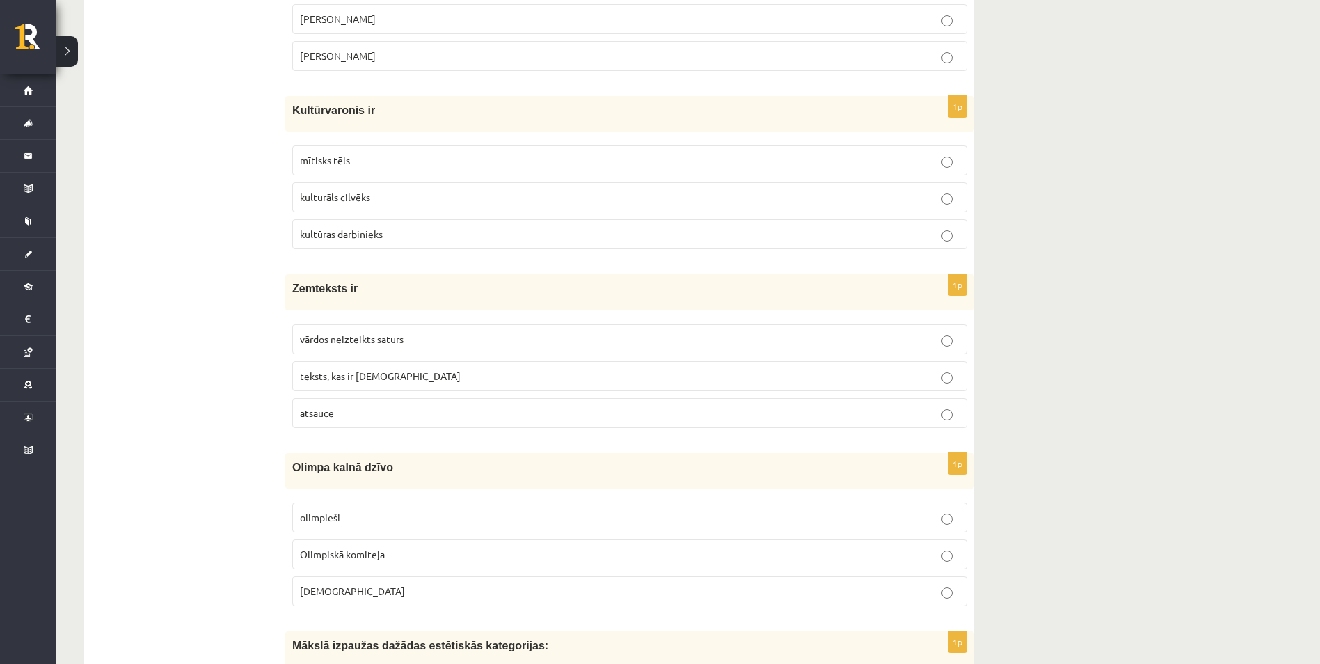
scroll to position [348, 0]
click at [586, 336] on p "vārdos neizteikts saturs" at bounding box center [629, 337] width 659 height 15
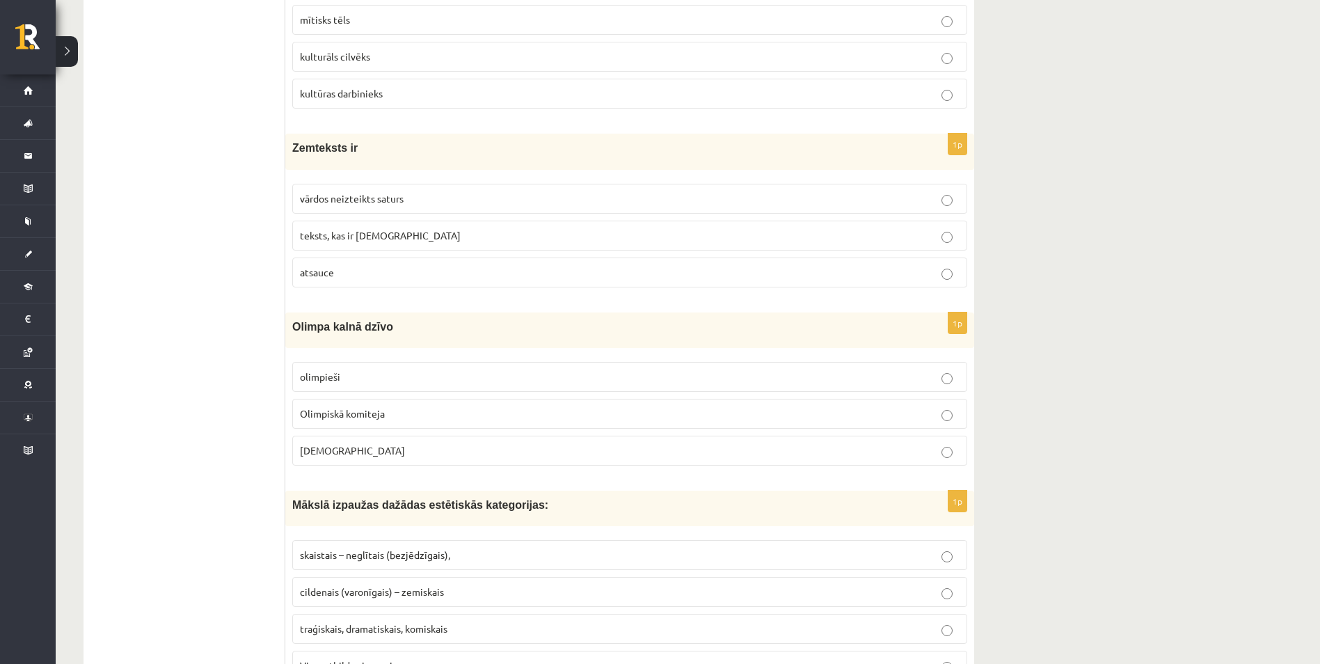
scroll to position [487, 0]
click at [563, 454] on p "Dievi" at bounding box center [629, 449] width 659 height 15
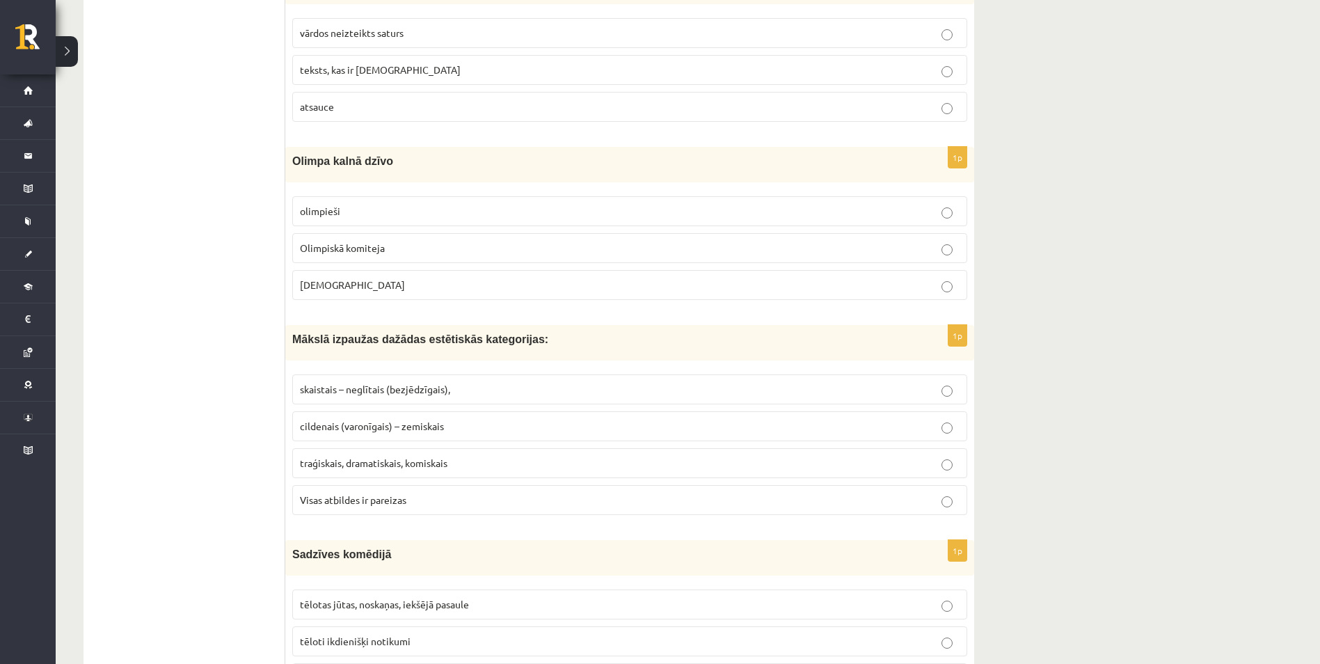
scroll to position [696, 0]
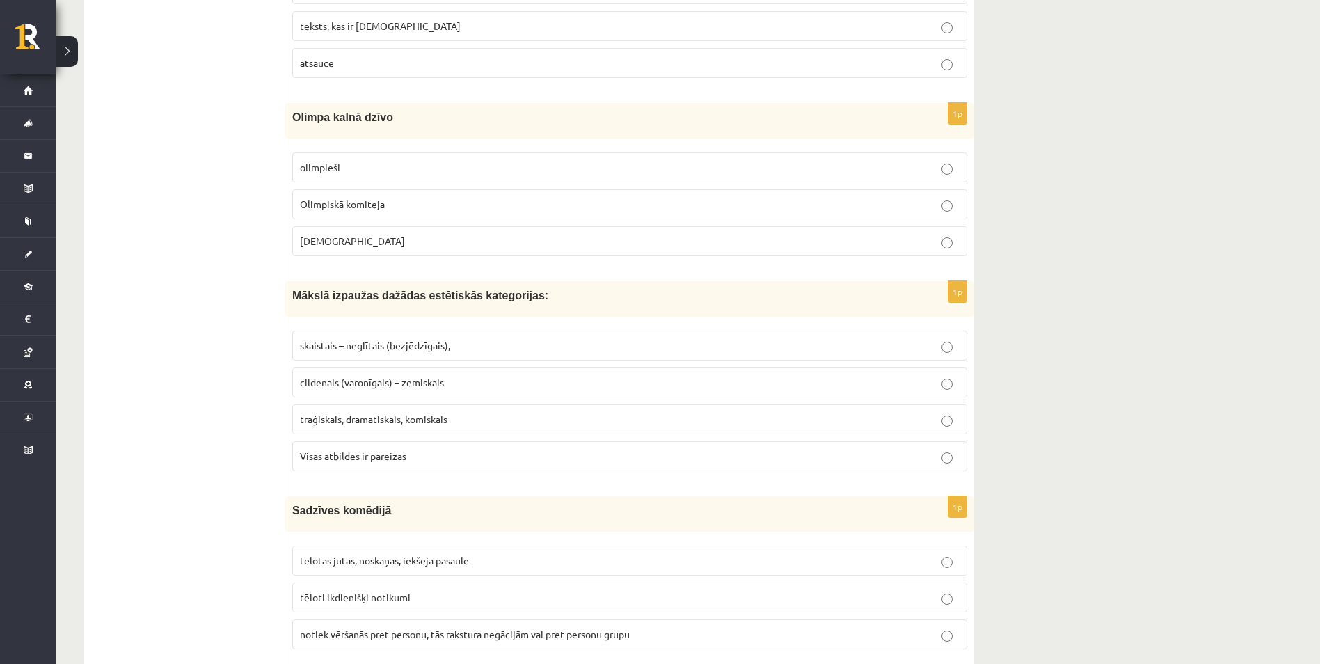
click at [822, 458] on p "Visas atbildes ir pareizas" at bounding box center [629, 456] width 659 height 15
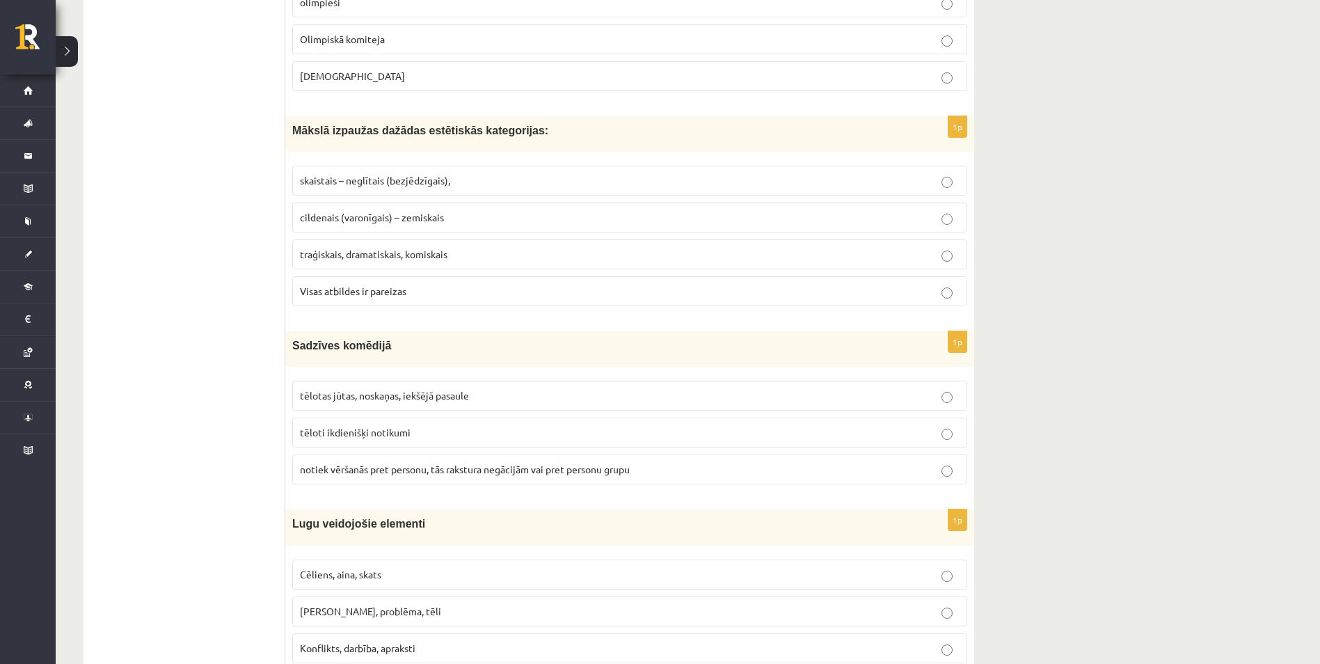
scroll to position [904, 0]
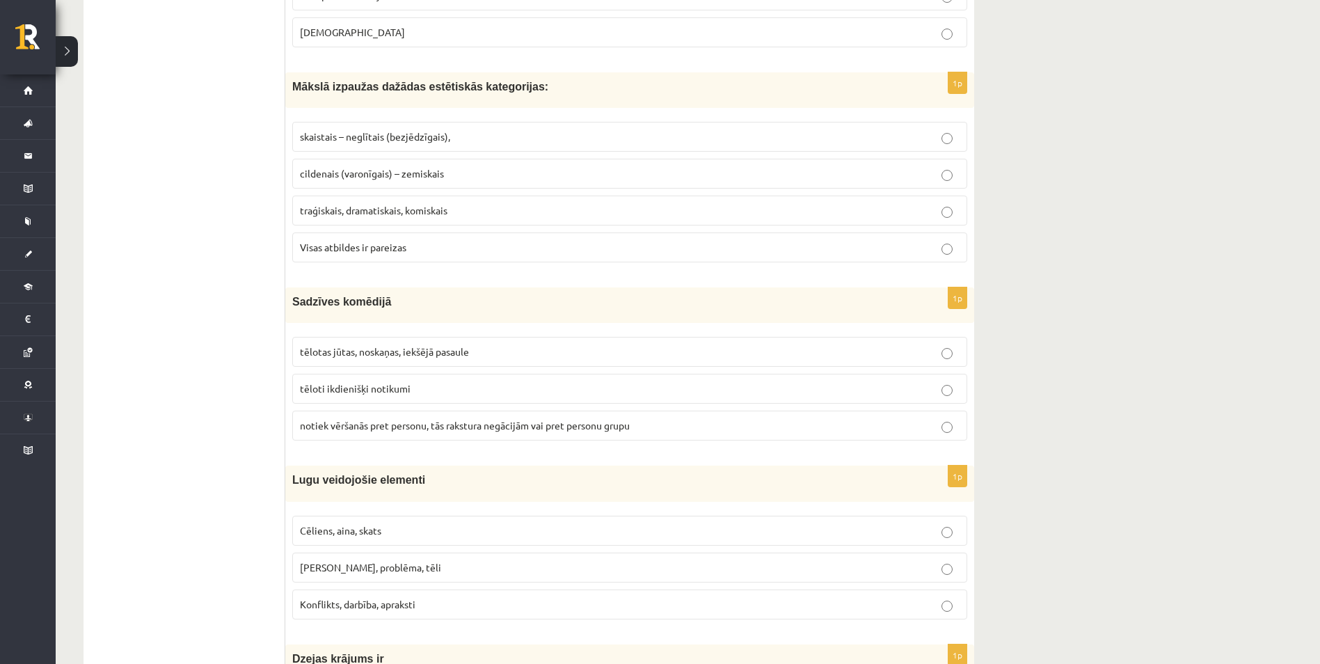
click at [555, 399] on label "tēloti ikdienišķi notikumi" at bounding box center [629, 389] width 675 height 30
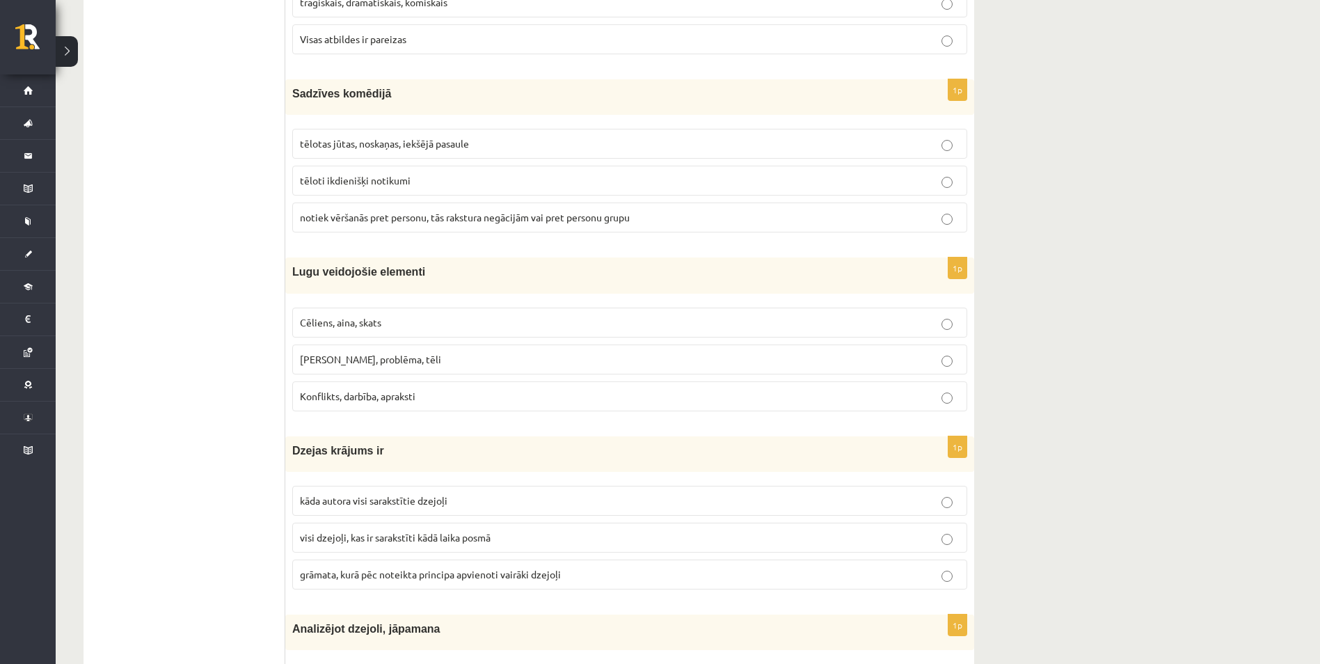
scroll to position [1113, 0]
click at [524, 324] on p "Cēliens, aina, skats" at bounding box center [629, 321] width 659 height 15
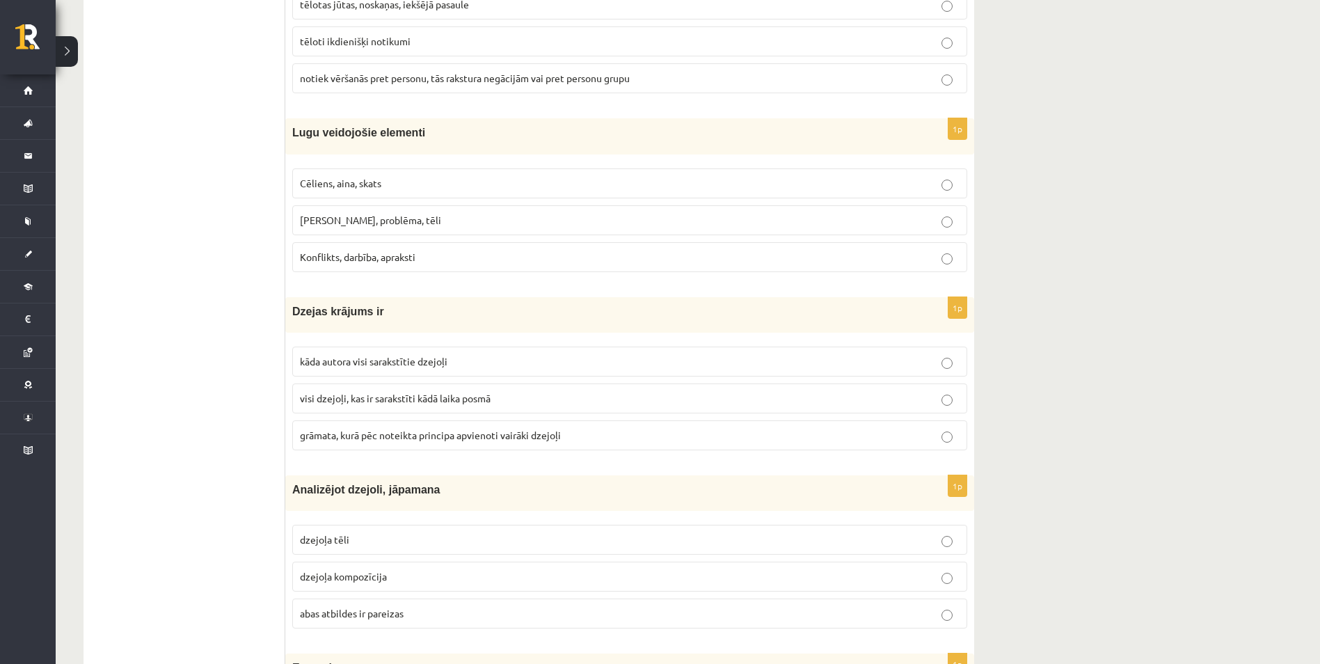
scroll to position [1252, 0]
click at [745, 443] on label "grāmata, kurā pēc noteikta principa apvienoti vairāki dzejoļi" at bounding box center [629, 434] width 675 height 30
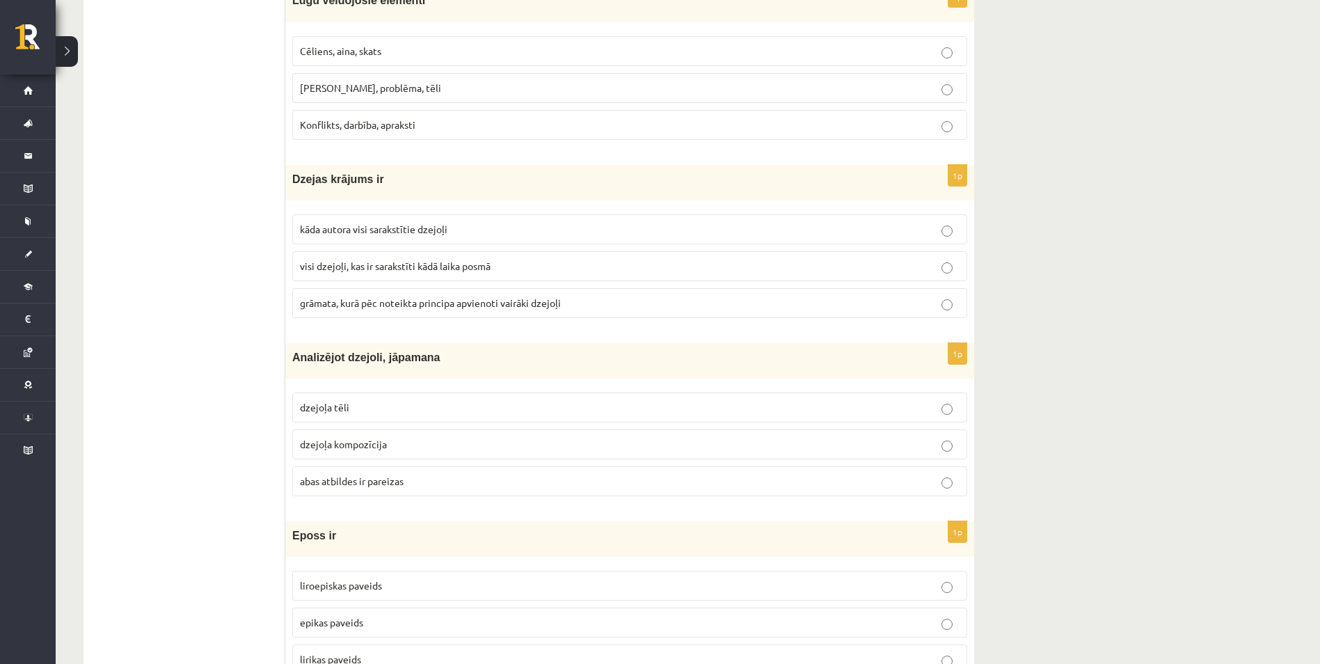
scroll to position [1391, 0]
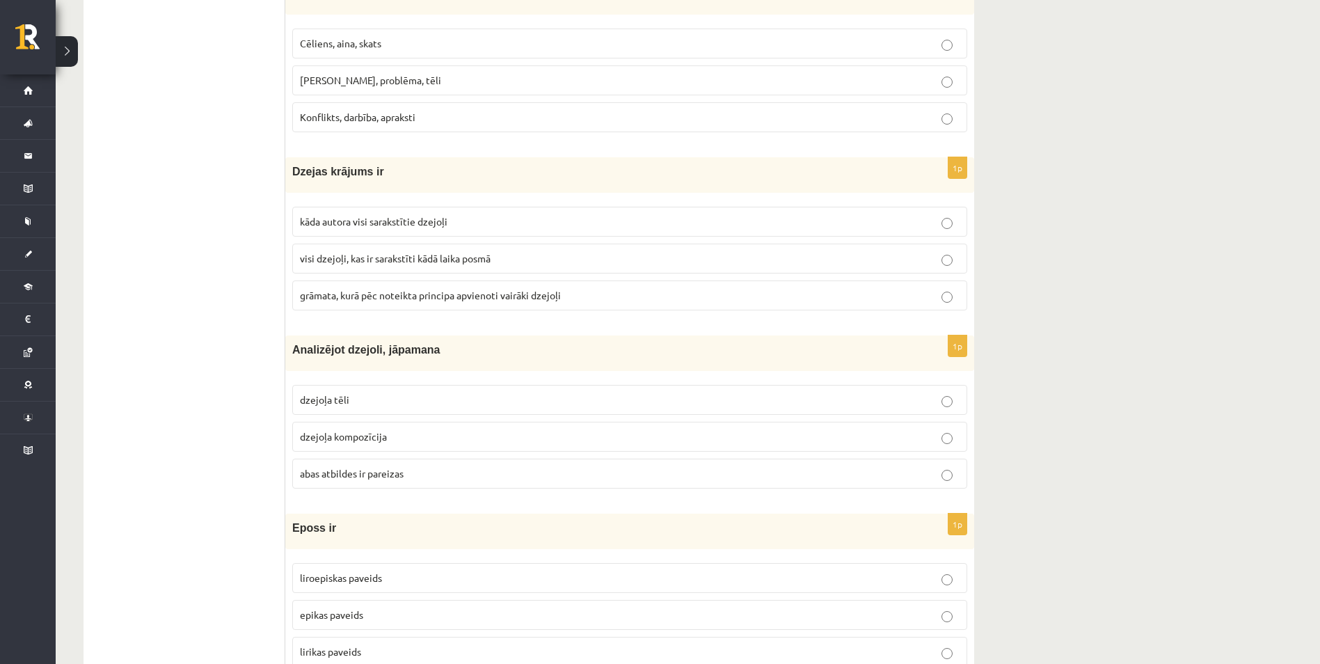
click at [788, 483] on label "abas atbildes ir pareizas" at bounding box center [629, 473] width 675 height 30
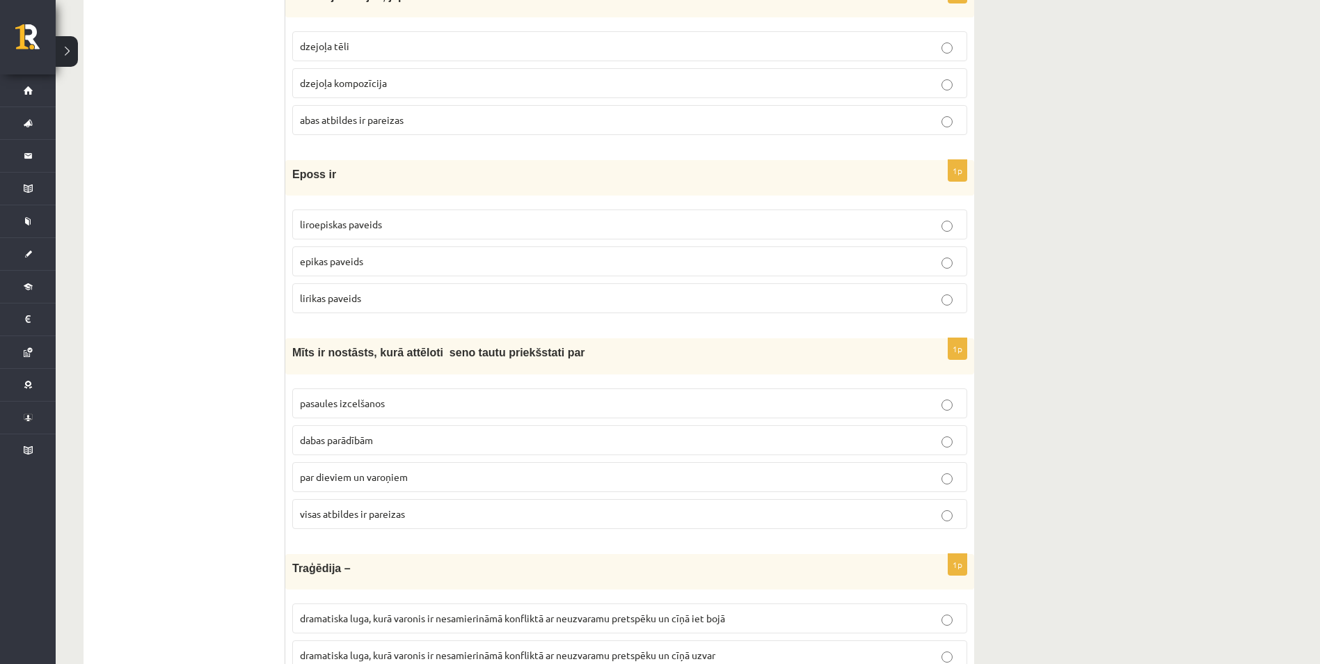
scroll to position [1739, 0]
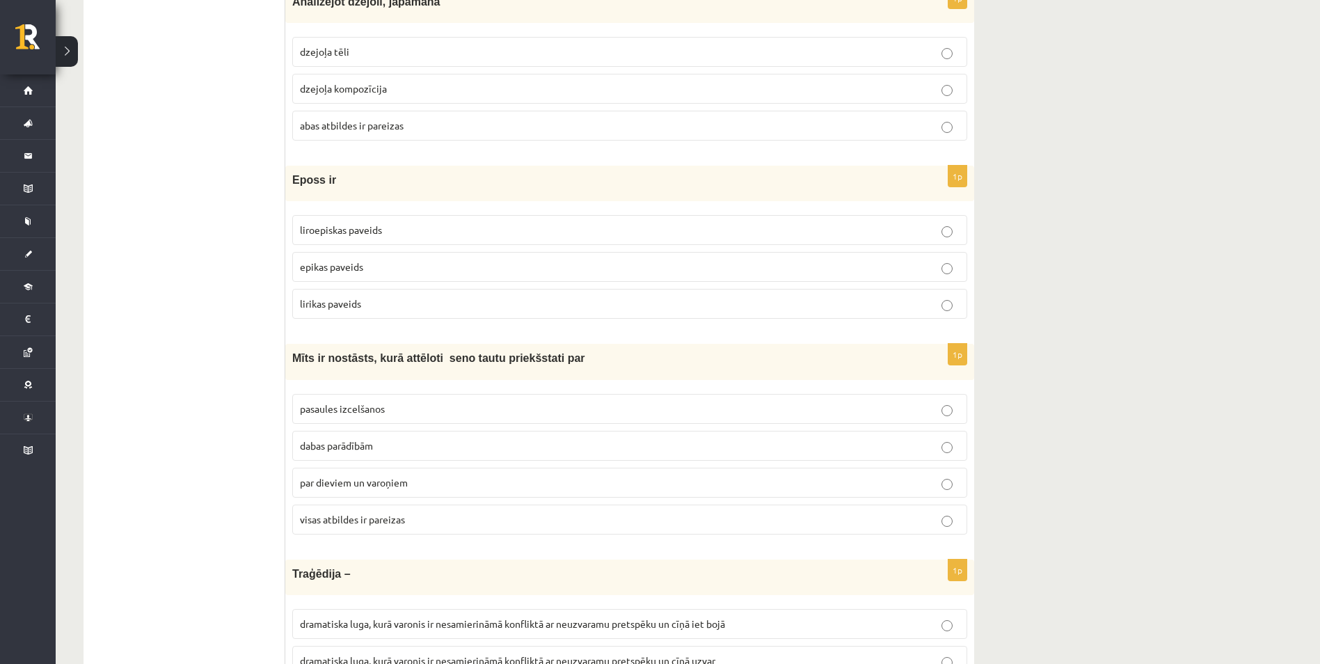
click at [392, 274] on p "epikas paveids" at bounding box center [629, 266] width 659 height 15
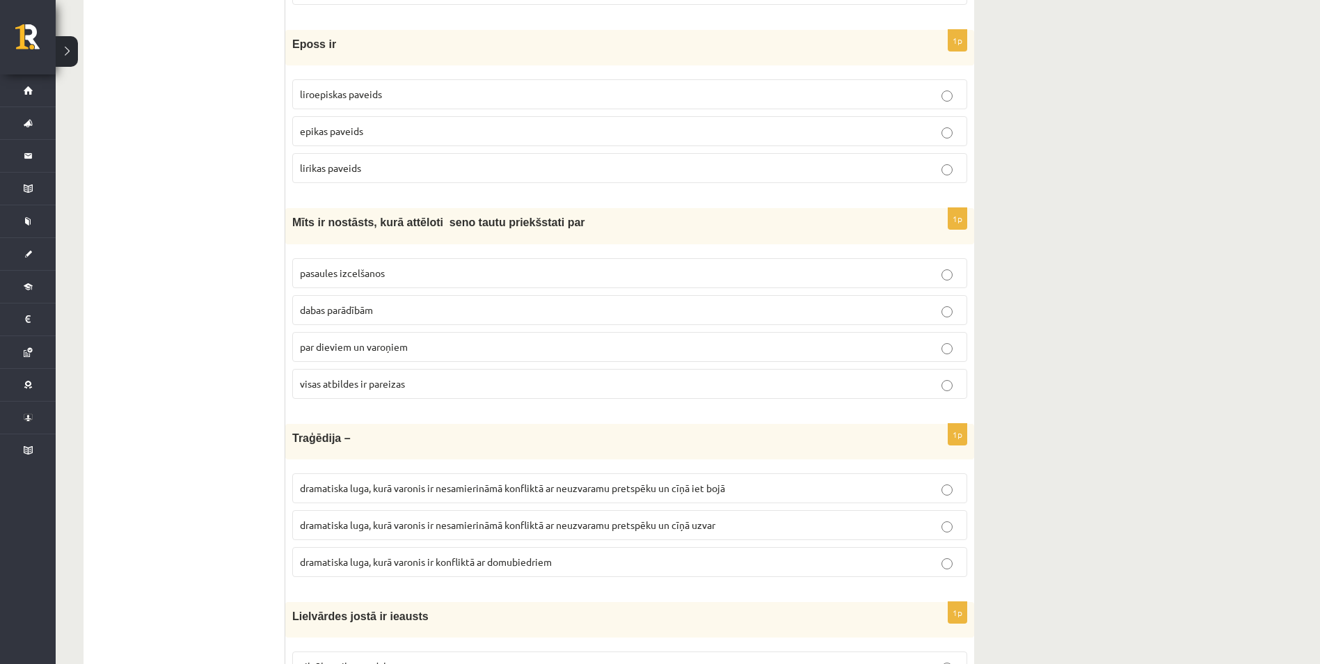
scroll to position [1878, 0]
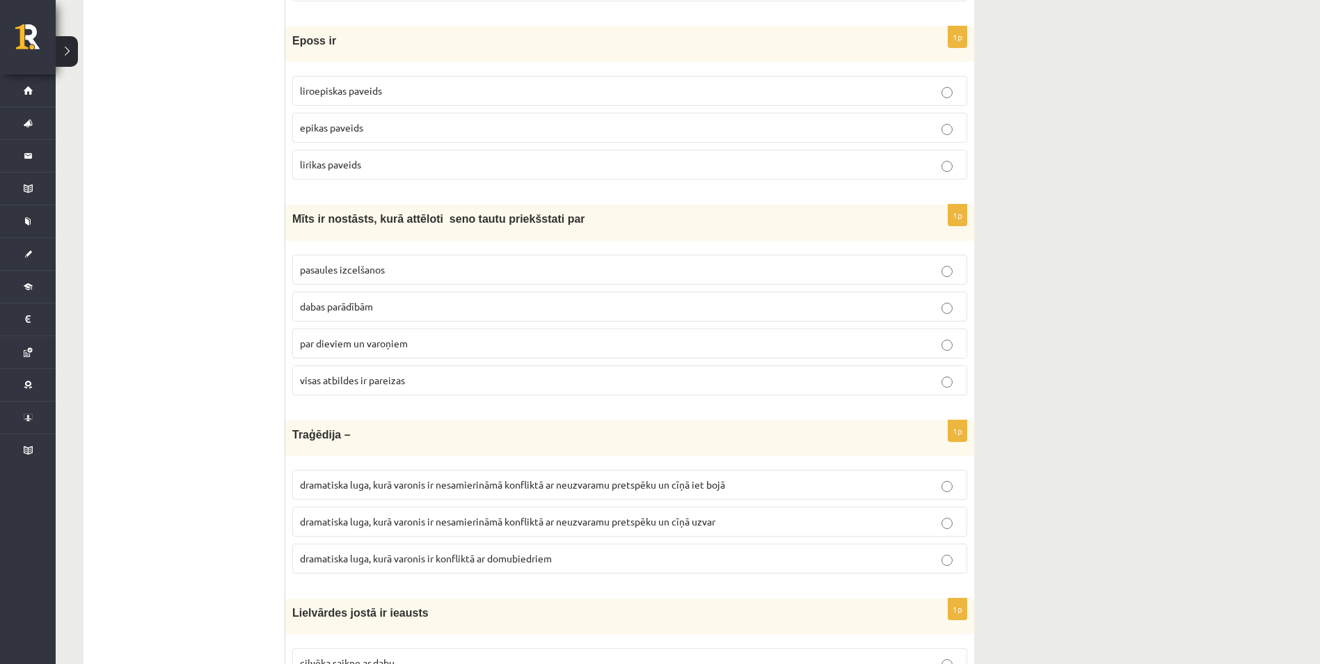
click at [941, 351] on label "par dieviem un varoņiem" at bounding box center [629, 343] width 675 height 30
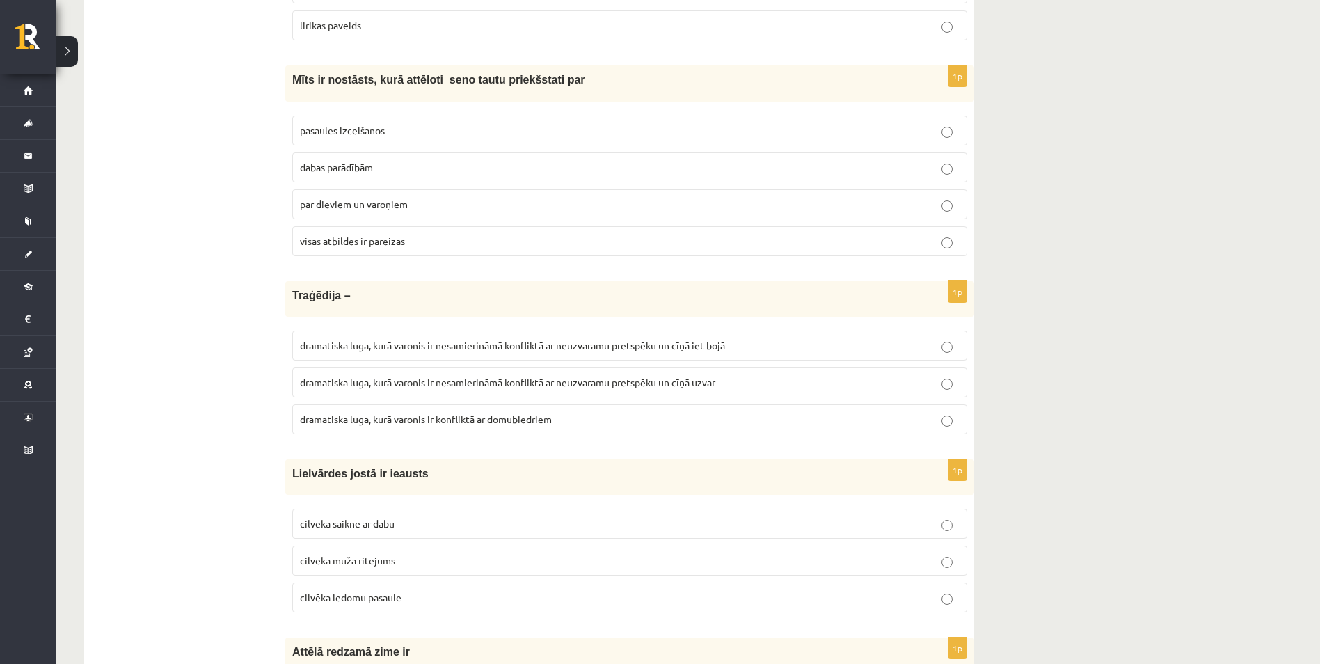
click at [950, 390] on label "dramatiska luga, kurā varonis ir nesamierināmā konfliktā ar neuzvaramu pretspēk…" at bounding box center [629, 382] width 675 height 30
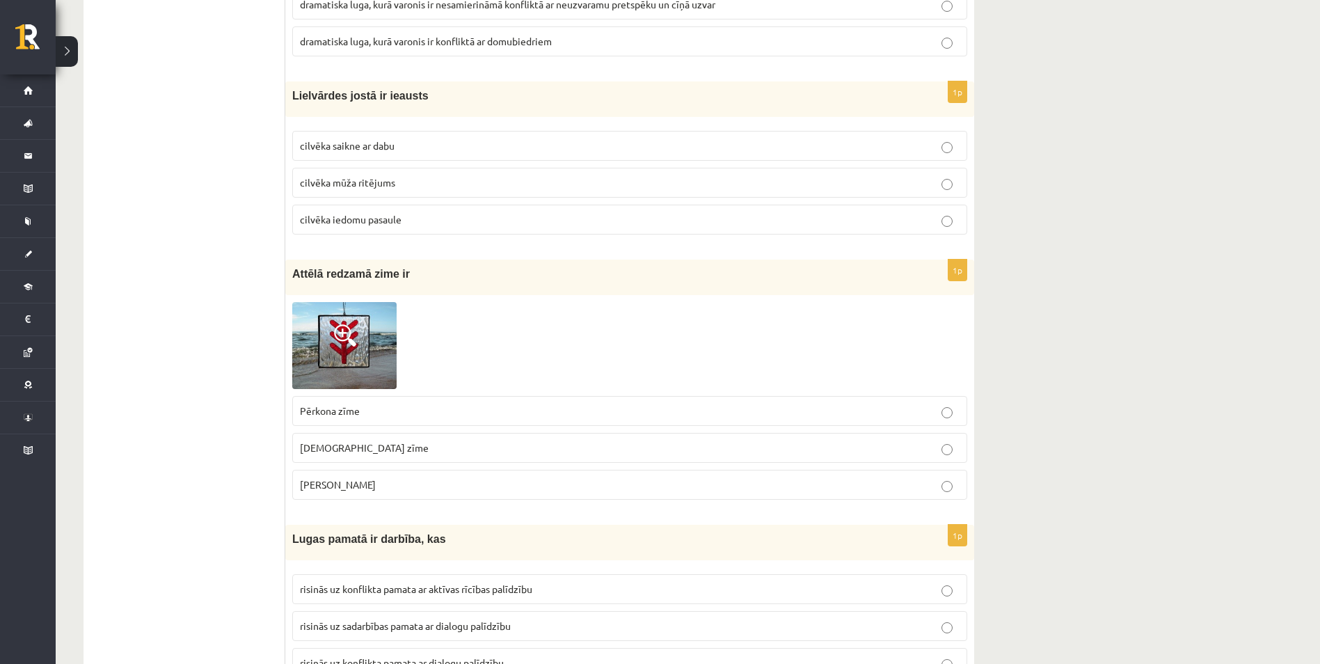
scroll to position [2435, 0]
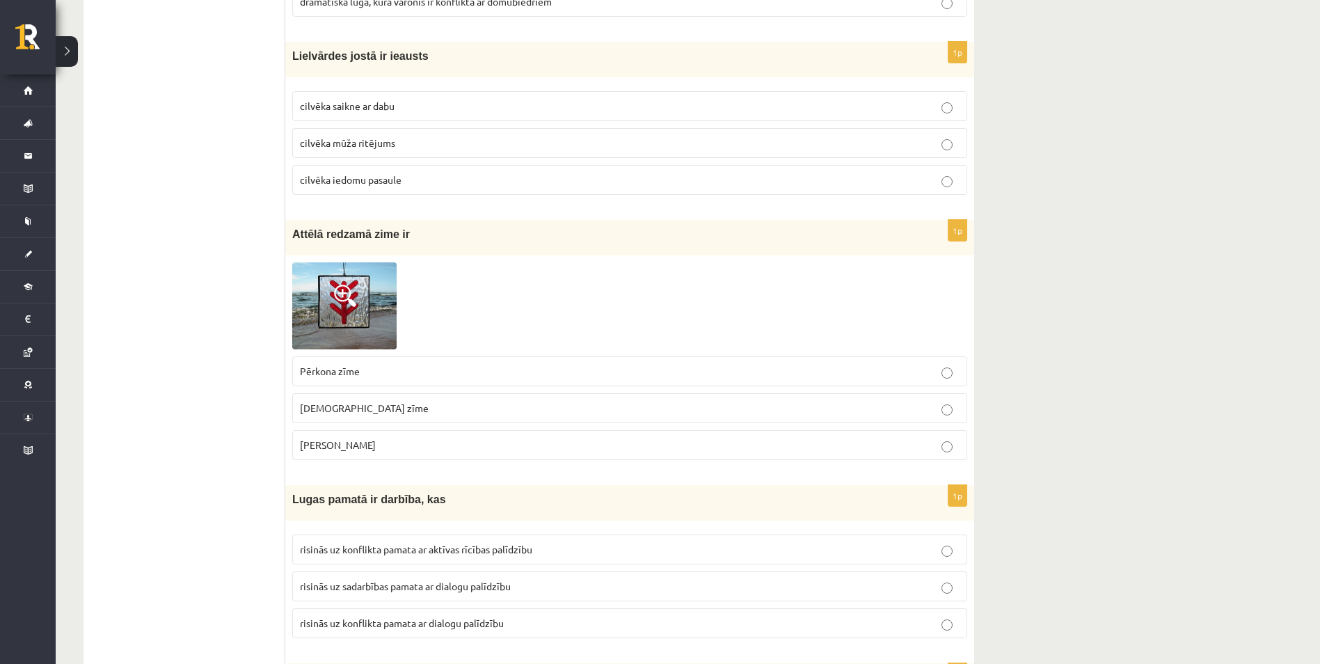
click at [656, 447] on p "Laimas slotiņa" at bounding box center [629, 445] width 659 height 15
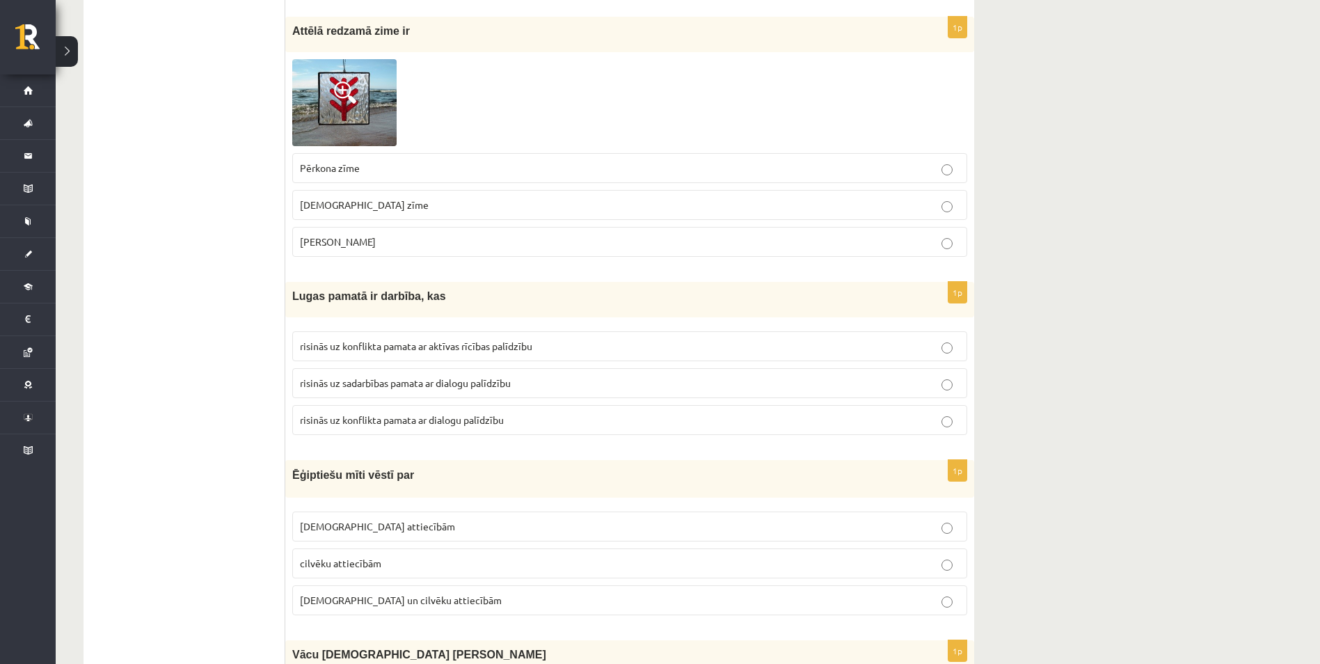
scroll to position [2643, 0]
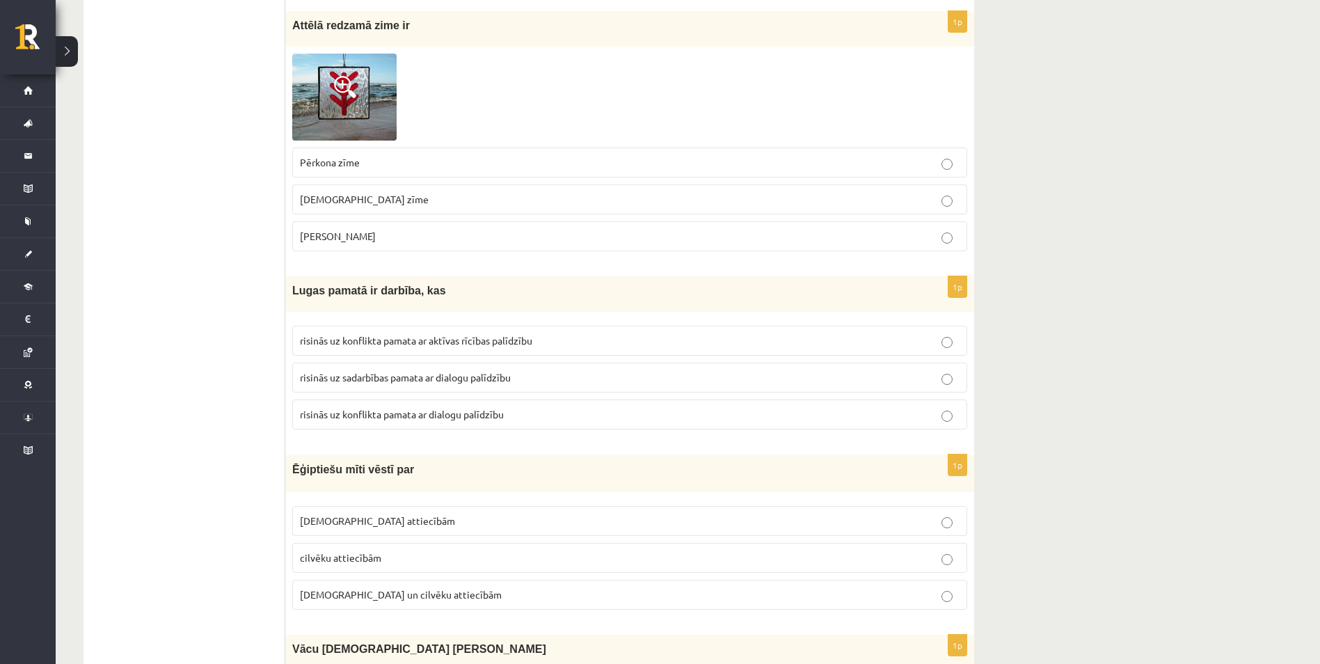
click at [944, 427] on label "risinās uz konflikta pamata ar dialogu palīdzību" at bounding box center [629, 414] width 675 height 30
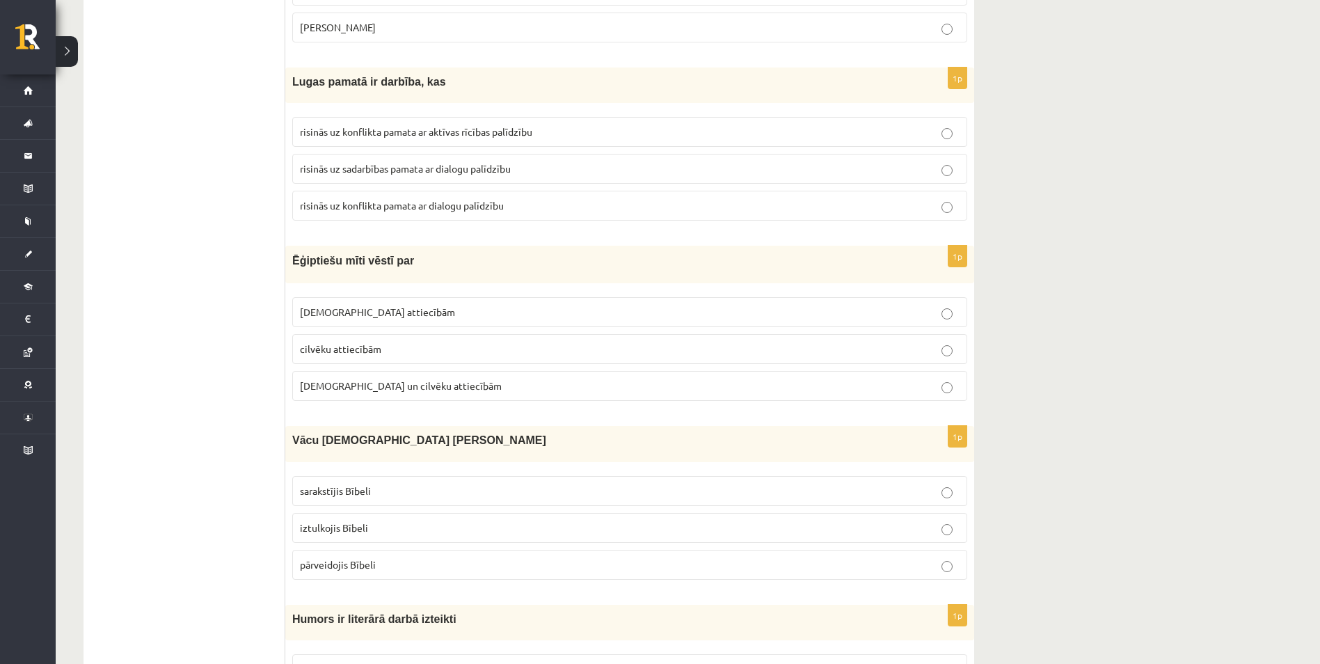
click at [954, 353] on p "cilvēku attiecībām" at bounding box center [629, 349] width 659 height 15
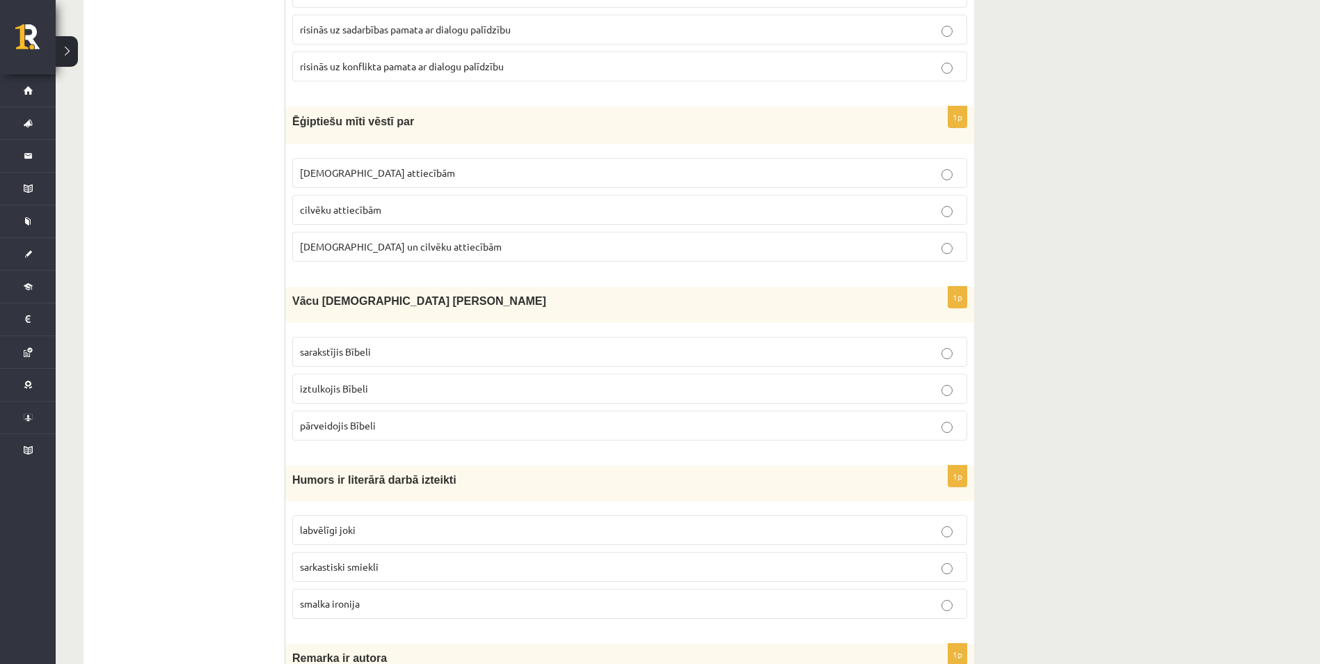
click at [944, 360] on label "sarakstījis Bībeli" at bounding box center [629, 352] width 675 height 30
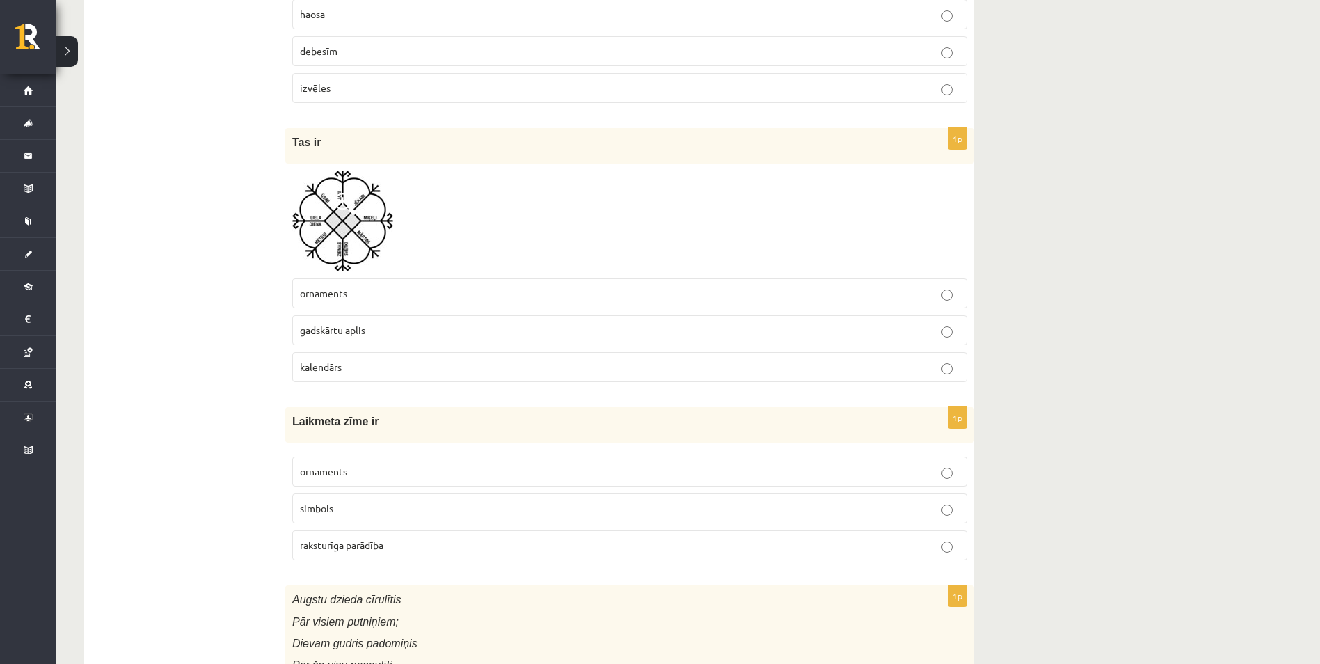
scroll to position [4661, 0]
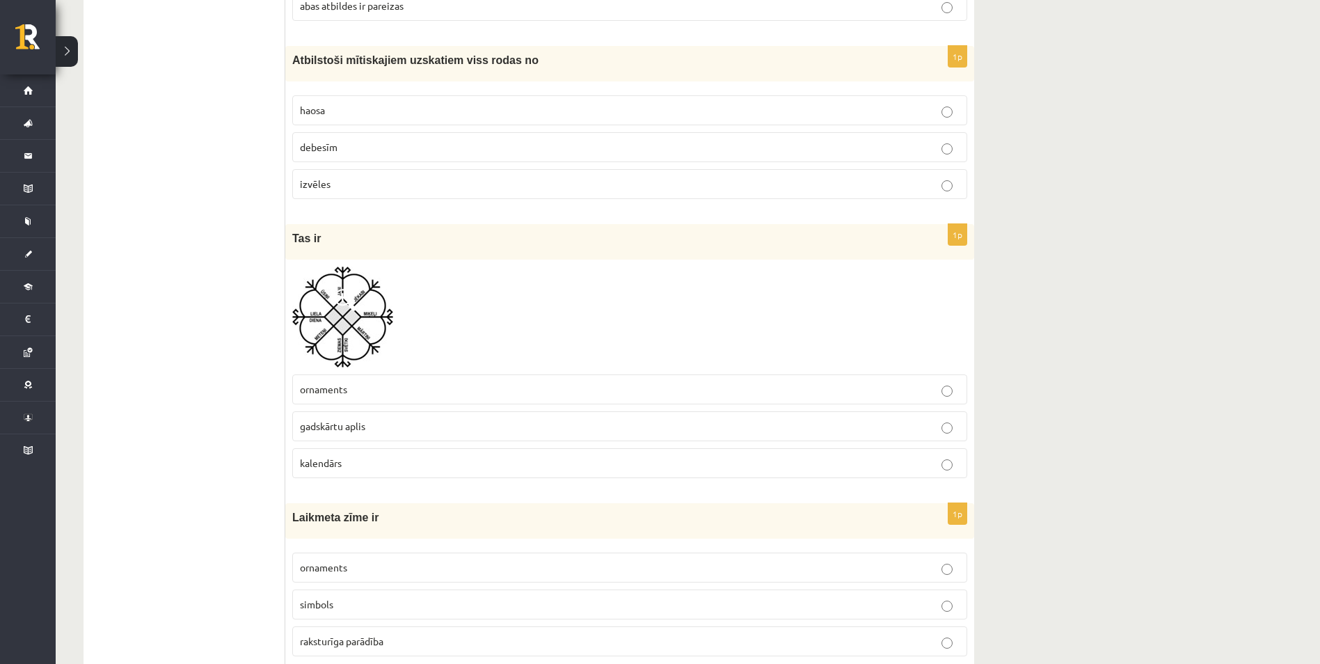
click at [953, 381] on label "ornaments" at bounding box center [629, 389] width 675 height 30
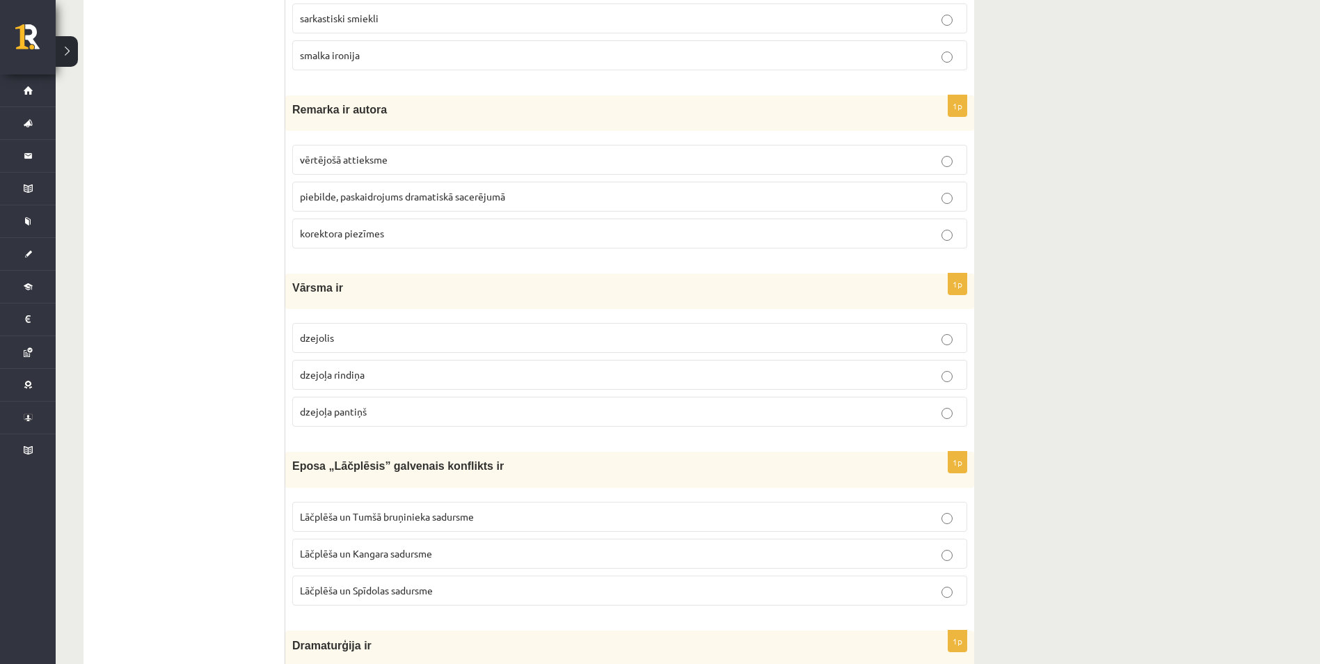
scroll to position [3548, 0]
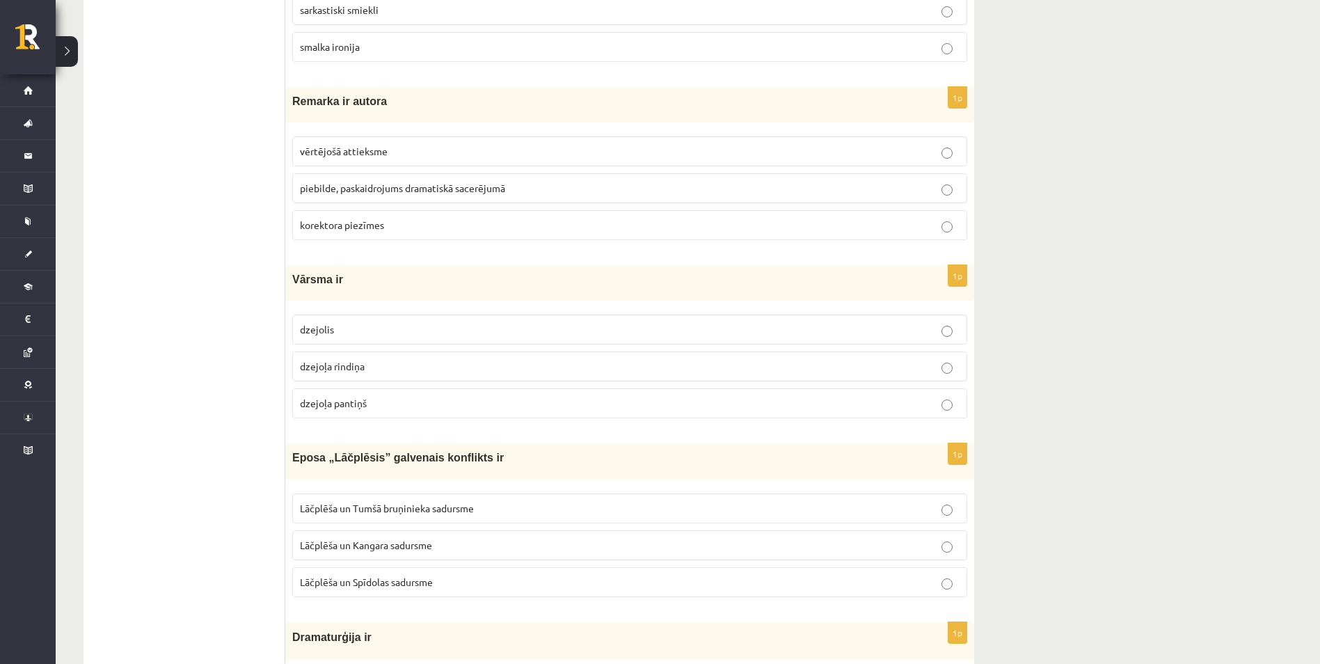
click at [902, 372] on p "dzejoļa rindiņa" at bounding box center [629, 366] width 659 height 15
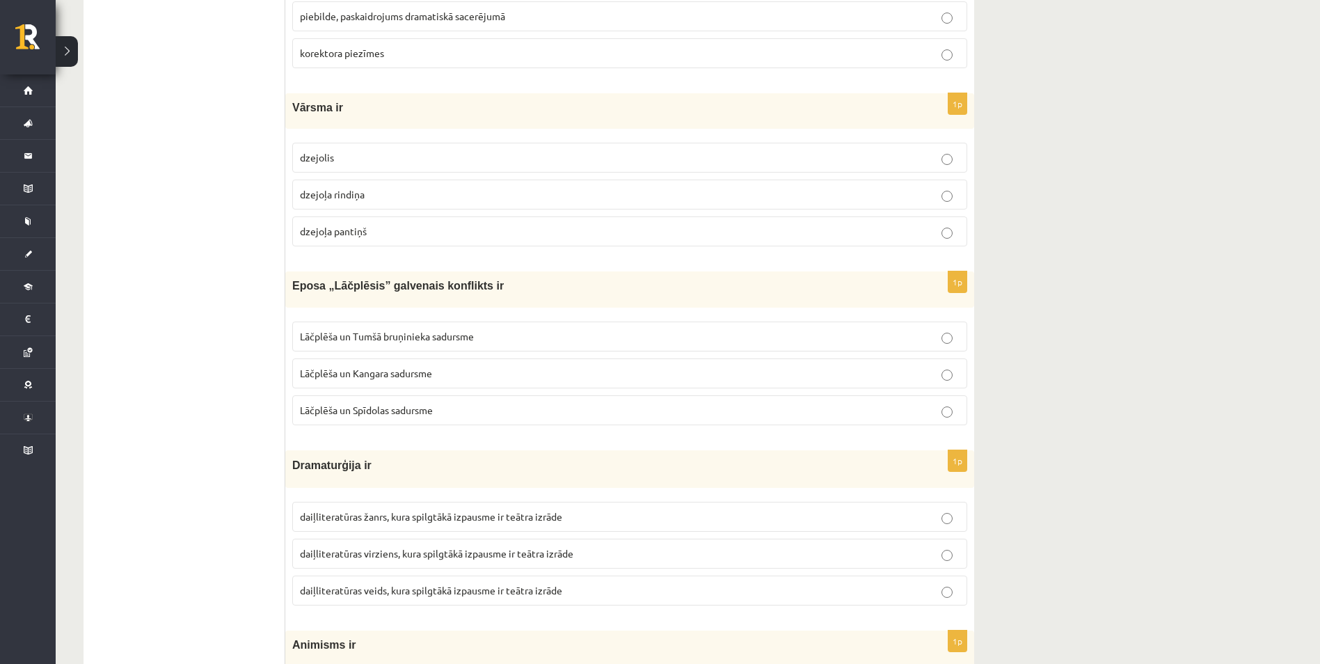
scroll to position [3756, 0]
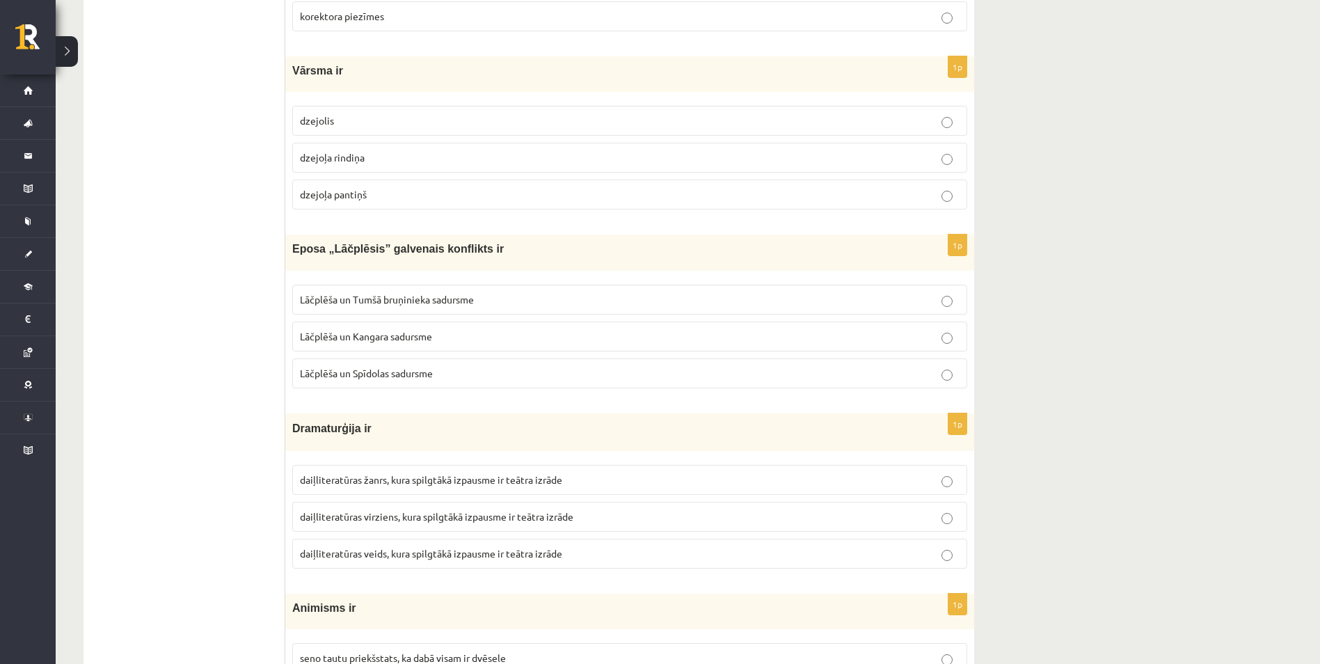
click at [452, 340] on p "Lāčplēša un Kangara sadursme" at bounding box center [629, 336] width 659 height 15
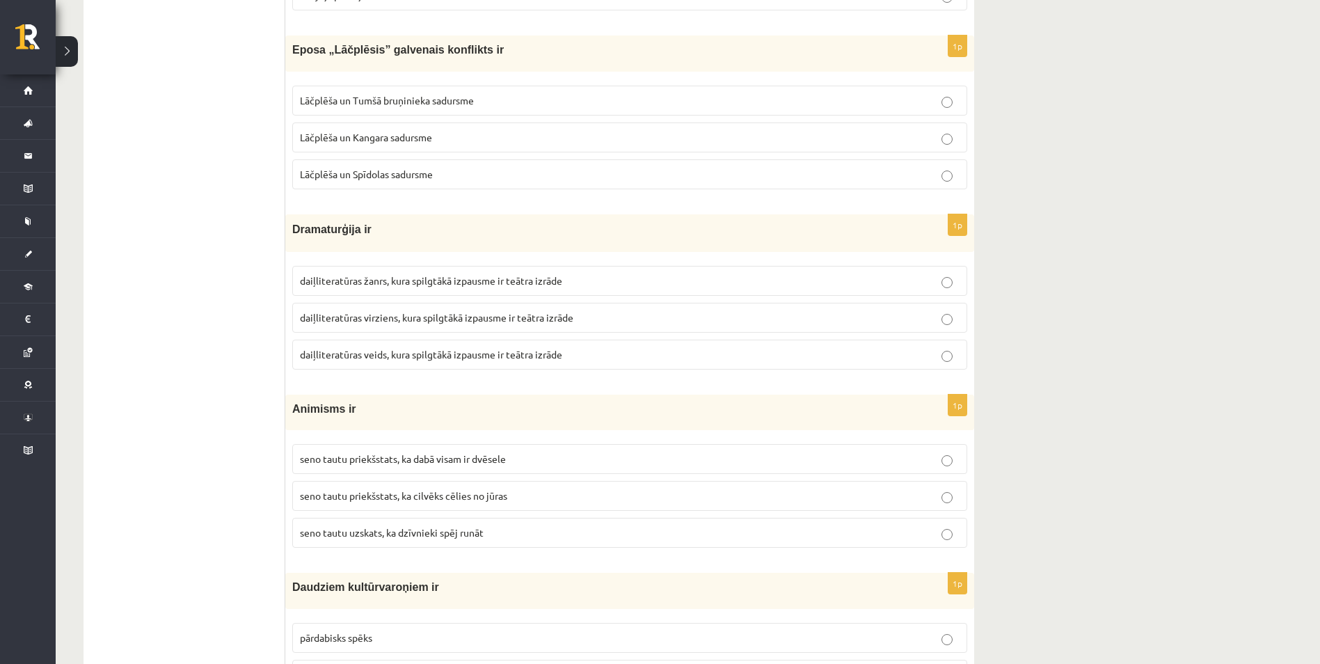
scroll to position [3965, 0]
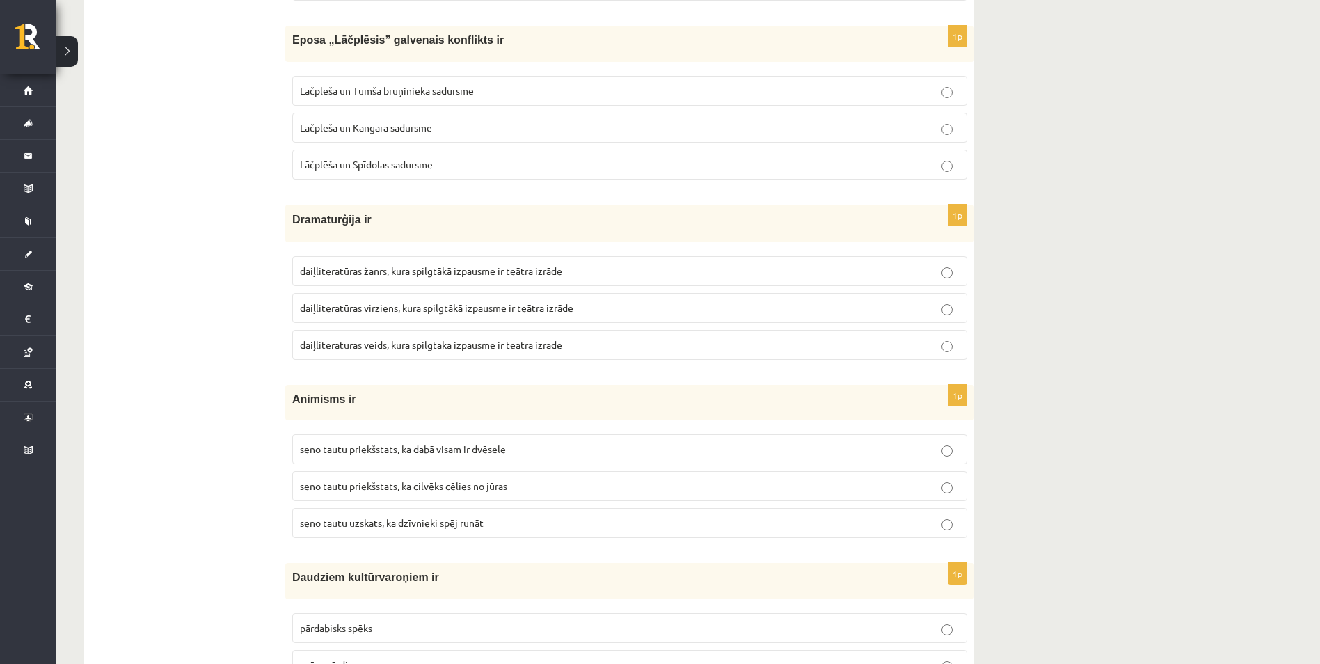
click at [405, 351] on p "daiļliteratūras veids, kura spilgtākā izpausme ir teātra izrāde" at bounding box center [629, 344] width 659 height 15
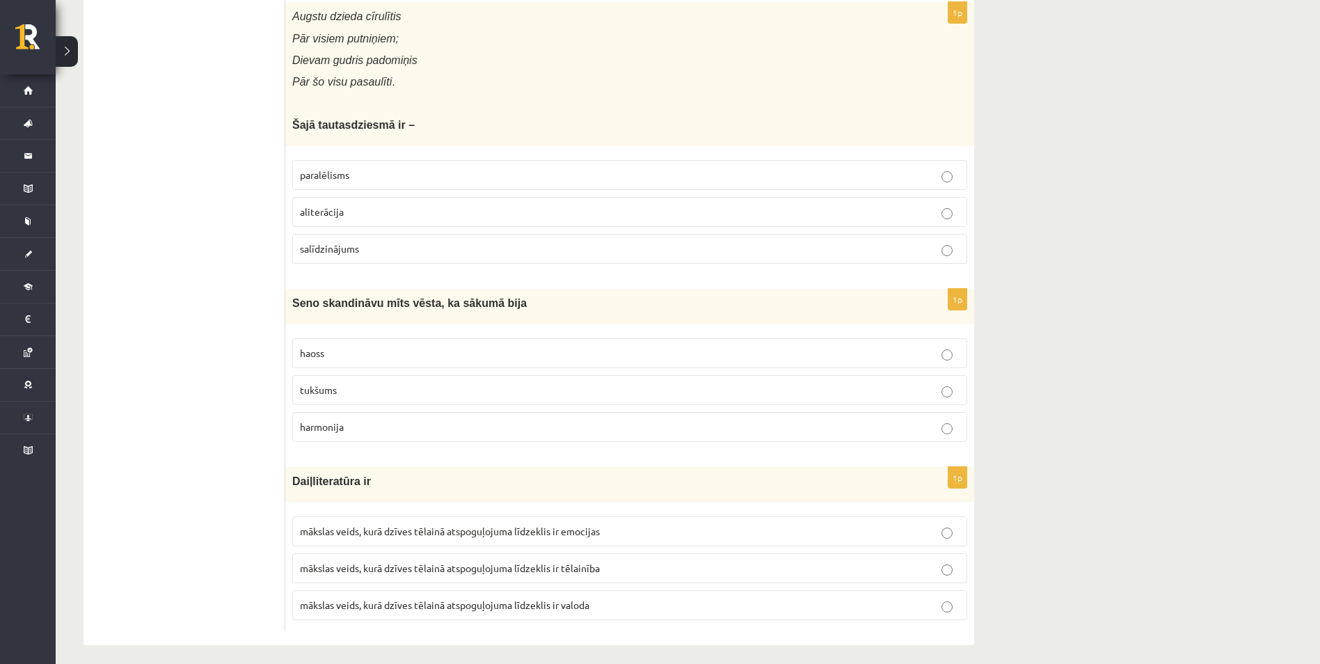
scroll to position [5350, 0]
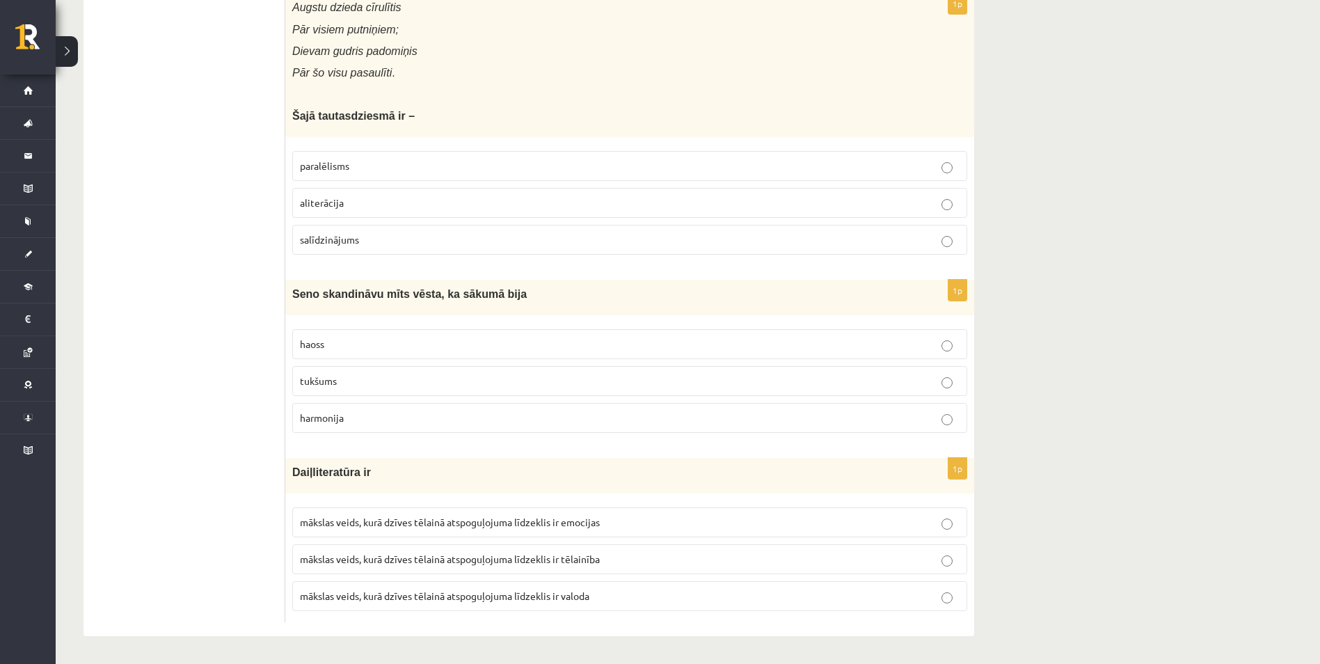
drag, startPoint x: 959, startPoint y: 530, endPoint x: 932, endPoint y: 467, distance: 68.6
click at [959, 529] on label "mākslas veids, kurā dzīves tēlainā atspoguļojuma līdzeklis ir emocijas" at bounding box center [629, 522] width 675 height 30
click at [945, 387] on label "tukšums" at bounding box center [629, 381] width 675 height 30
drag, startPoint x: 947, startPoint y: 388, endPoint x: 933, endPoint y: 383, distance: 15.0
click at [927, 387] on p "tukšums" at bounding box center [629, 381] width 659 height 15
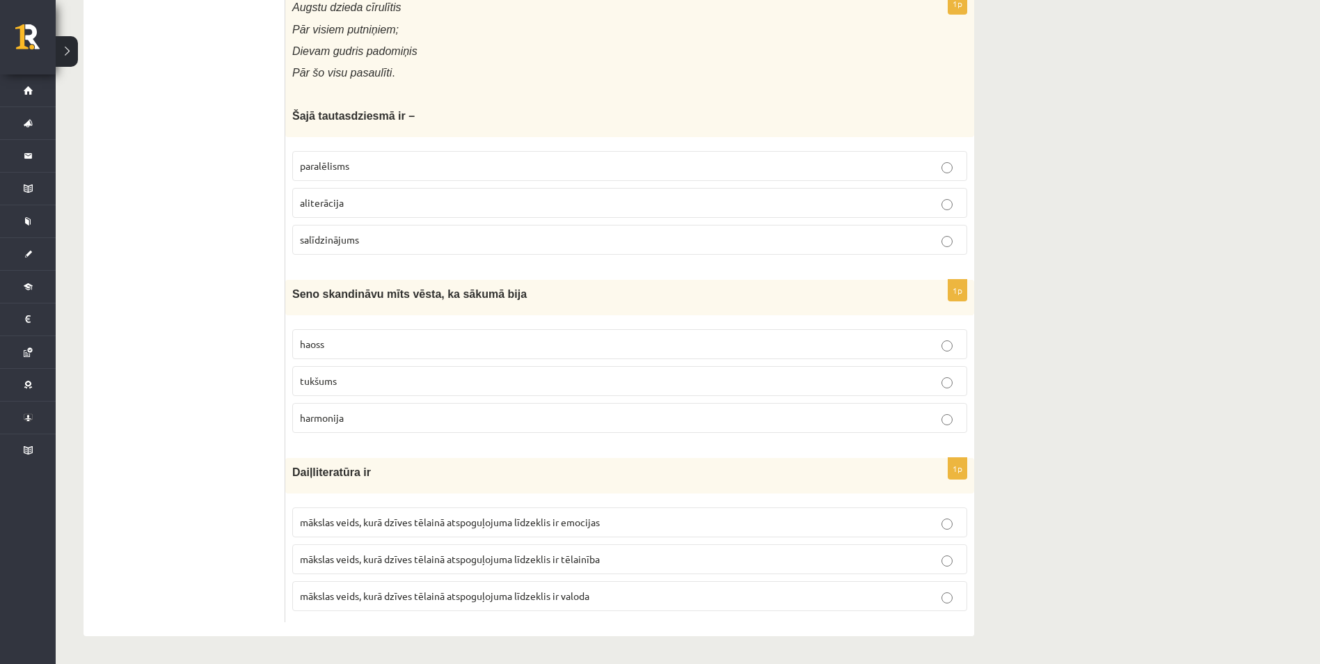
click at [939, 170] on p "paralēlisms" at bounding box center [629, 166] width 659 height 15
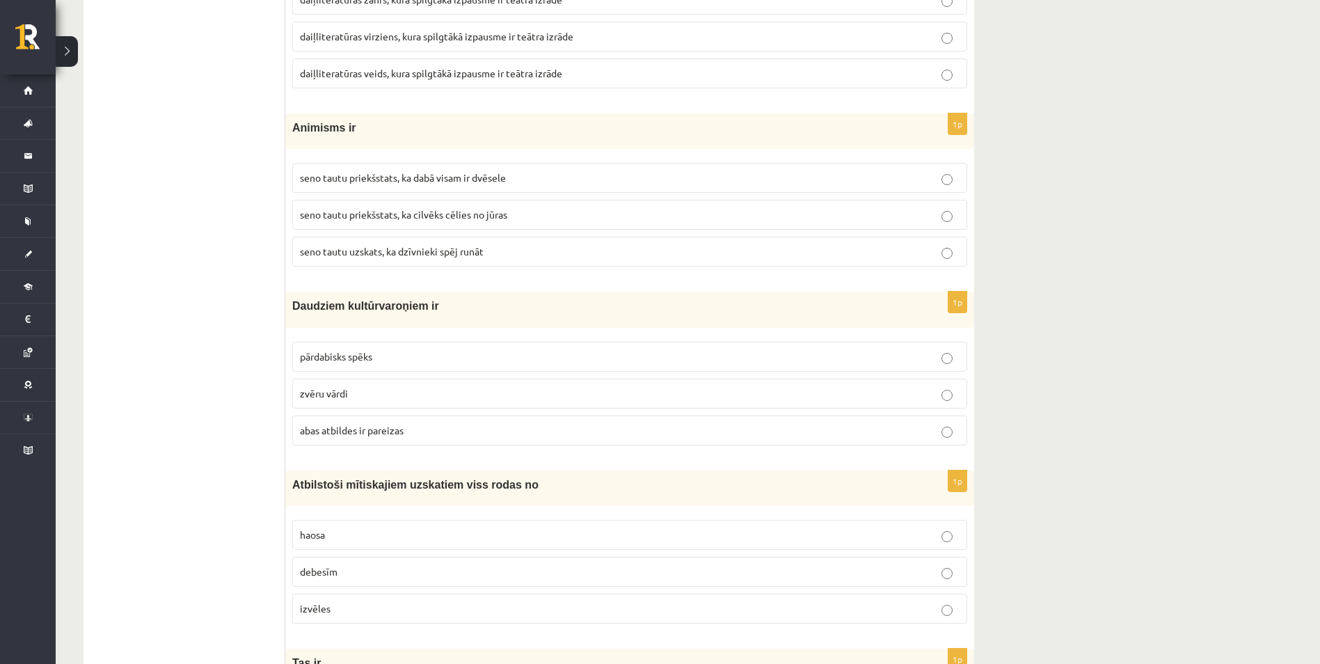
scroll to position [4237, 0]
click at [466, 182] on span "seno tautu priekšstats, ka dabā visam ir dvēsele" at bounding box center [403, 176] width 206 height 13
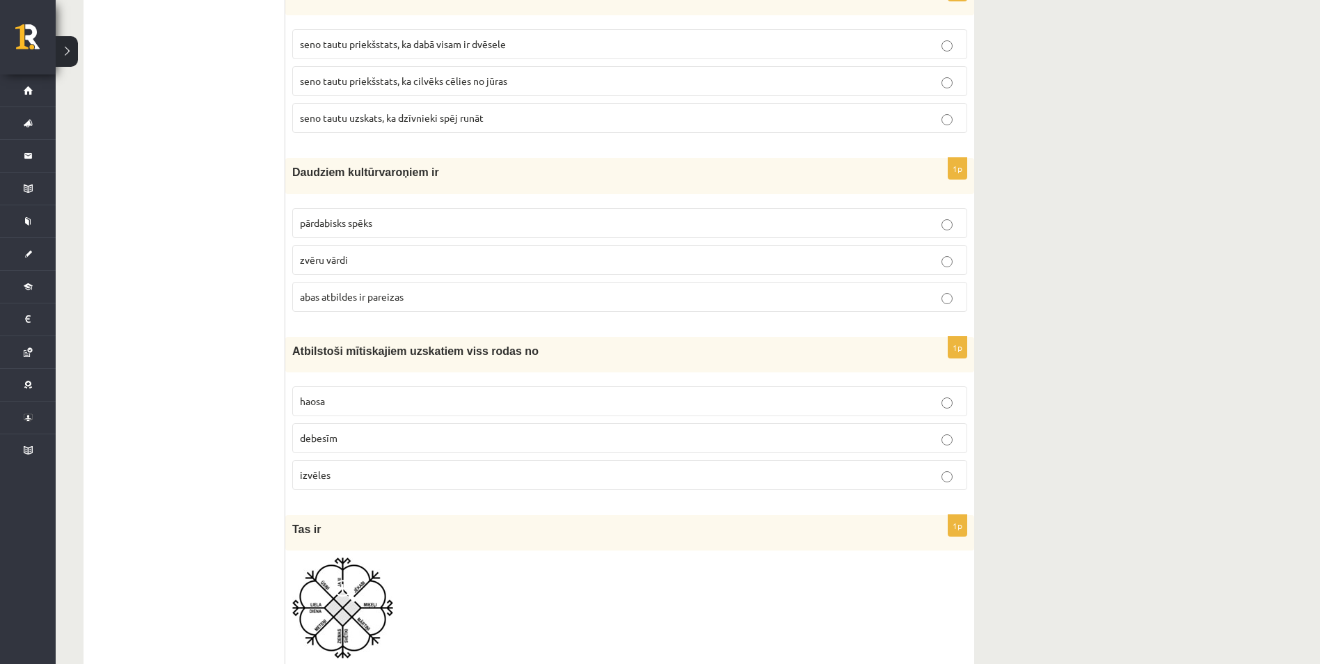
scroll to position [4376, 0]
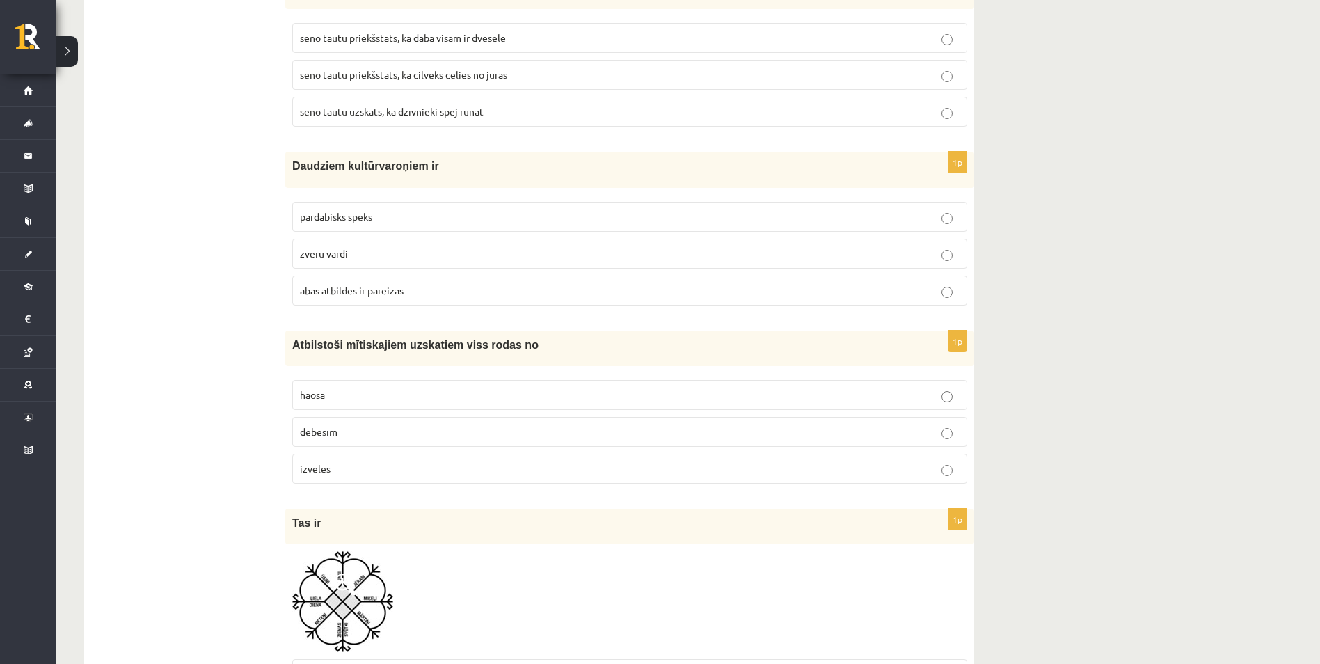
click at [541, 298] on p "abas atbildes ir pareizas" at bounding box center [629, 290] width 659 height 15
click at [886, 397] on p "haosa" at bounding box center [629, 394] width 659 height 15
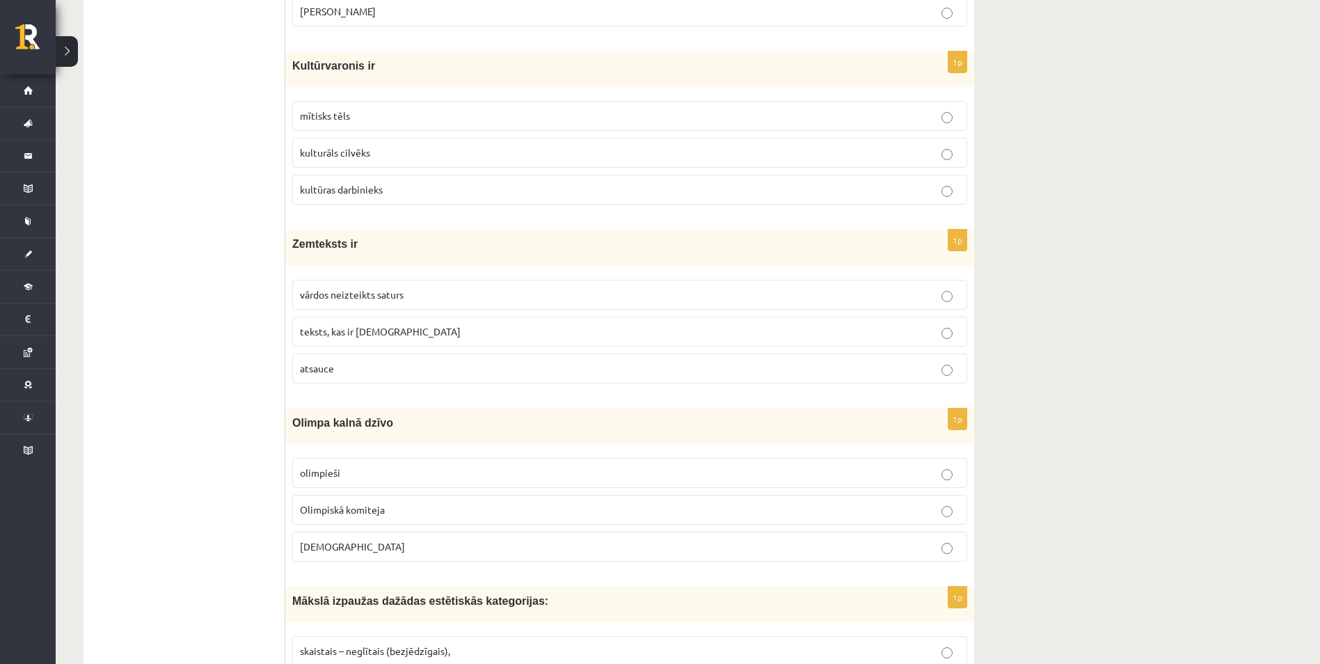
scroll to position [0, 0]
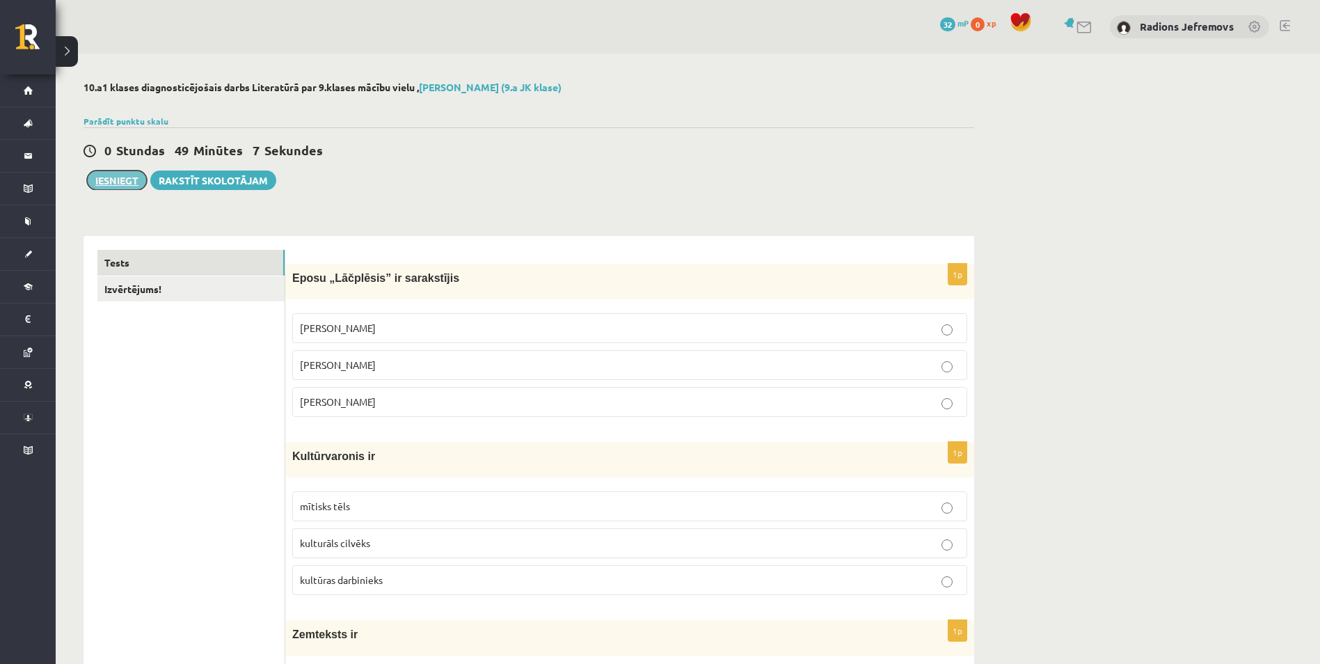
click at [122, 184] on button "Iesniegt" at bounding box center [117, 179] width 60 height 19
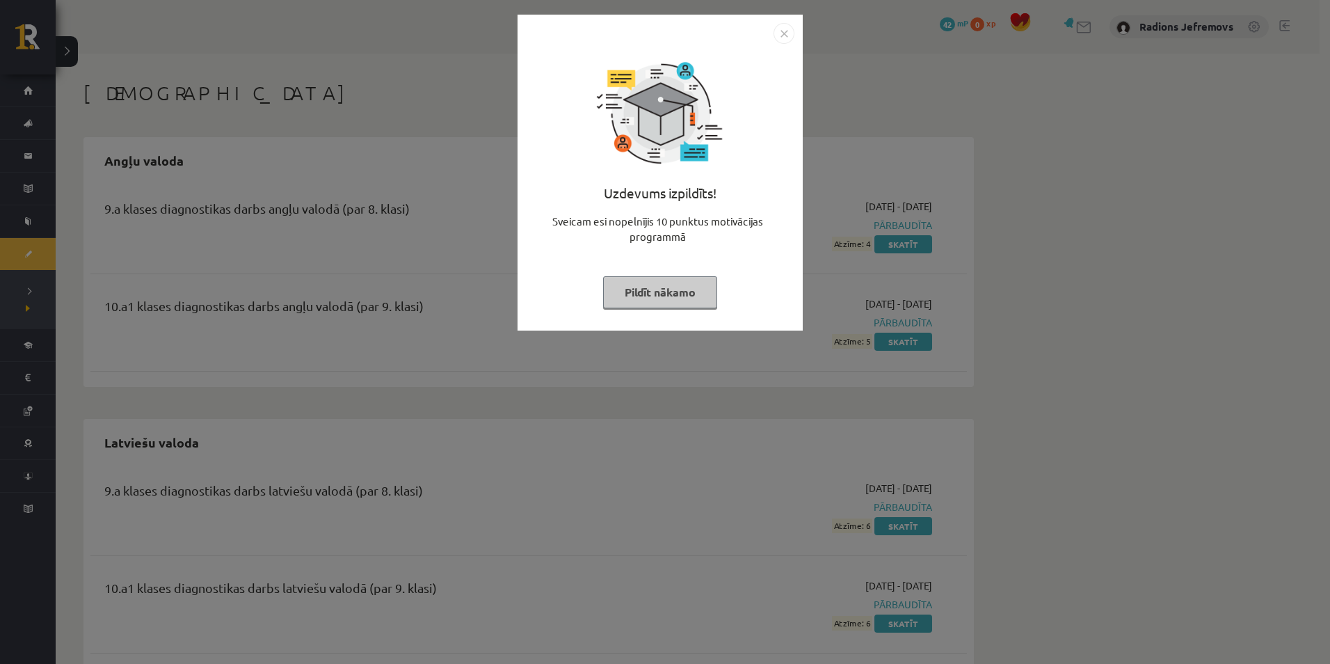
click at [787, 37] on img "Close" at bounding box center [784, 33] width 21 height 21
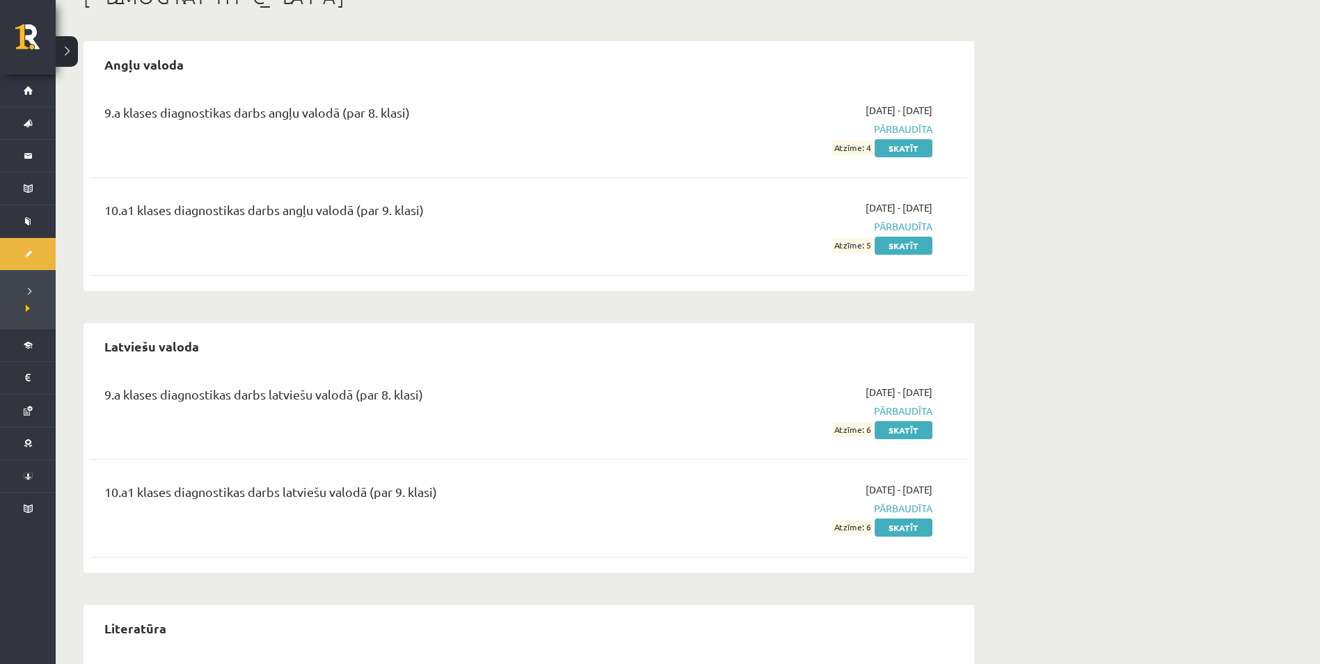
scroll to position [8, 0]
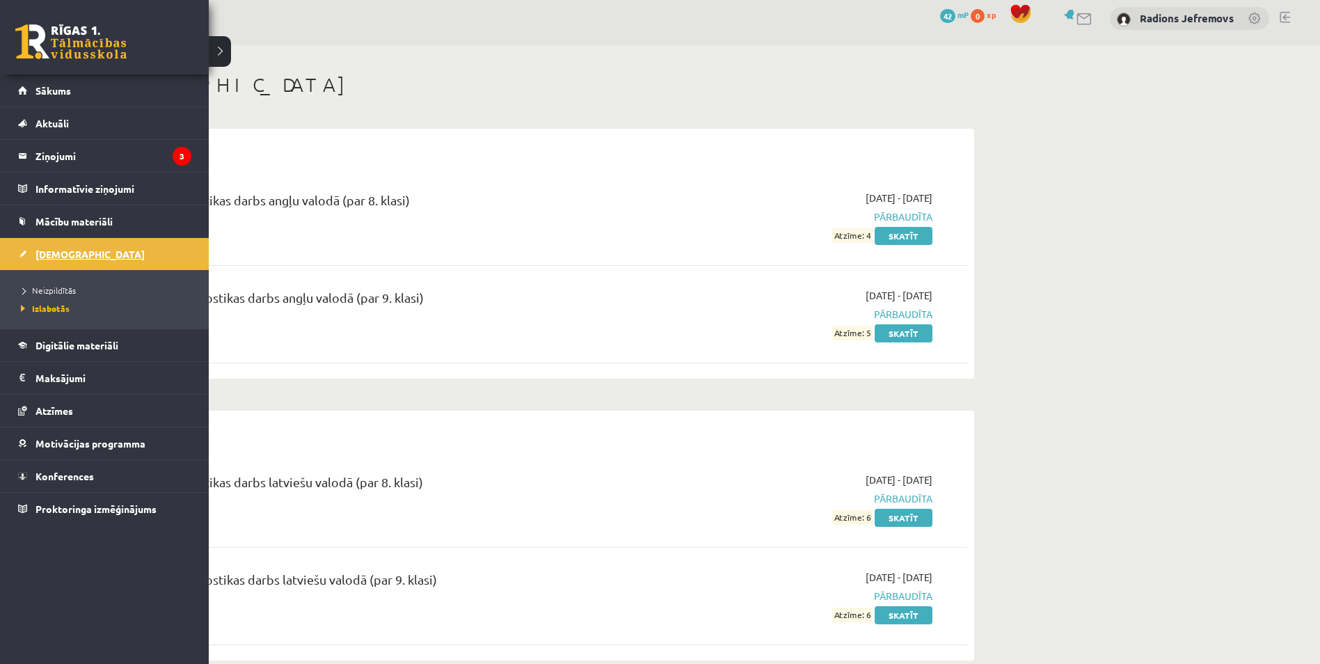
click at [61, 248] on link "[DEMOGRAPHIC_DATA]" at bounding box center [104, 254] width 173 height 32
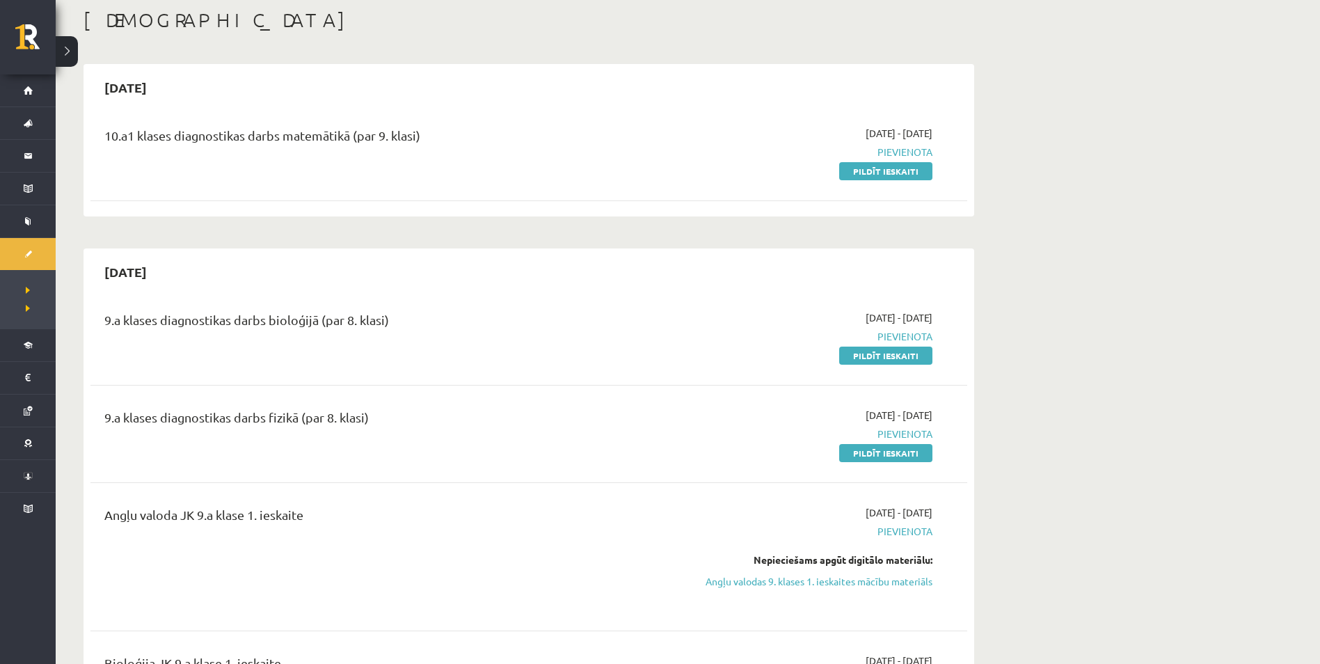
scroll to position [78, 0]
